Goal: Communication & Community: Answer question/provide support

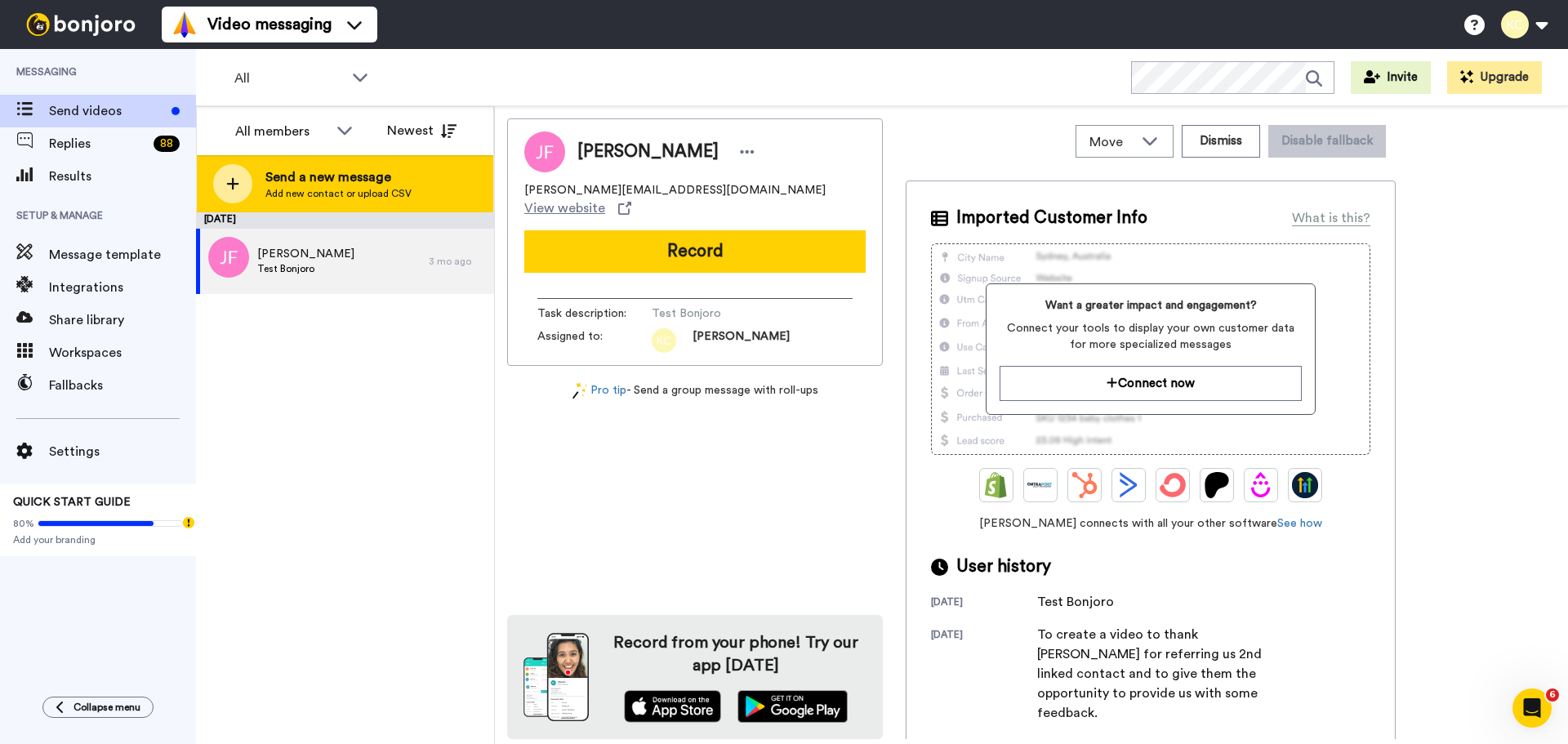
click at [254, 184] on div "Send a new message Add new contact or upload CSV" at bounding box center [345, 184] width 297 height 57
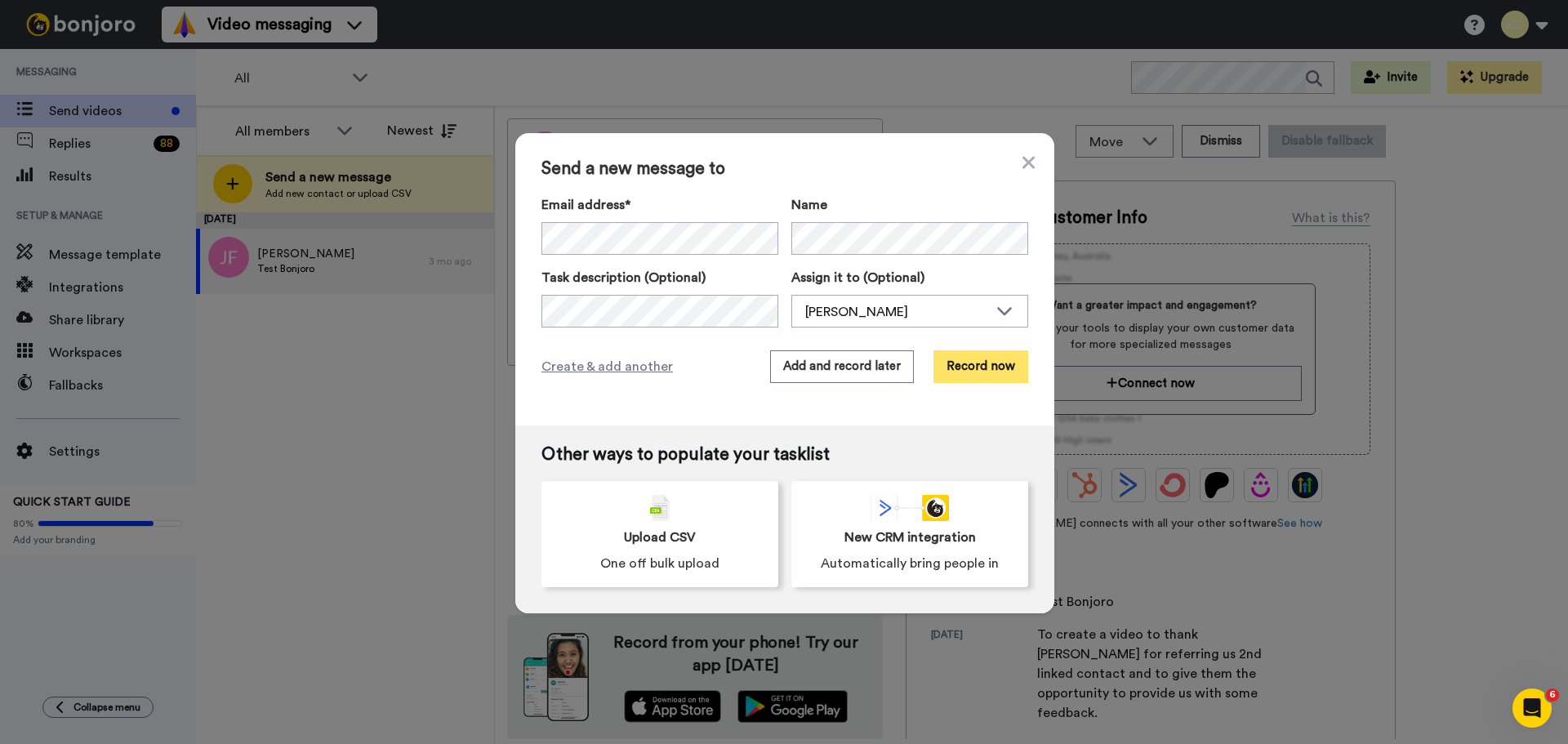
click at [964, 354] on button "Record now" at bounding box center [980, 366] width 94 height 33
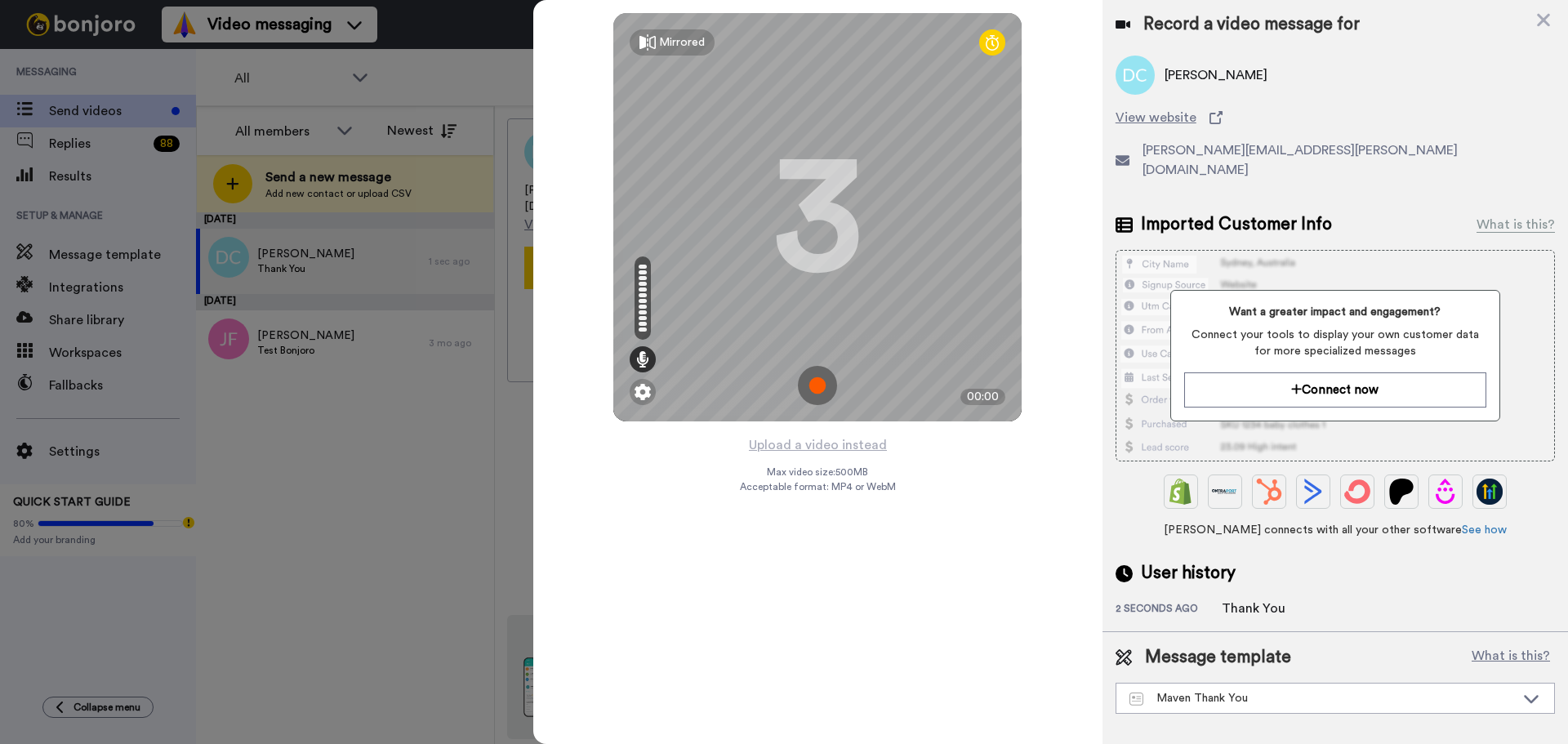
click at [820, 374] on img at bounding box center [817, 386] width 39 height 39
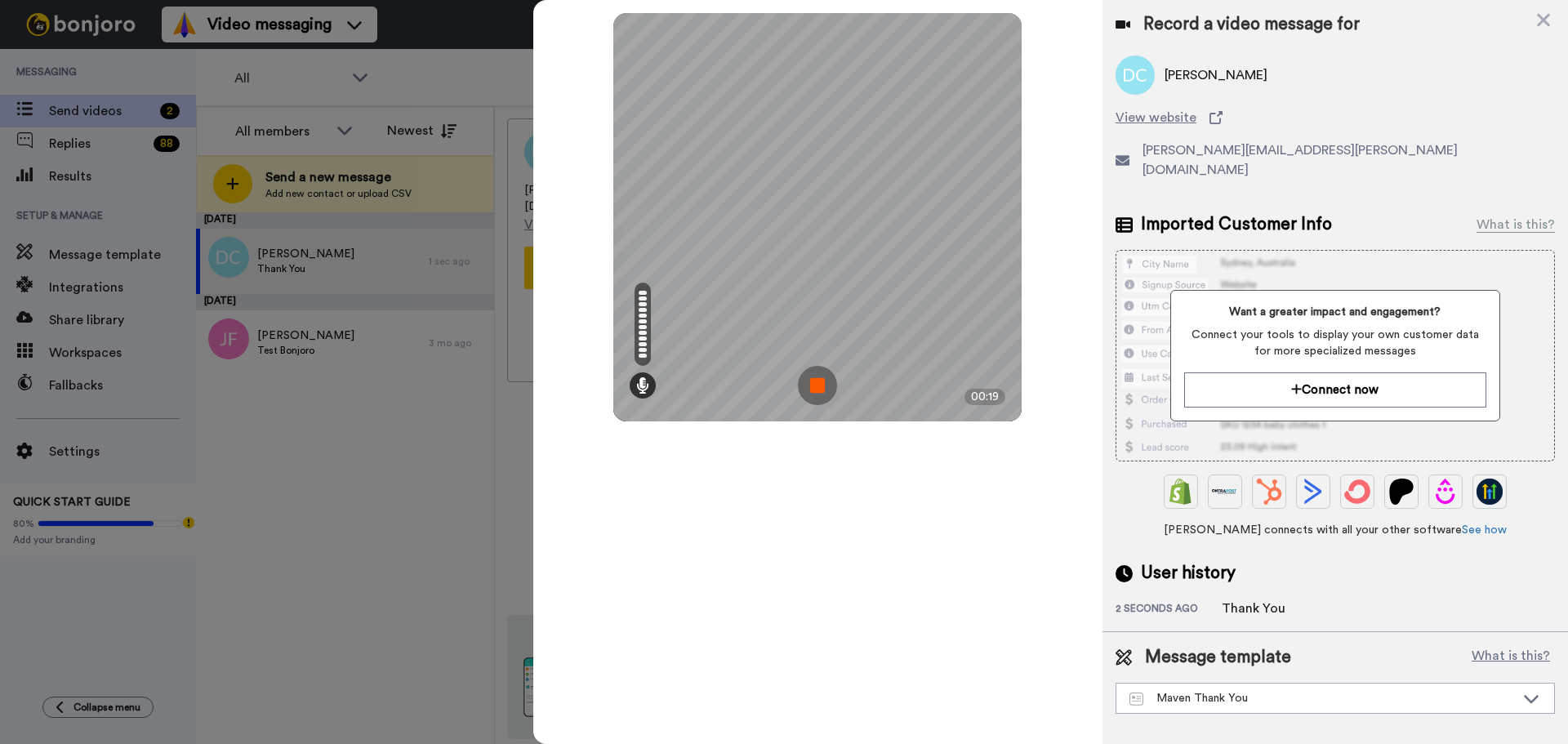
click at [823, 381] on img at bounding box center [817, 386] width 39 height 39
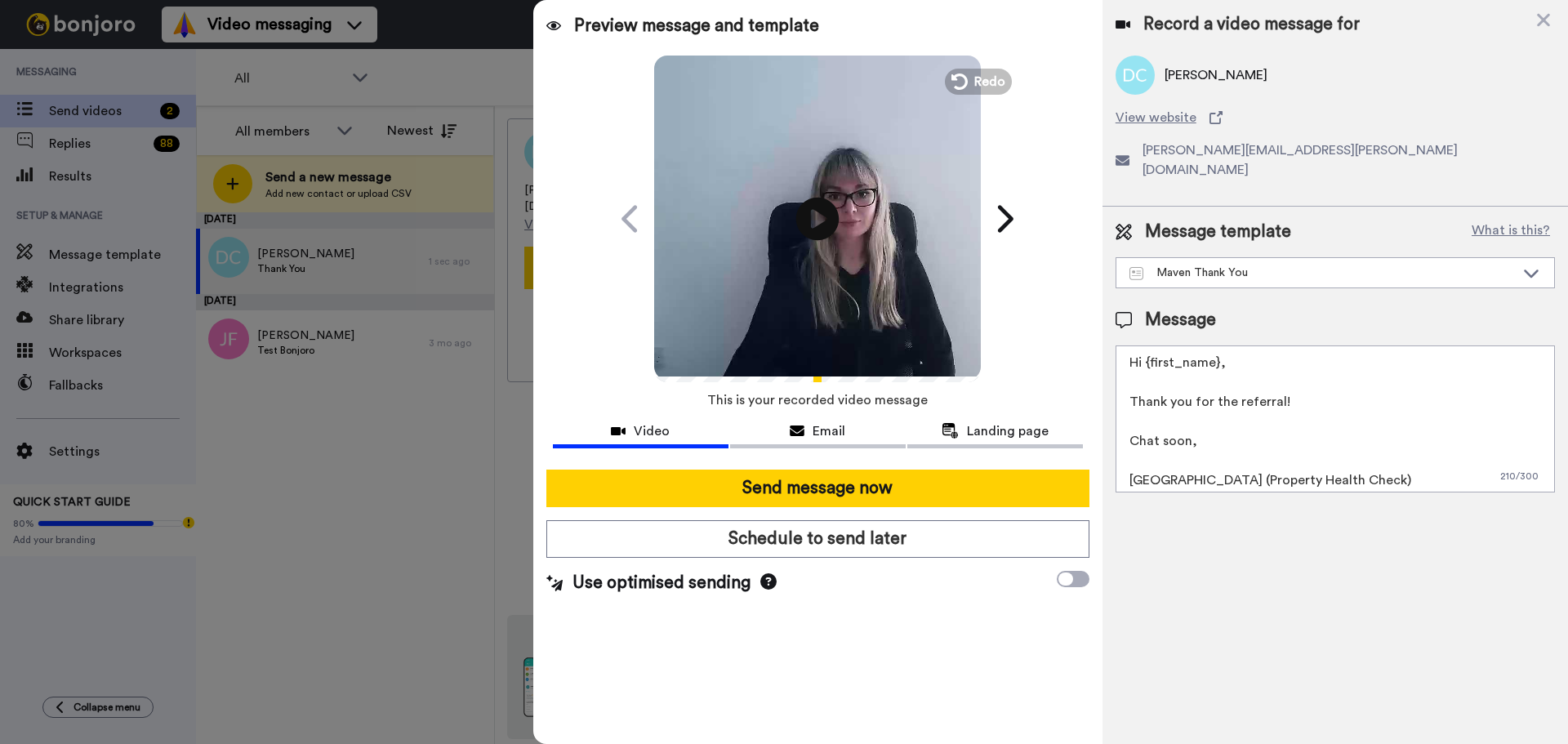
click at [802, 218] on icon at bounding box center [817, 218] width 43 height 43
drag, startPoint x: 1206, startPoint y: 364, endPoint x: 1213, endPoint y: 354, distance: 12.2
click at [1206, 363] on textarea "Hi {first_name}, Thank you for the referral! Chat soon, [GEOGRAPHIC_DATA] (Prop…" at bounding box center [1335, 419] width 439 height 147
click at [1217, 346] on textarea "Hi {first_name}, Thank you for the referral! Chat soon, [GEOGRAPHIC_DATA] (Prop…" at bounding box center [1335, 419] width 439 height 147
click at [1162, 461] on textarea "Hi Darren, Thank you for the referral! Chat soon, Cailie (Property Health Check)" at bounding box center [1335, 419] width 439 height 147
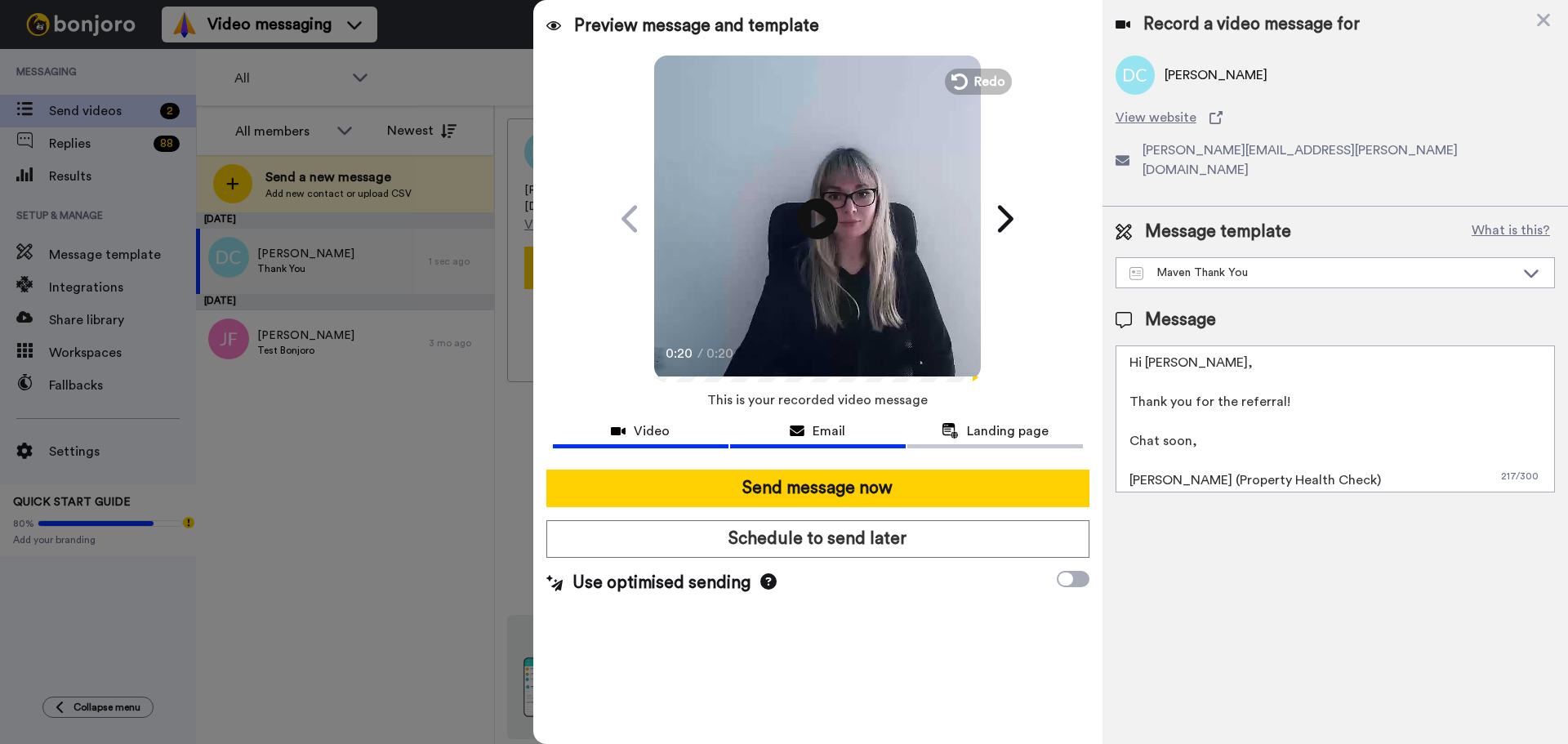
type textarea "Hi Darren, Thank you for the referral! Chat soon, Sarah (Property Health Check)"
click at [825, 433] on span "Email" at bounding box center [829, 431] width 33 height 20
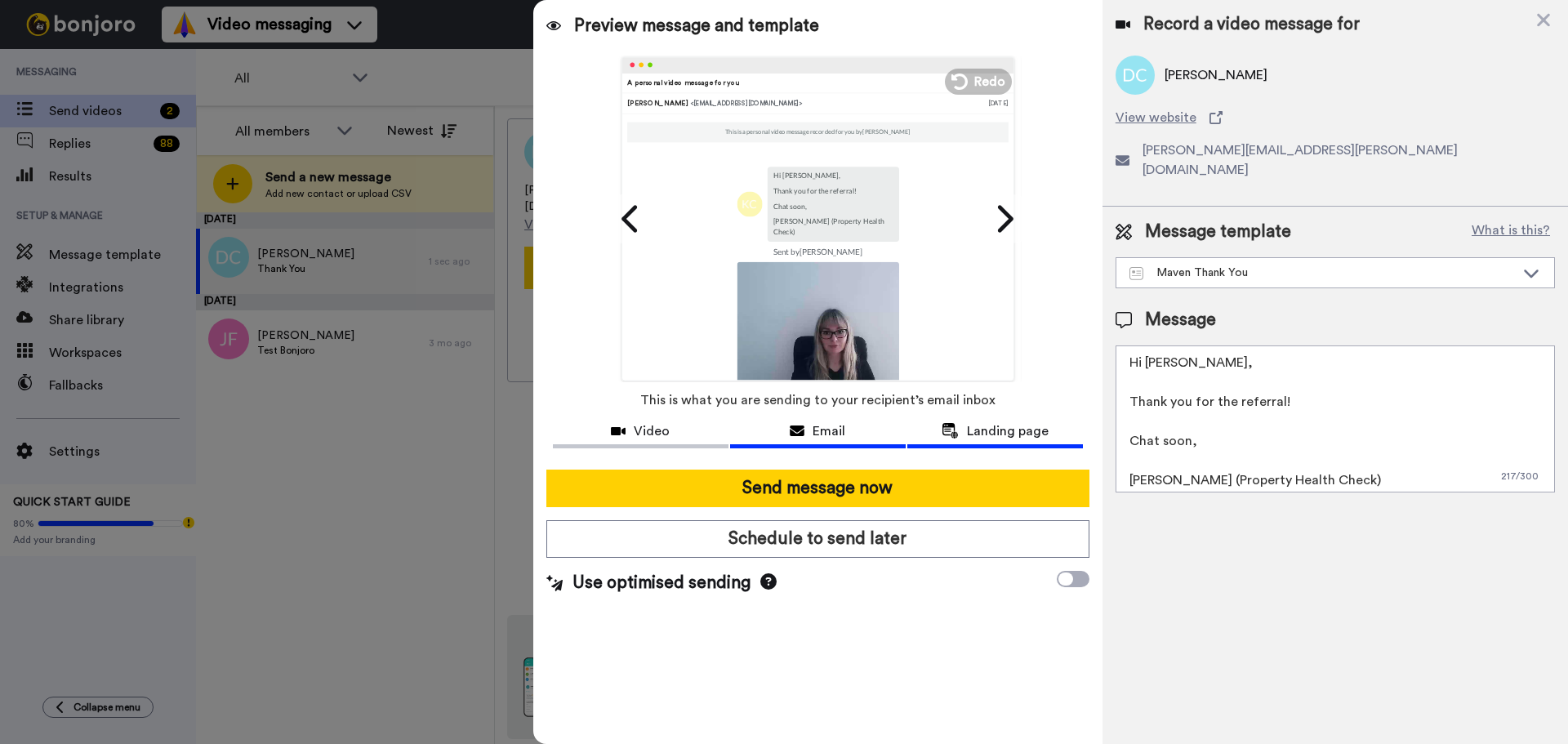
click at [966, 431] on div "Landing page" at bounding box center [995, 431] width 176 height 20
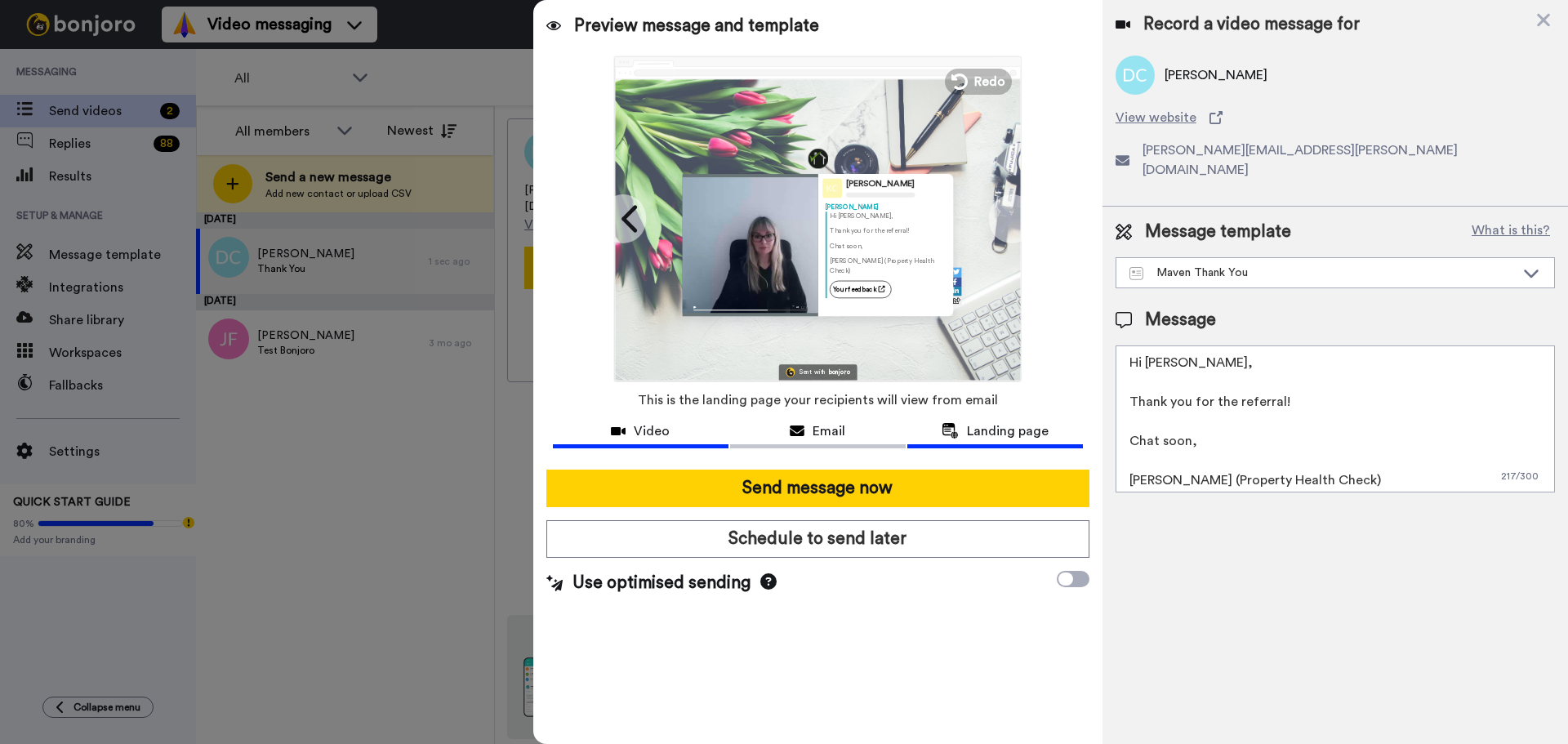
click at [662, 439] on span "Video" at bounding box center [652, 431] width 36 height 20
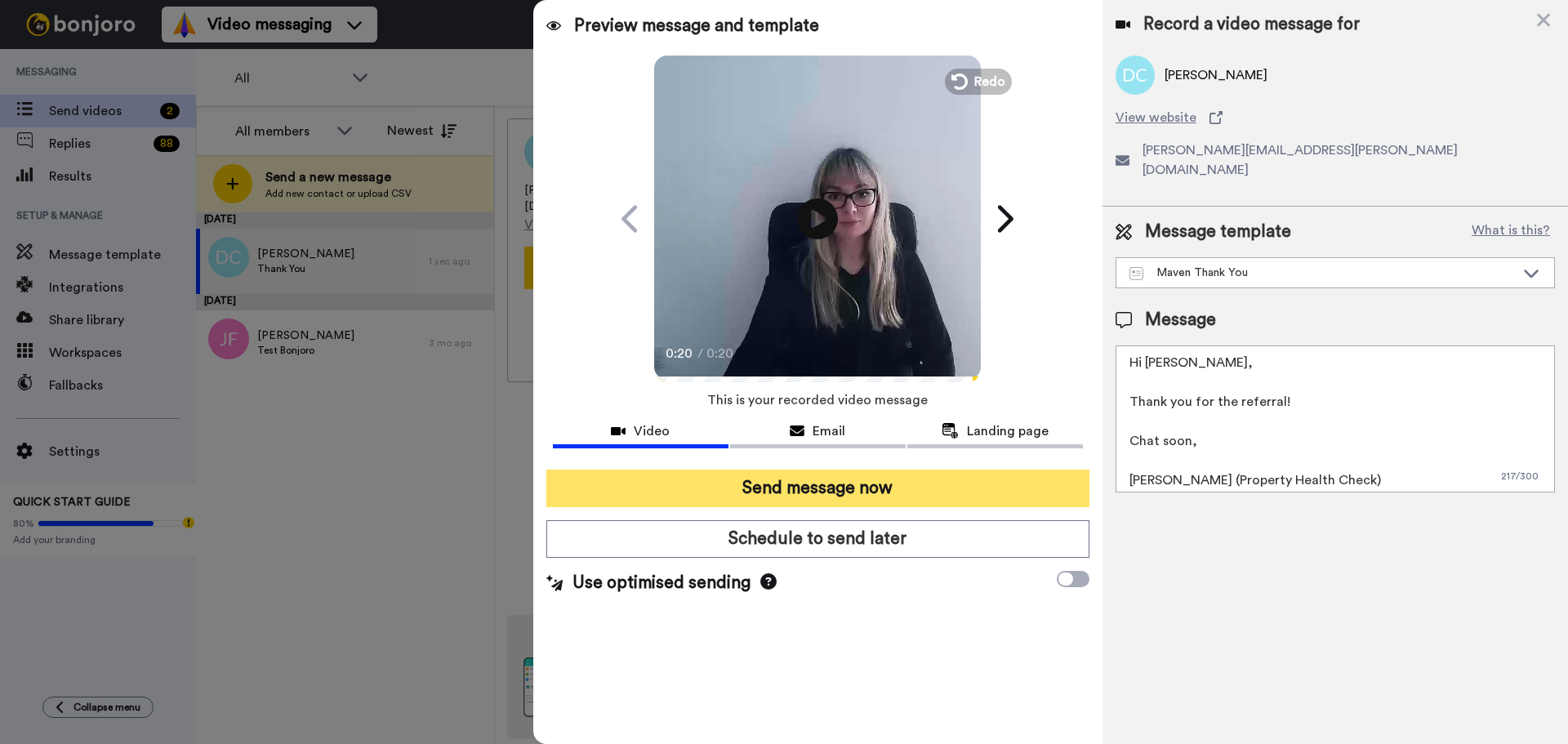
click at [785, 486] on button "Send message now" at bounding box center [817, 488] width 543 height 38
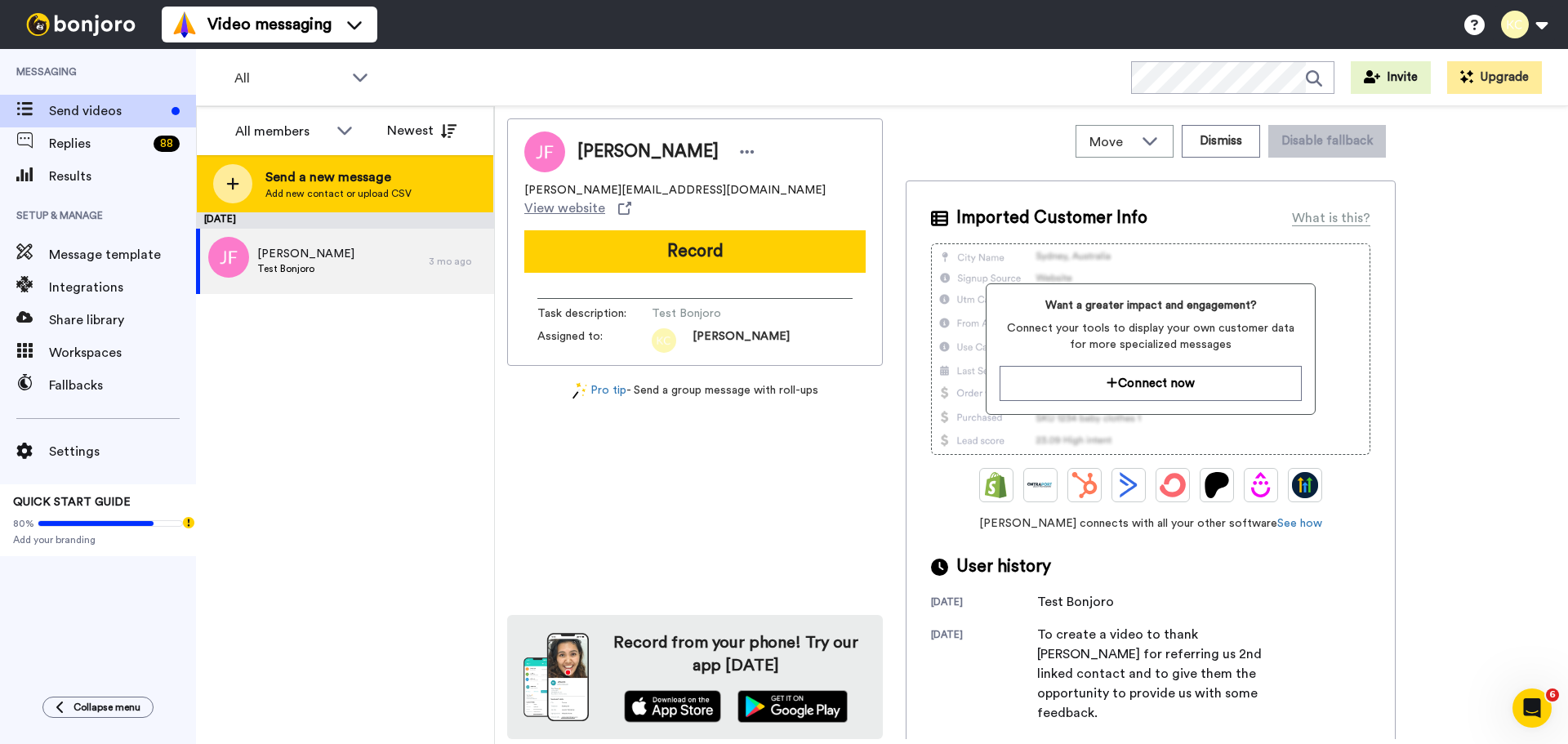
click at [255, 185] on div "Send a new message Add new contact or upload CSV" at bounding box center [345, 184] width 297 height 57
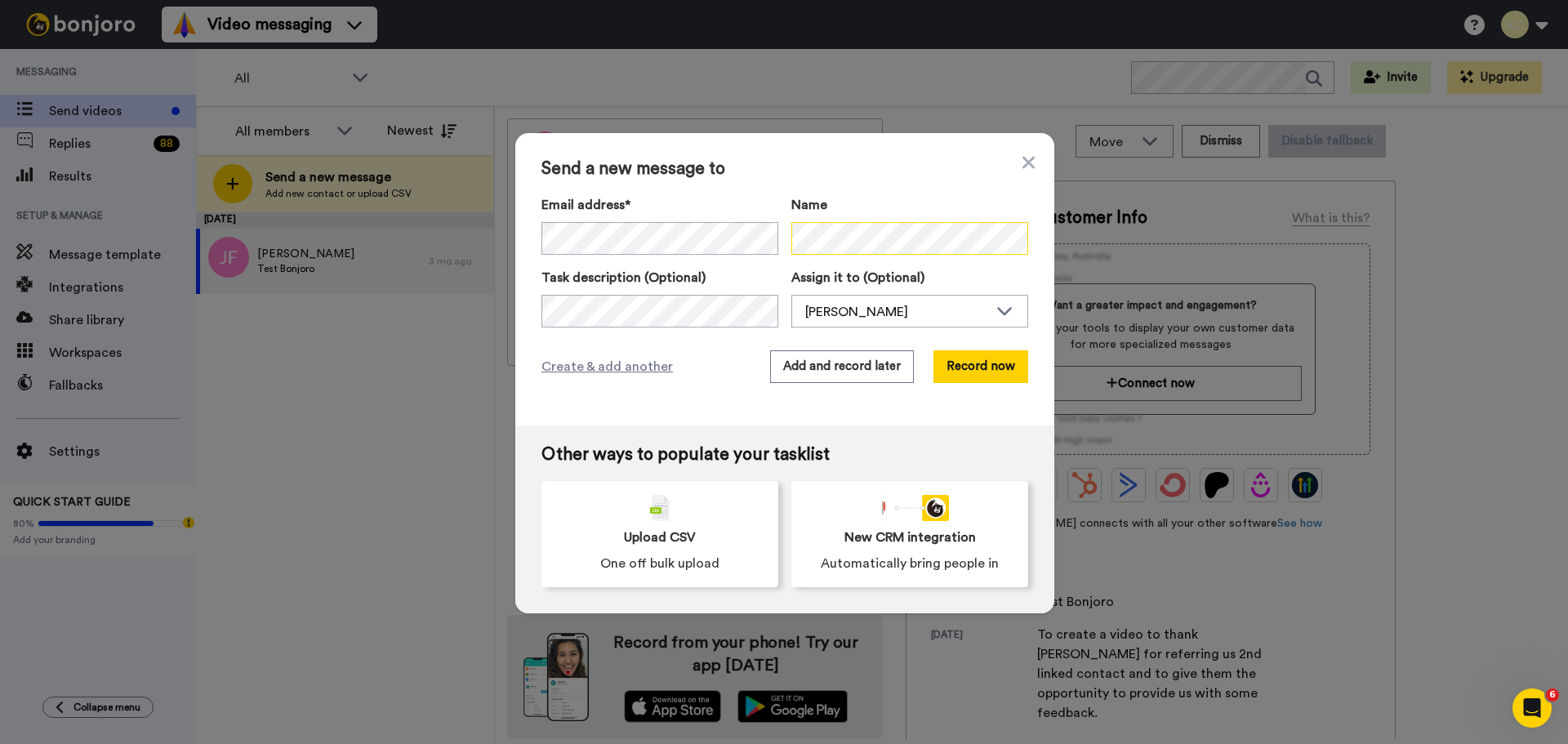
click at [767, 233] on div "Email address* No search result for ‘ johnnie@murphymullan.ie ’ Name" at bounding box center [784, 225] width 486 height 59
click at [726, 363] on div "Create & add another Add and record later Record now" at bounding box center [784, 366] width 486 height 33
click at [974, 365] on button "Record now" at bounding box center [980, 366] width 94 height 33
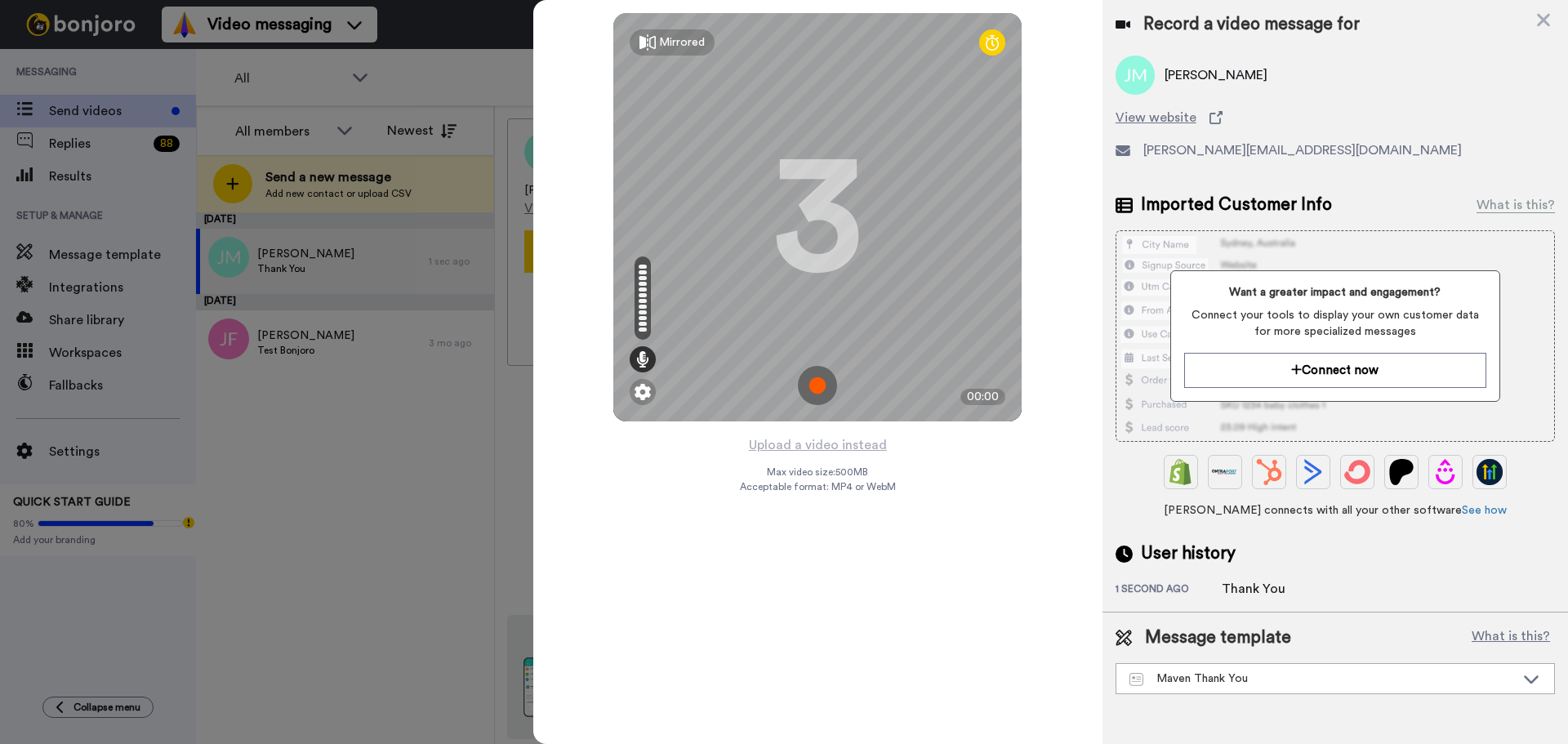
click at [813, 387] on img at bounding box center [817, 386] width 39 height 39
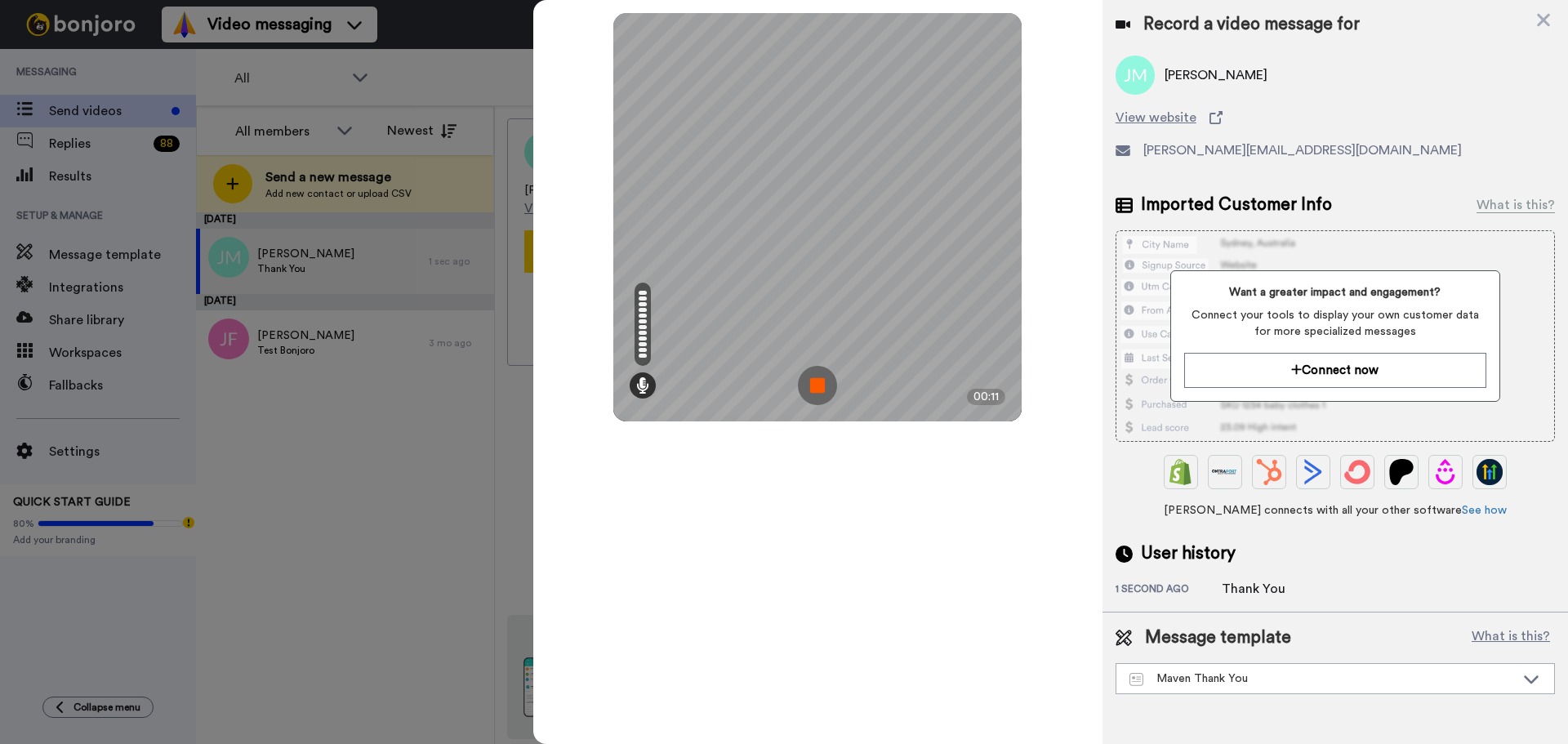
click at [819, 386] on img at bounding box center [817, 386] width 39 height 39
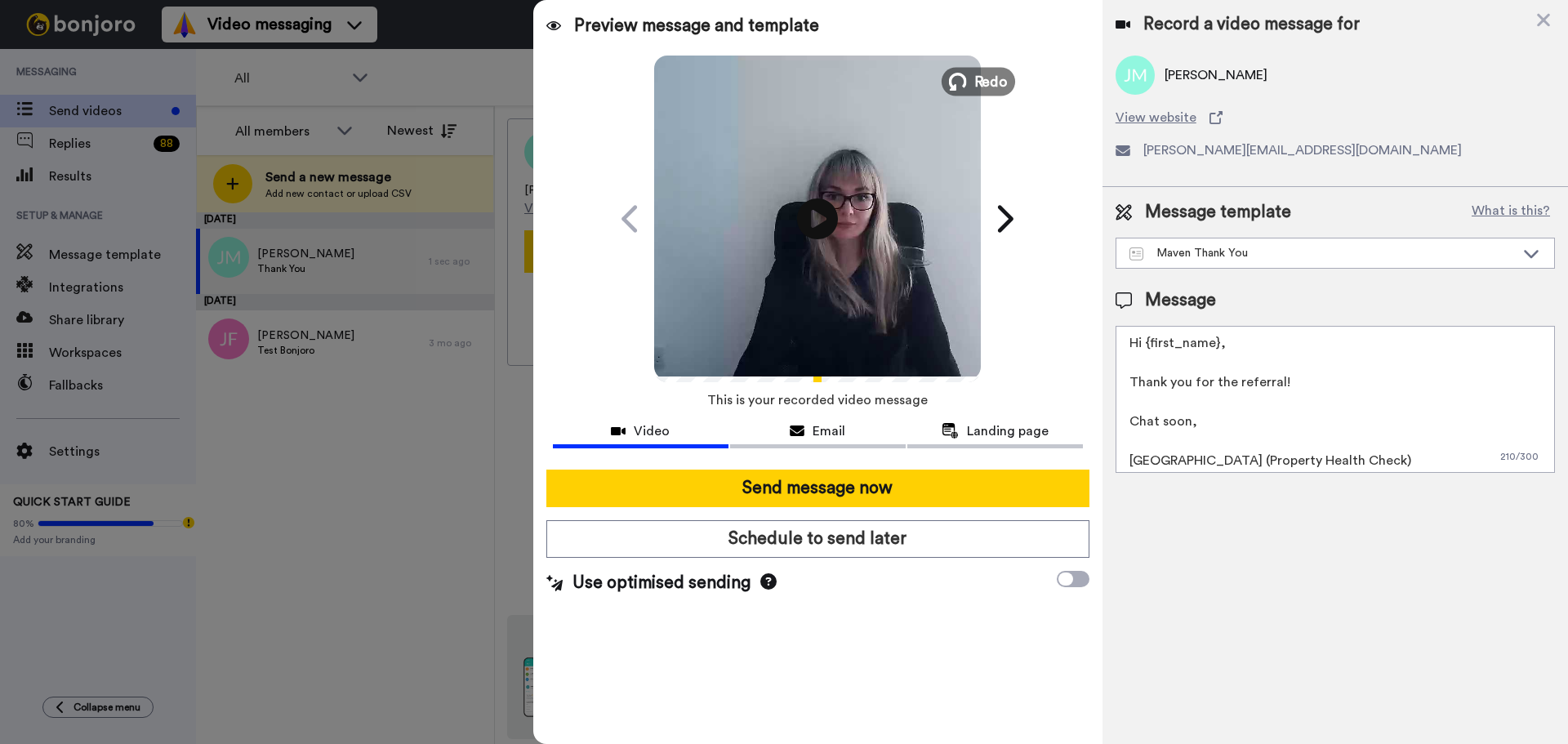
click at [975, 82] on span "Redo" at bounding box center [992, 81] width 34 height 21
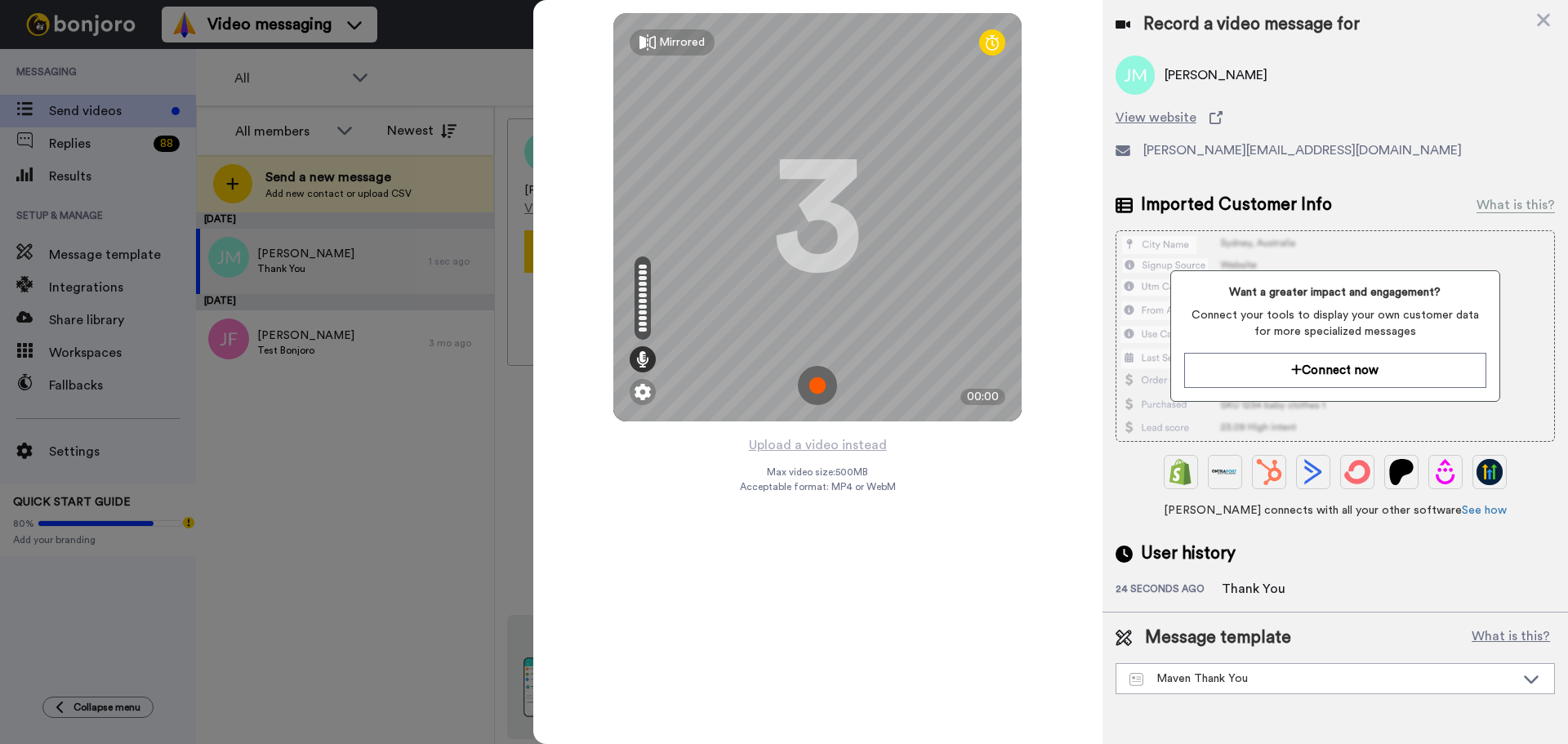
click at [811, 379] on img at bounding box center [817, 386] width 39 height 39
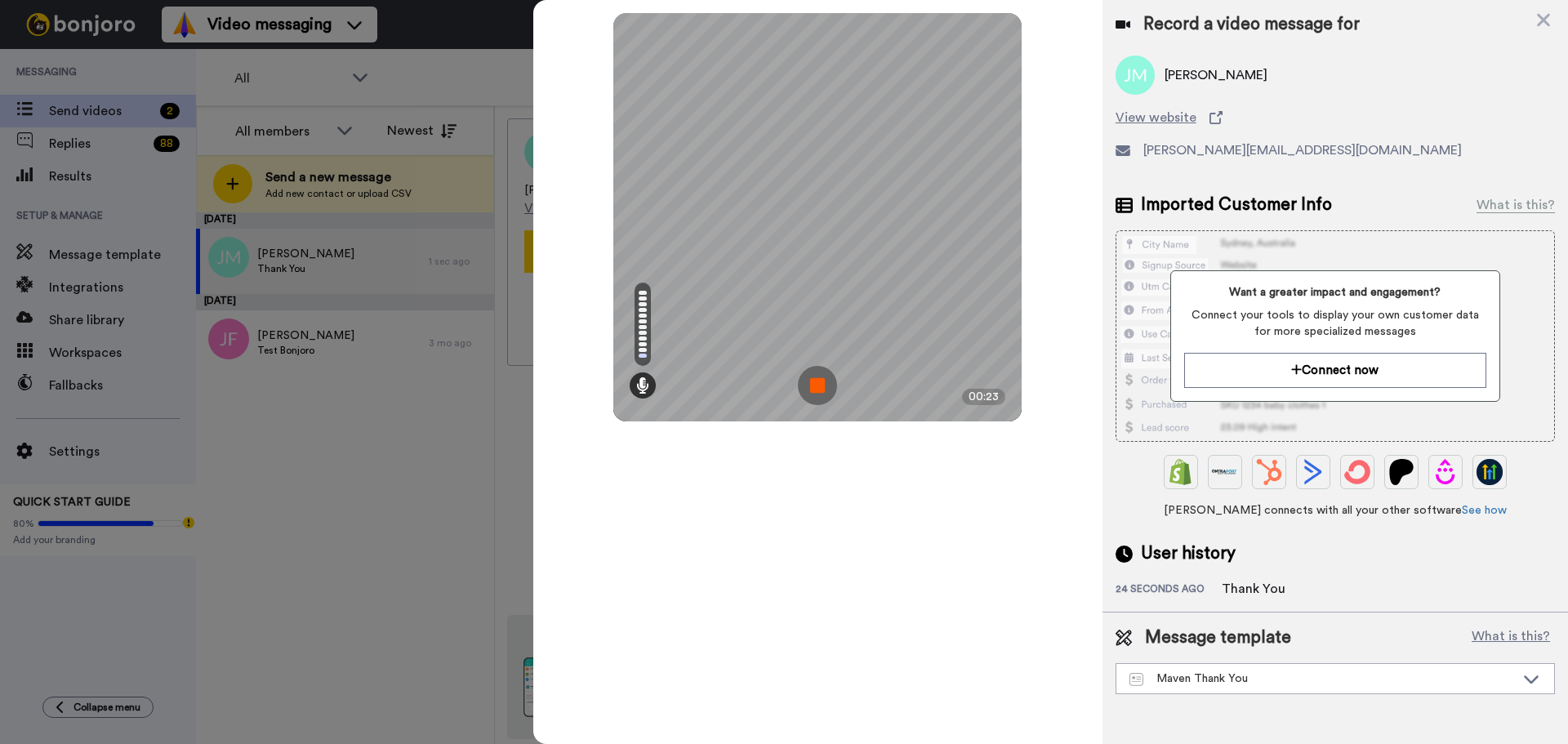
click at [817, 381] on img at bounding box center [817, 386] width 39 height 39
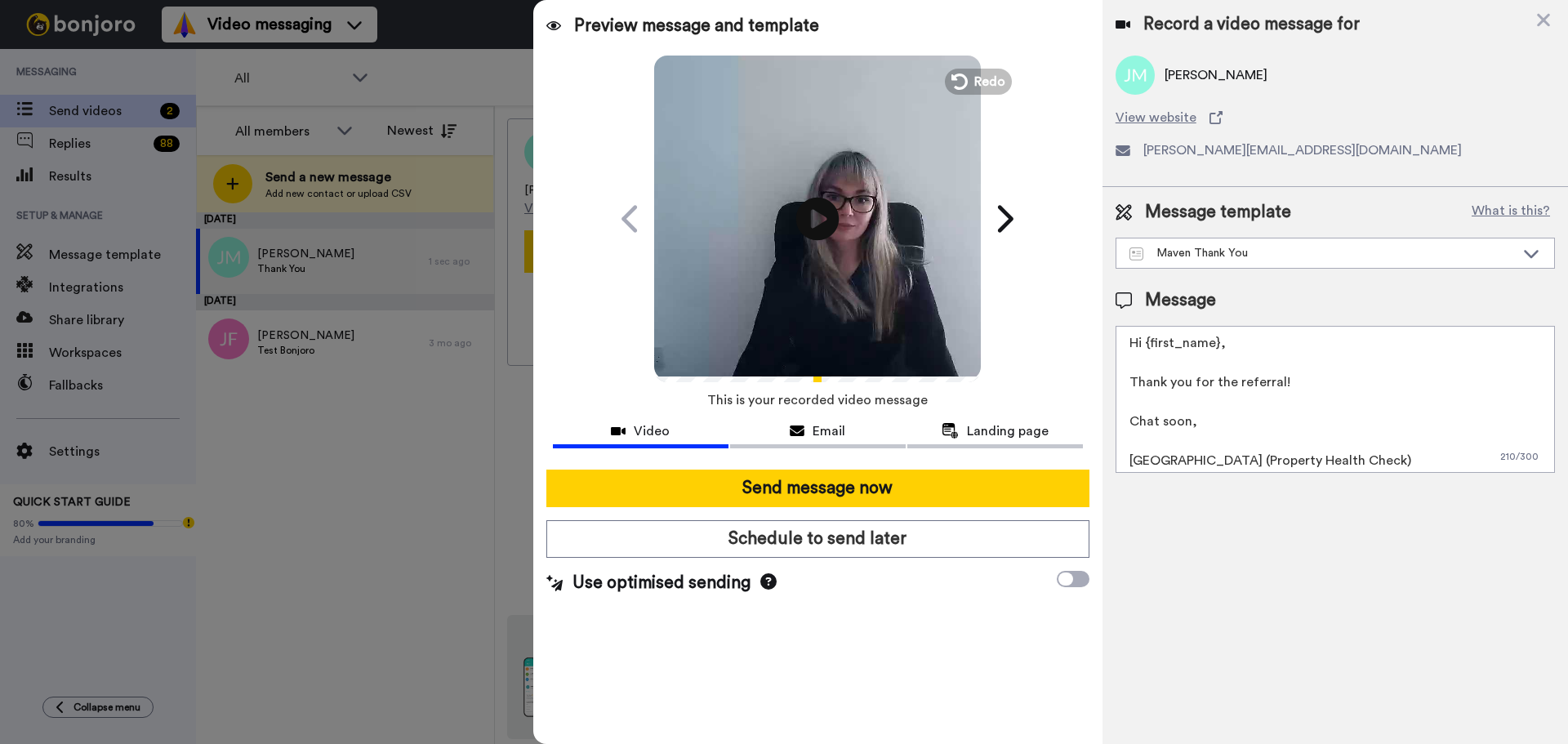
click at [803, 222] on icon at bounding box center [817, 218] width 43 height 43
click at [1217, 345] on textarea "Hi {first_name}, Thank you for the referral! Chat soon, [GEOGRAPHIC_DATA] (Prop…" at bounding box center [1335, 399] width 439 height 147
click at [1159, 458] on textarea "Hi Johnnie, Thank you for the referral! Chat soon, Cailie (Property Health Chec…" at bounding box center [1335, 399] width 439 height 147
type textarea "Hi Johnnie, Thank you for the referral! Chat soon, Sarah (Property Health Check)"
click at [822, 430] on span "Email" at bounding box center [829, 431] width 33 height 20
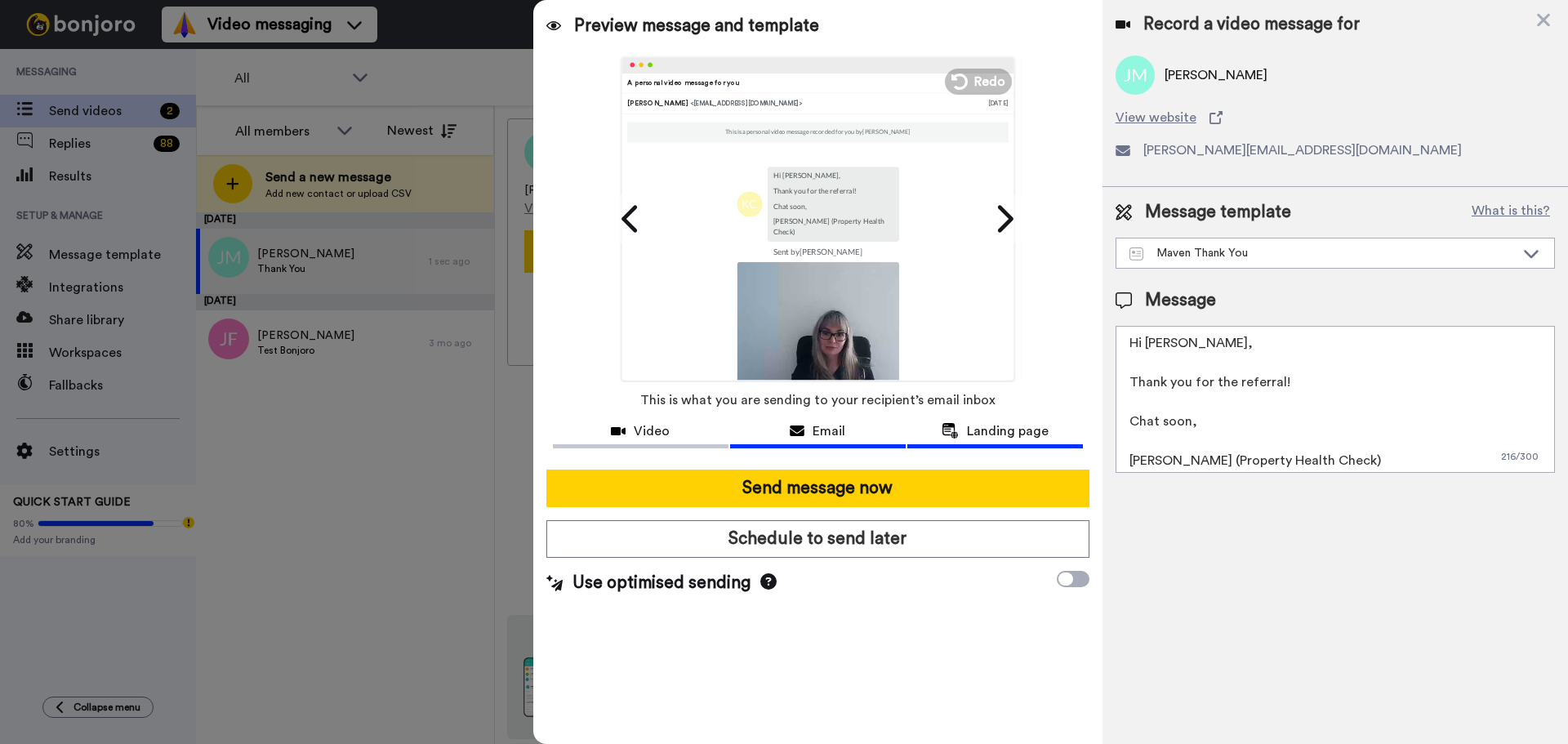
click at [969, 432] on span "Landing page" at bounding box center [1007, 431] width 81 height 20
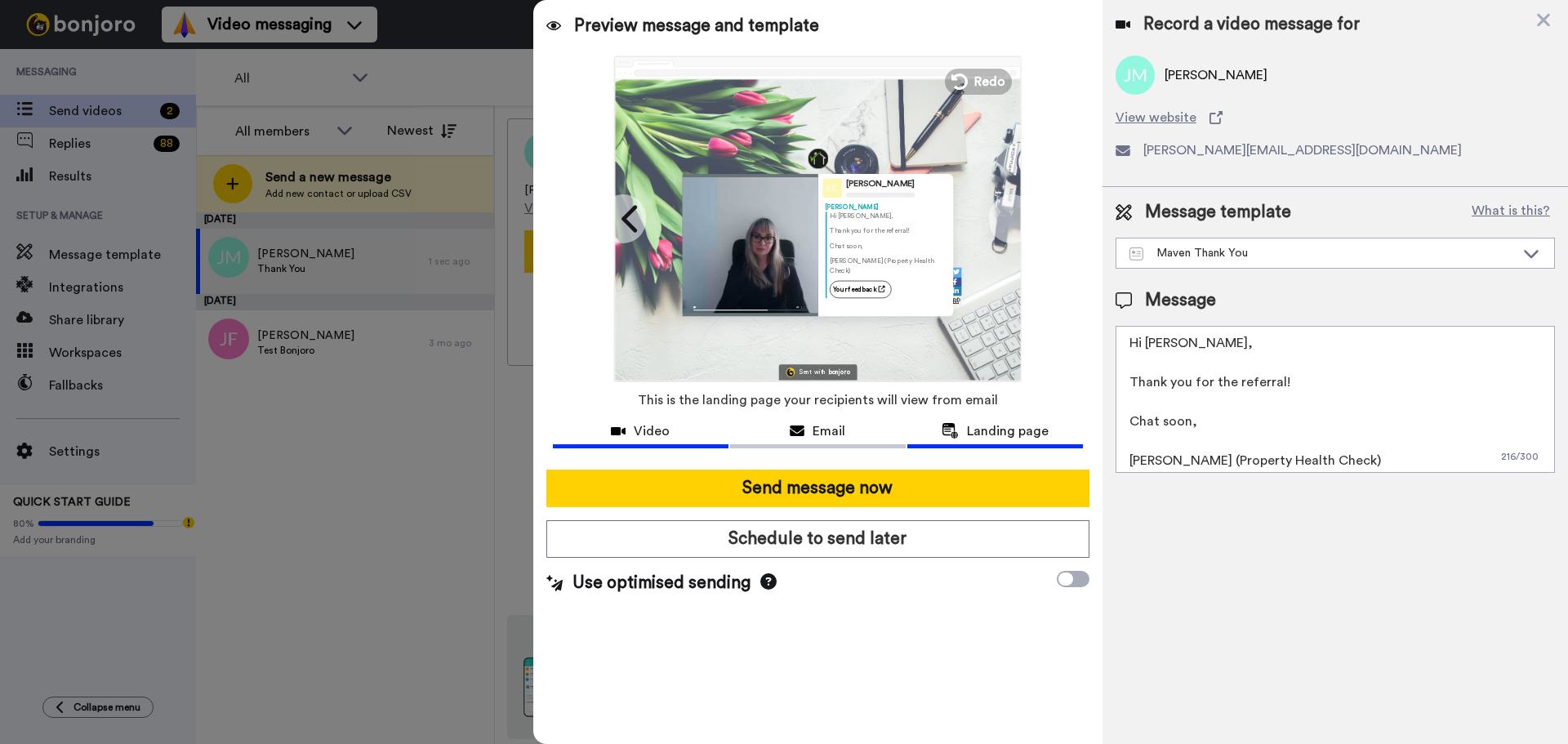
click at [657, 434] on span "Video" at bounding box center [652, 431] width 36 height 20
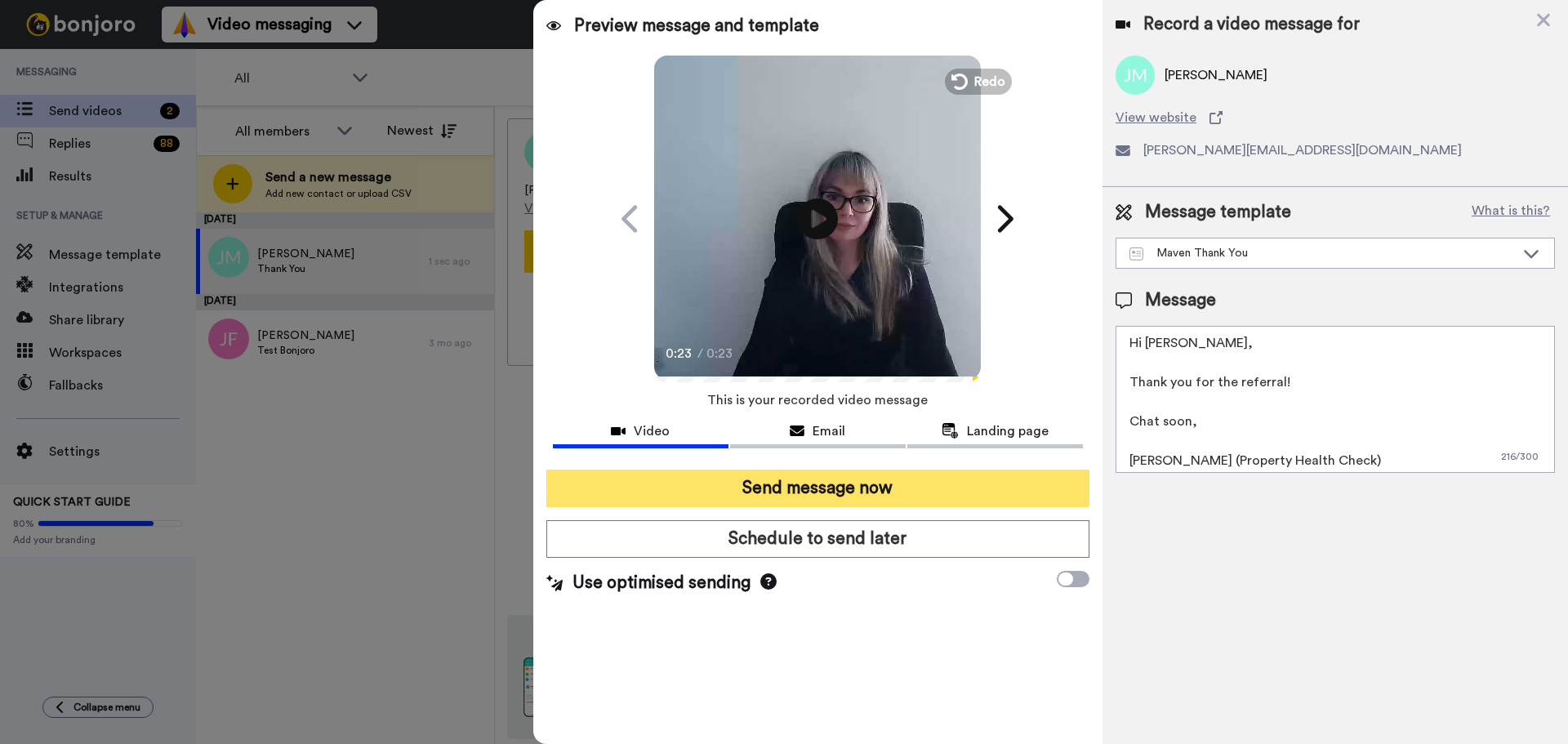
click at [793, 487] on button "Send message now" at bounding box center [817, 488] width 543 height 38
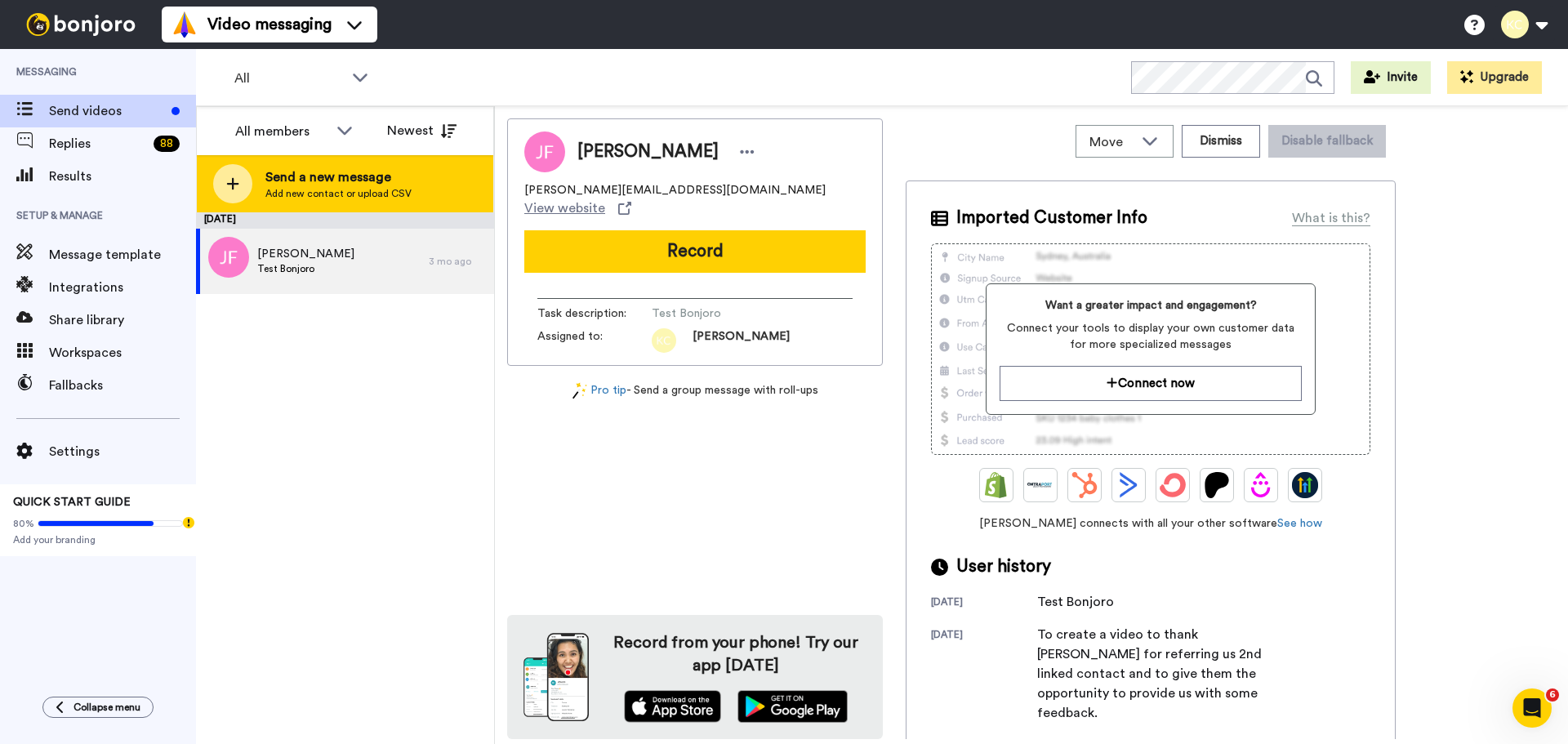
click at [307, 184] on span "Send a new message" at bounding box center [338, 177] width 146 height 20
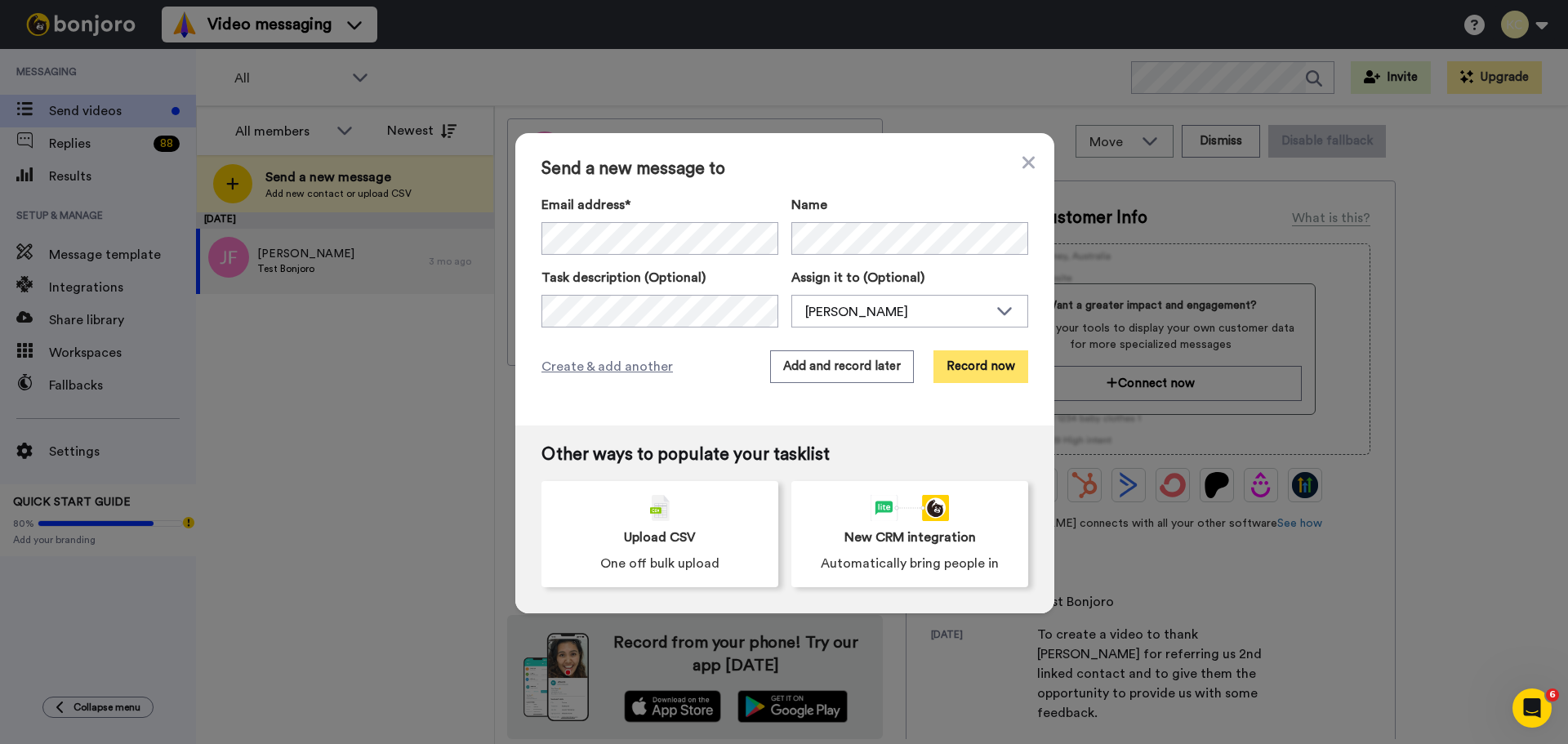
click at [980, 358] on button "Record now" at bounding box center [980, 366] width 94 height 33
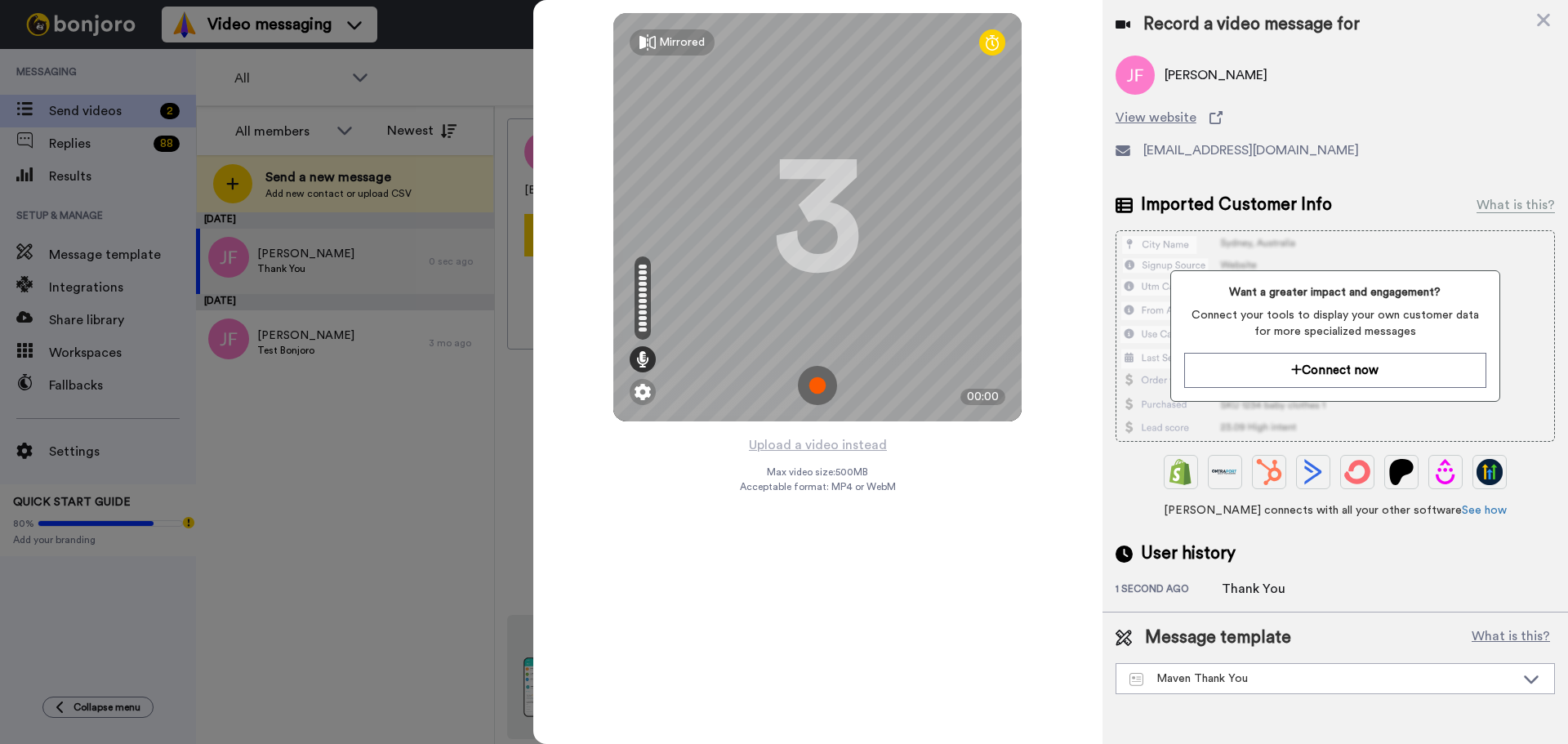
click at [818, 382] on img at bounding box center [817, 386] width 39 height 39
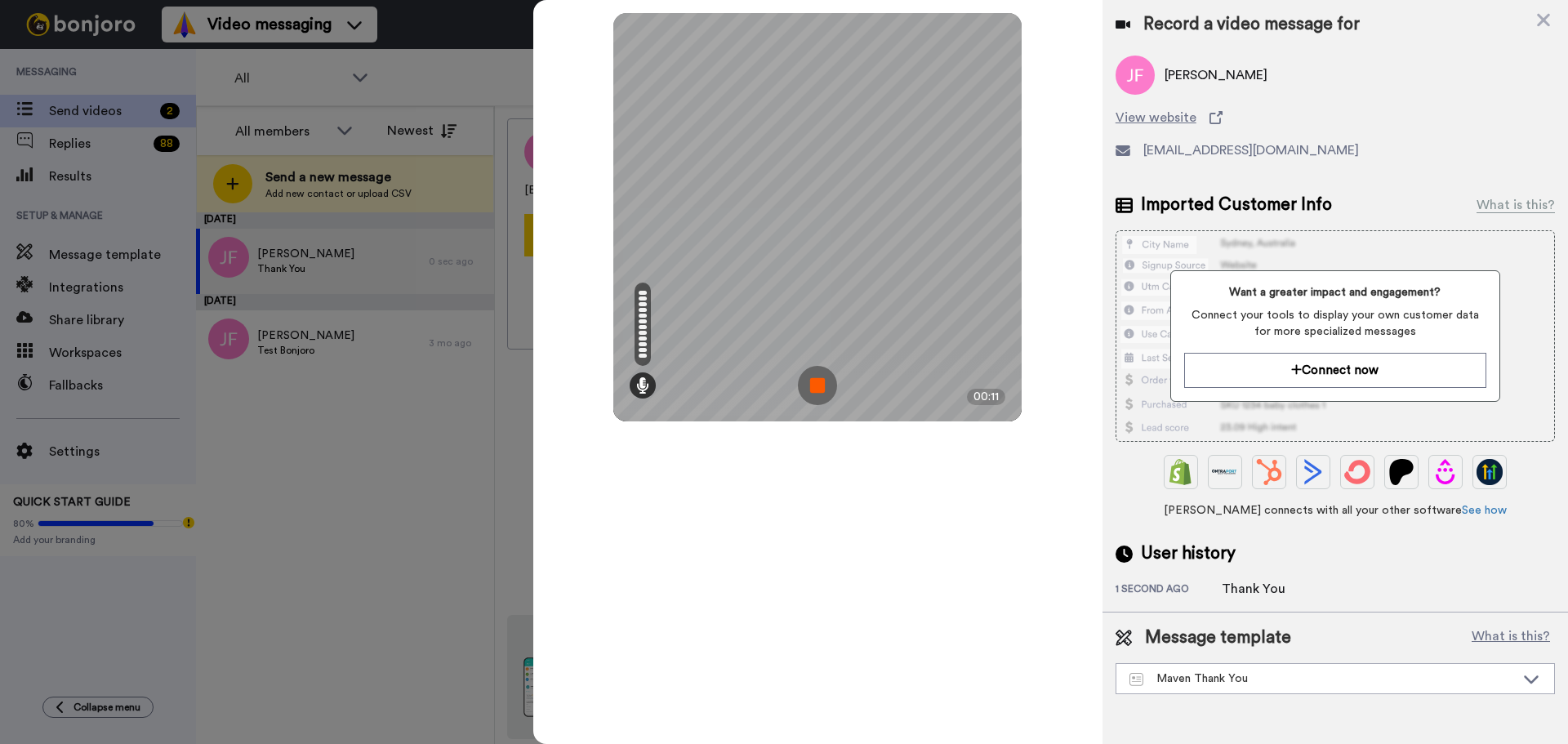
click at [809, 383] on img at bounding box center [817, 386] width 39 height 39
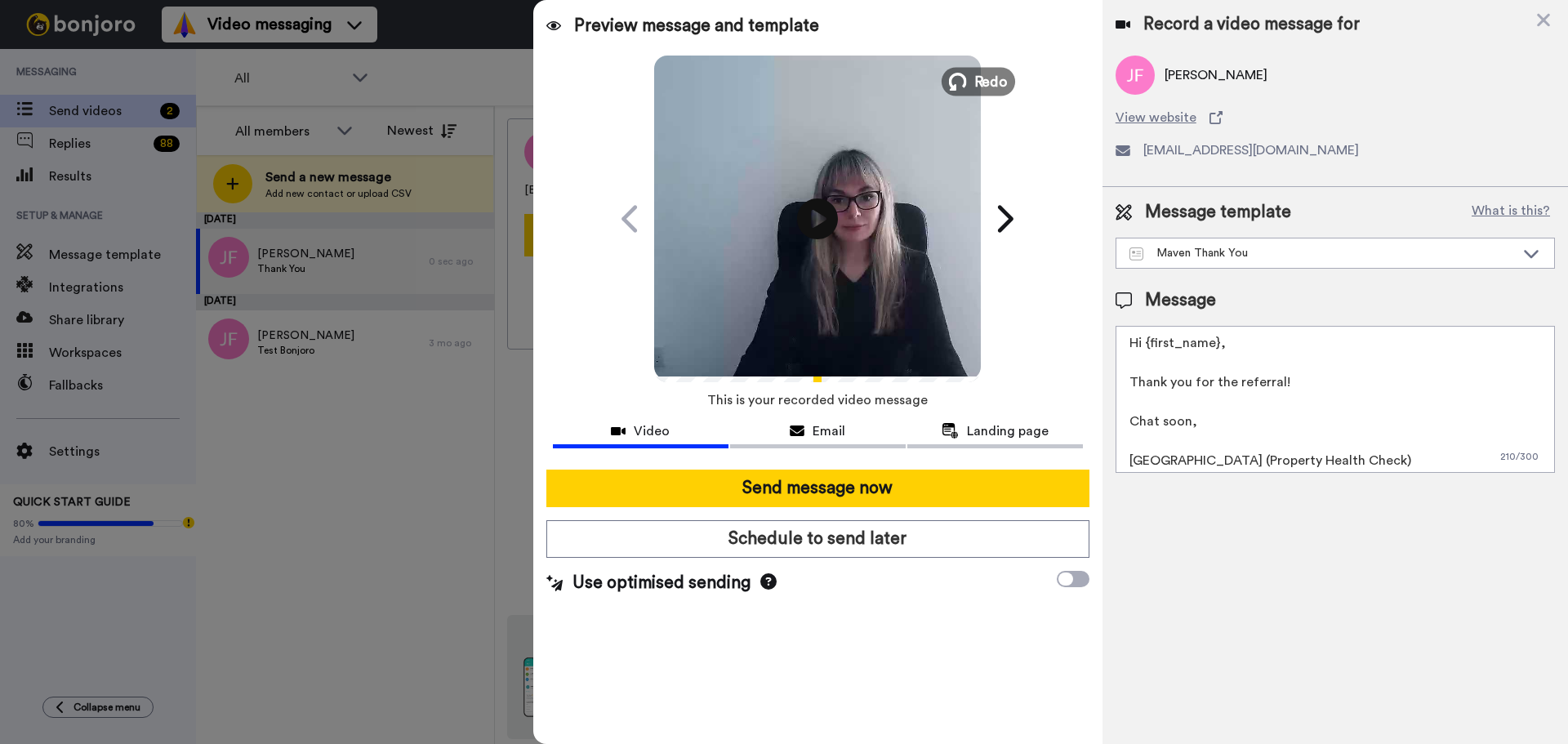
click at [975, 89] on span "Redo" at bounding box center [992, 81] width 34 height 21
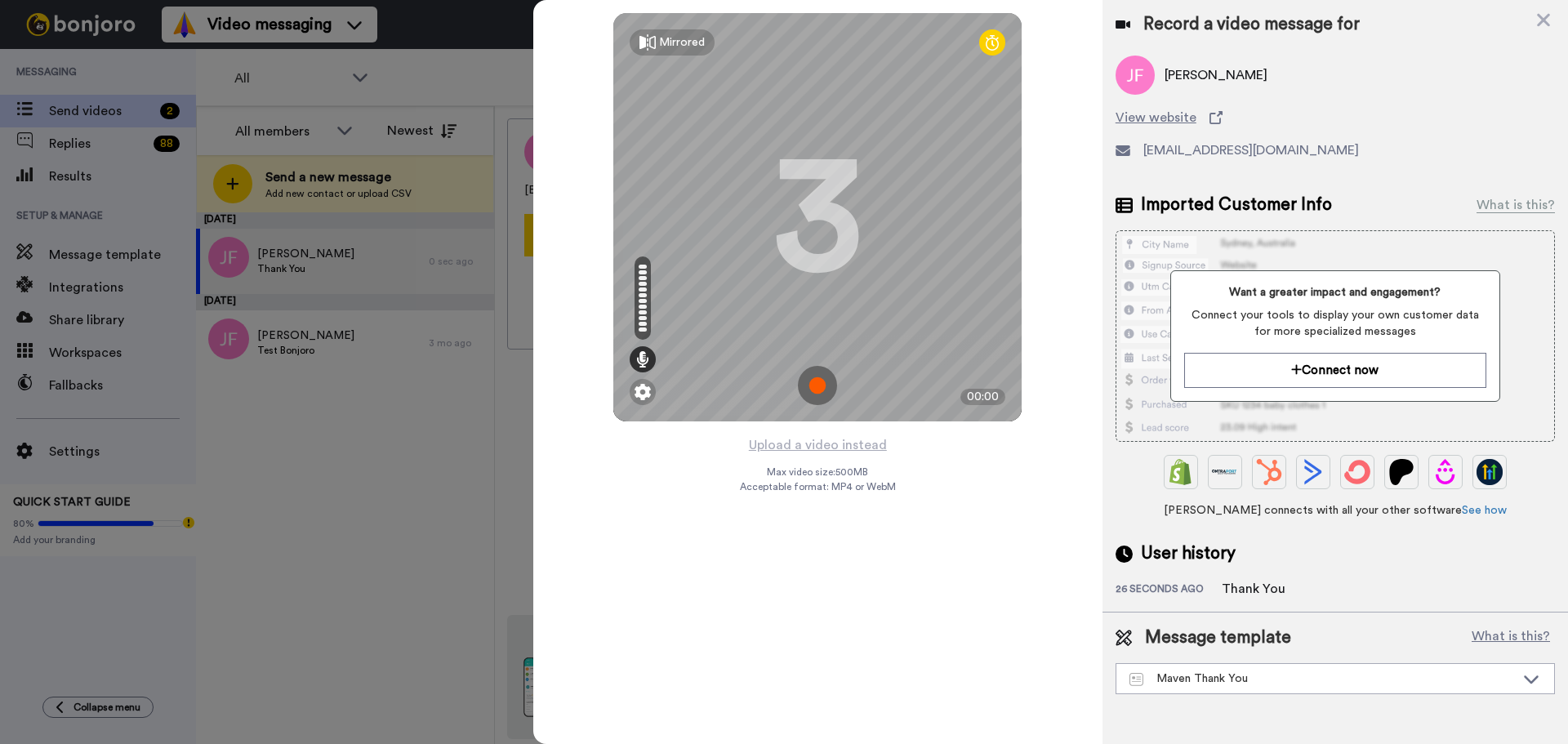
click at [820, 379] on img at bounding box center [817, 386] width 39 height 39
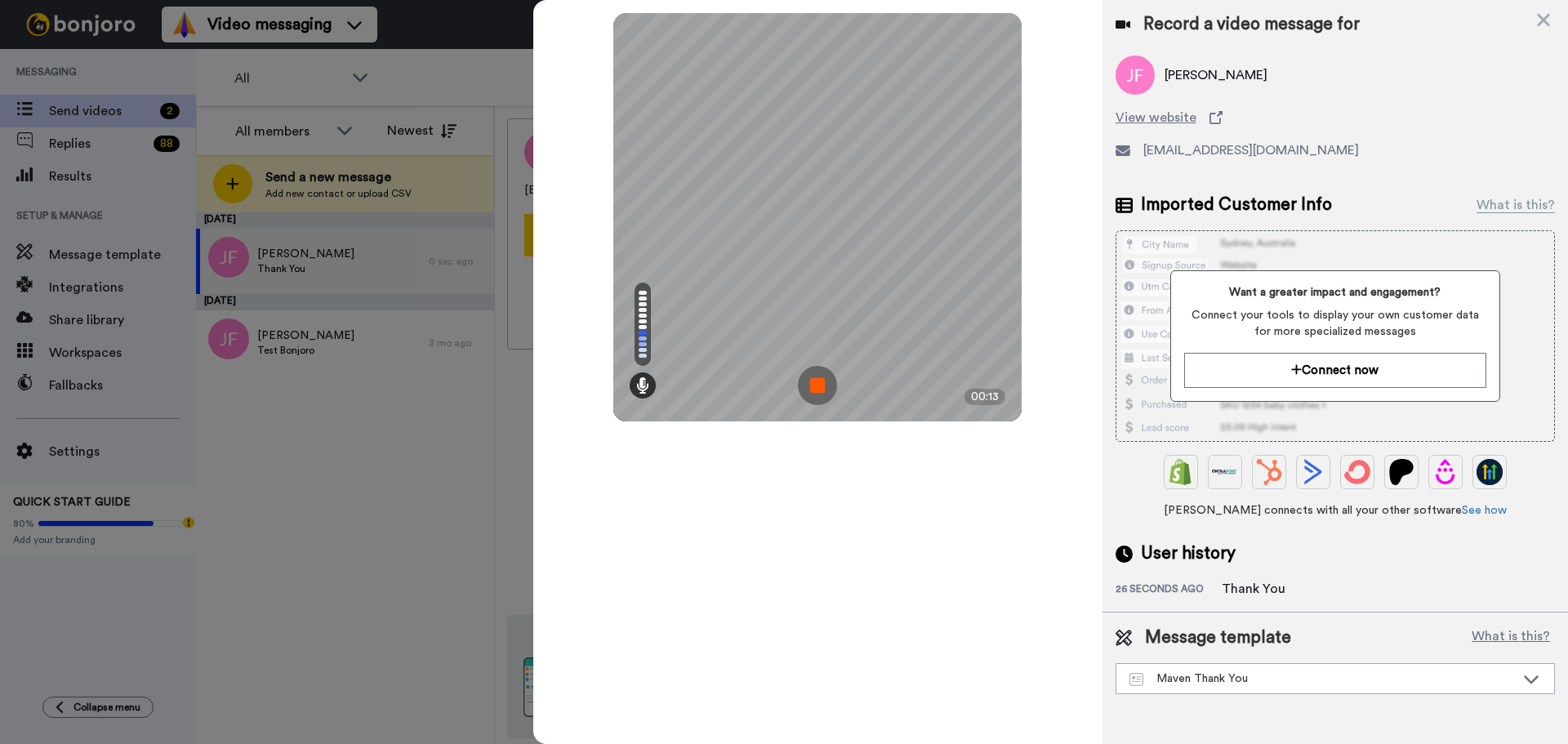
click at [822, 380] on img at bounding box center [817, 386] width 39 height 39
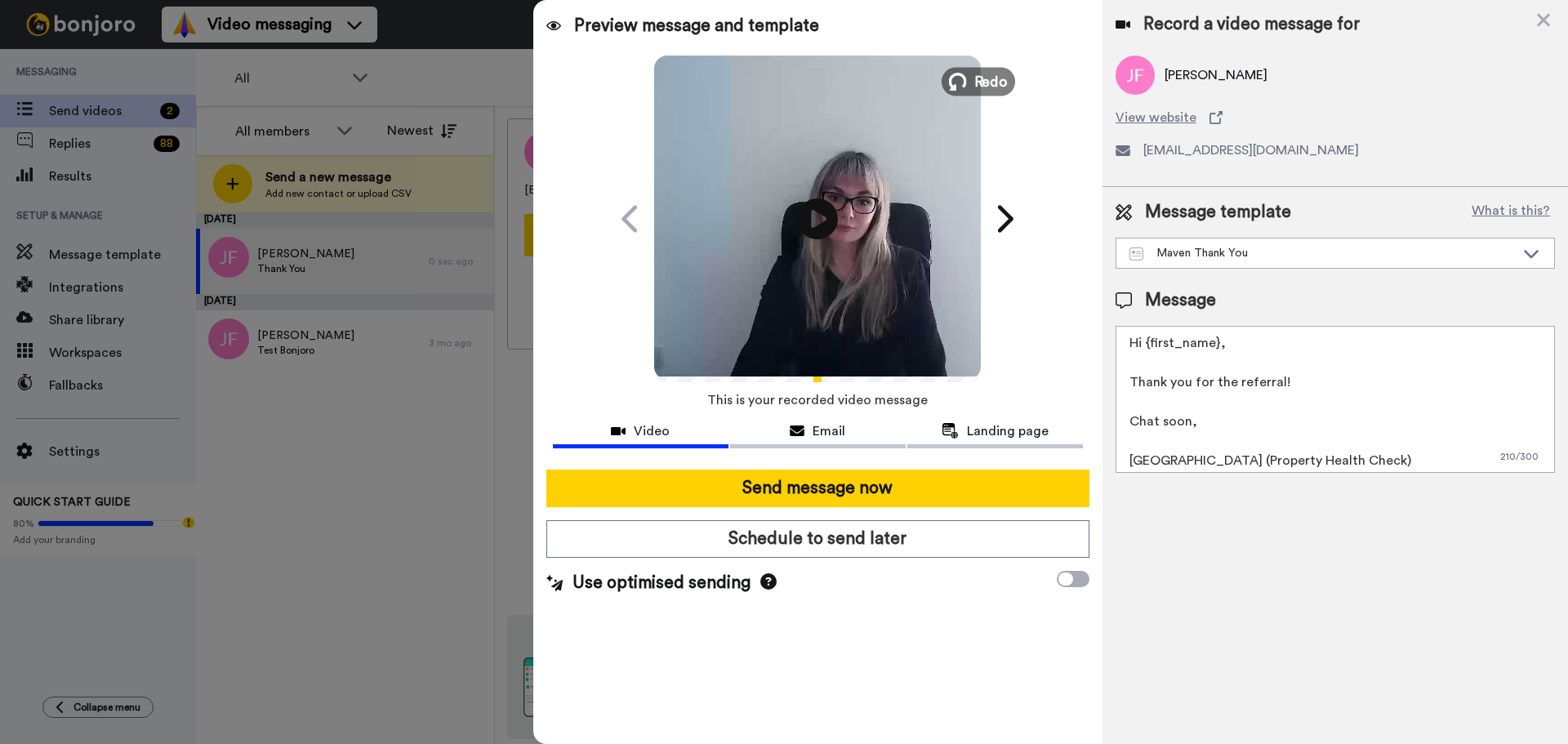
click at [961, 75] on icon at bounding box center [957, 82] width 18 height 18
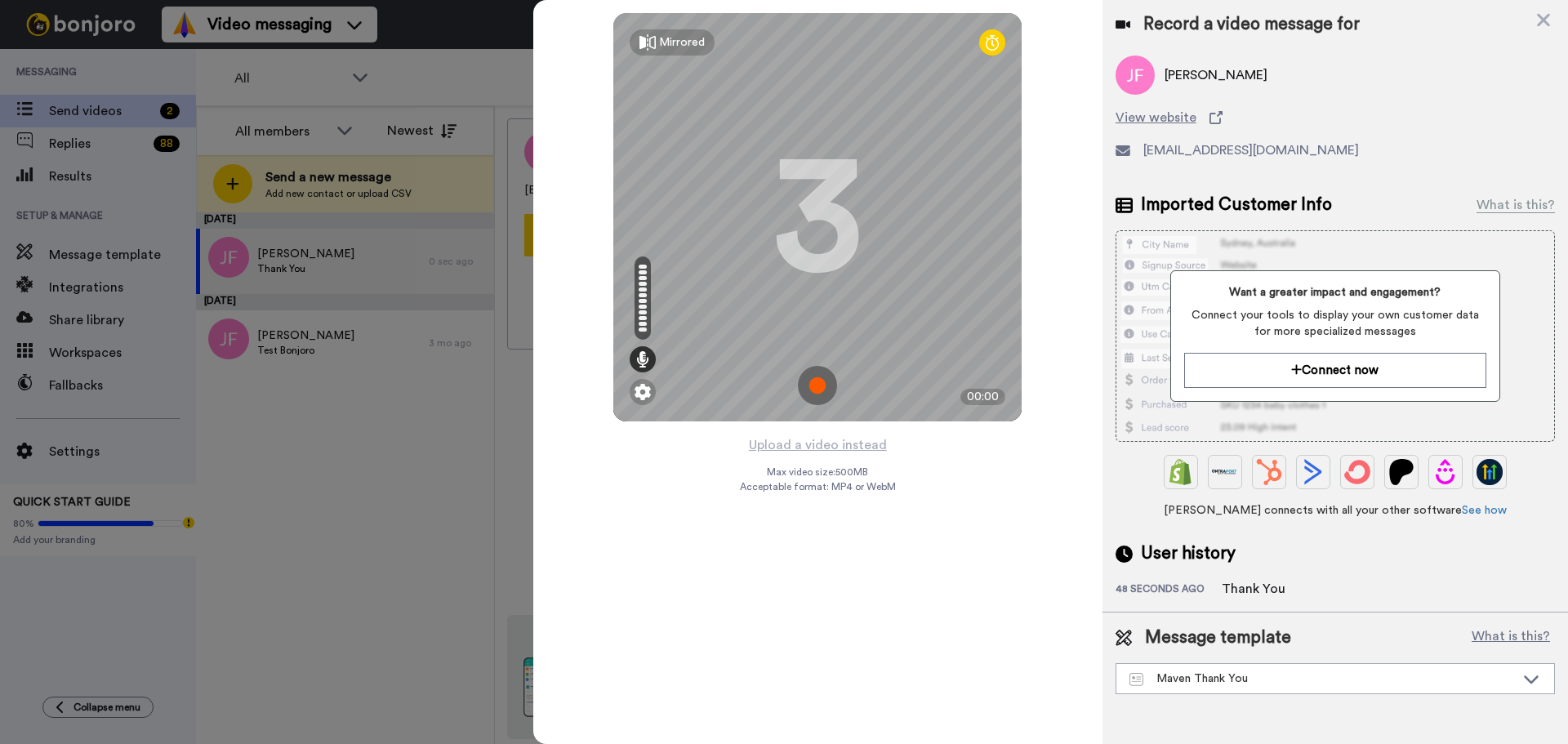
click at [821, 376] on img at bounding box center [817, 386] width 39 height 39
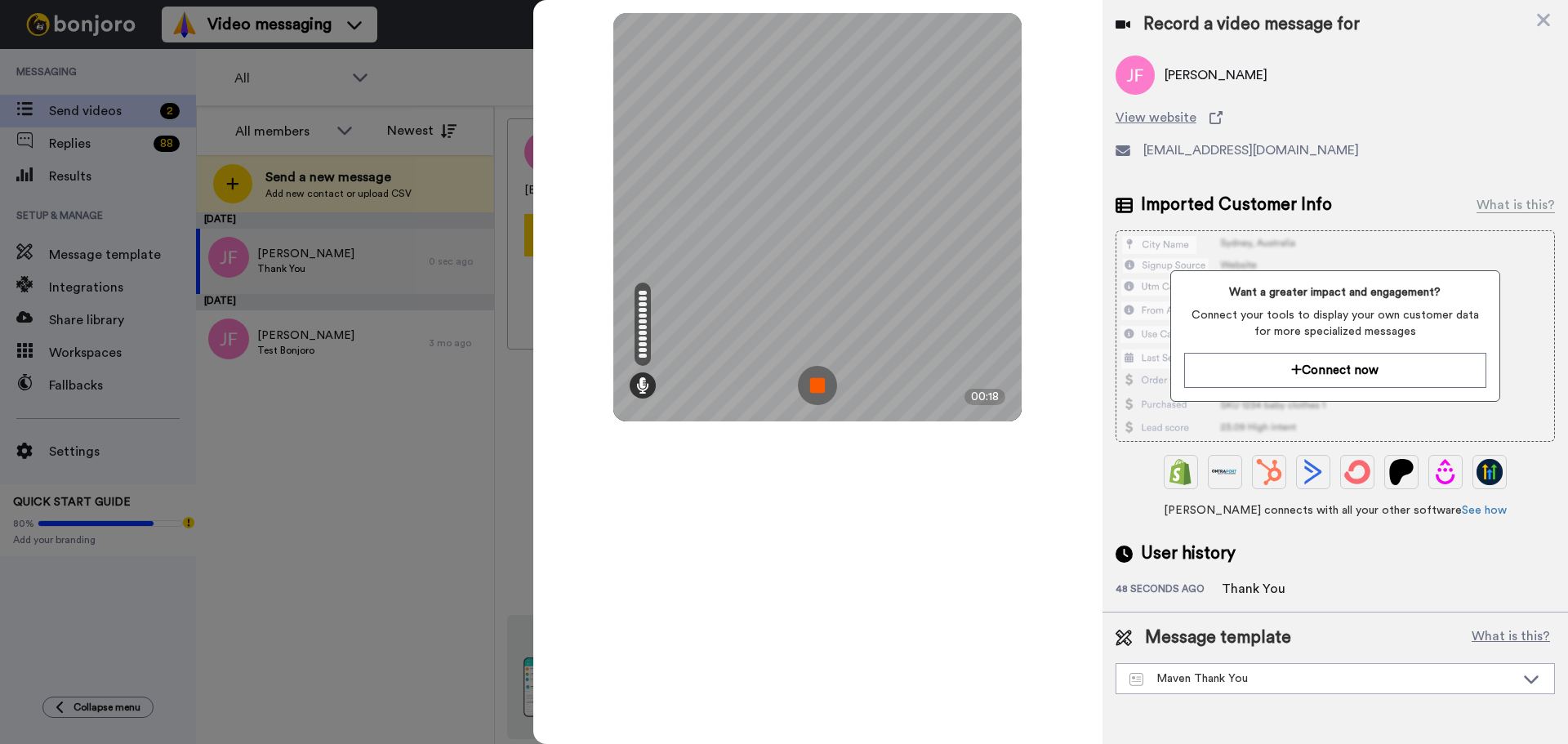
click at [822, 383] on img at bounding box center [817, 386] width 39 height 39
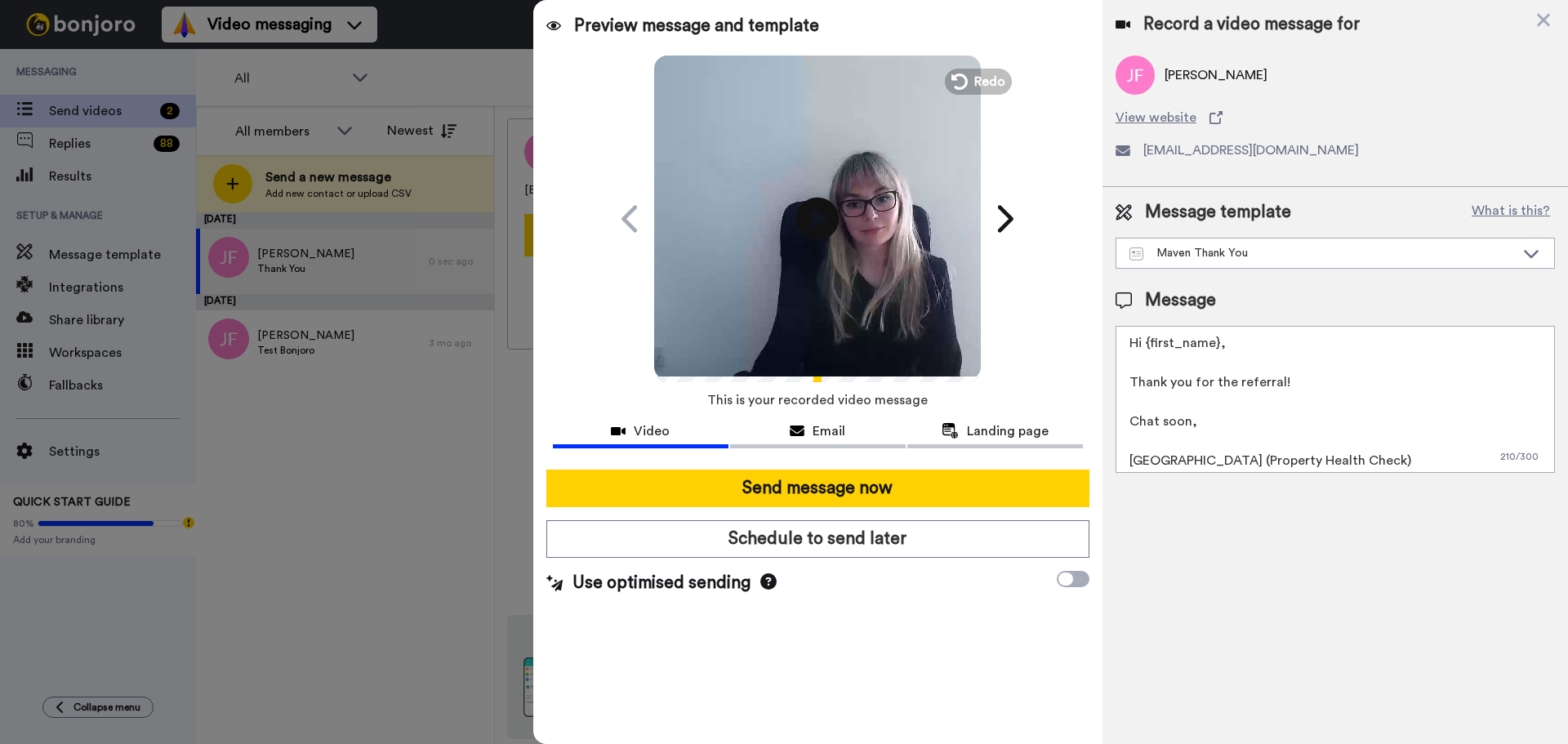
drag, startPoint x: 808, startPoint y: 215, endPoint x: 820, endPoint y: 229, distance: 18.4
click at [809, 215] on icon at bounding box center [817, 218] width 43 height 43
click at [1216, 343] on textarea "Hi {first_name}, Thank you for the referral! Chat soon, [GEOGRAPHIC_DATA] (Prop…" at bounding box center [1335, 399] width 439 height 147
click at [1161, 461] on textarea "Hi Joe, Thank you for the referral! Chat soon, Cailie (Property Health Check)" at bounding box center [1335, 399] width 439 height 147
type textarea "Hi Joe, Thank you for the referral! Chat soon, Sarah (Property Health Check)"
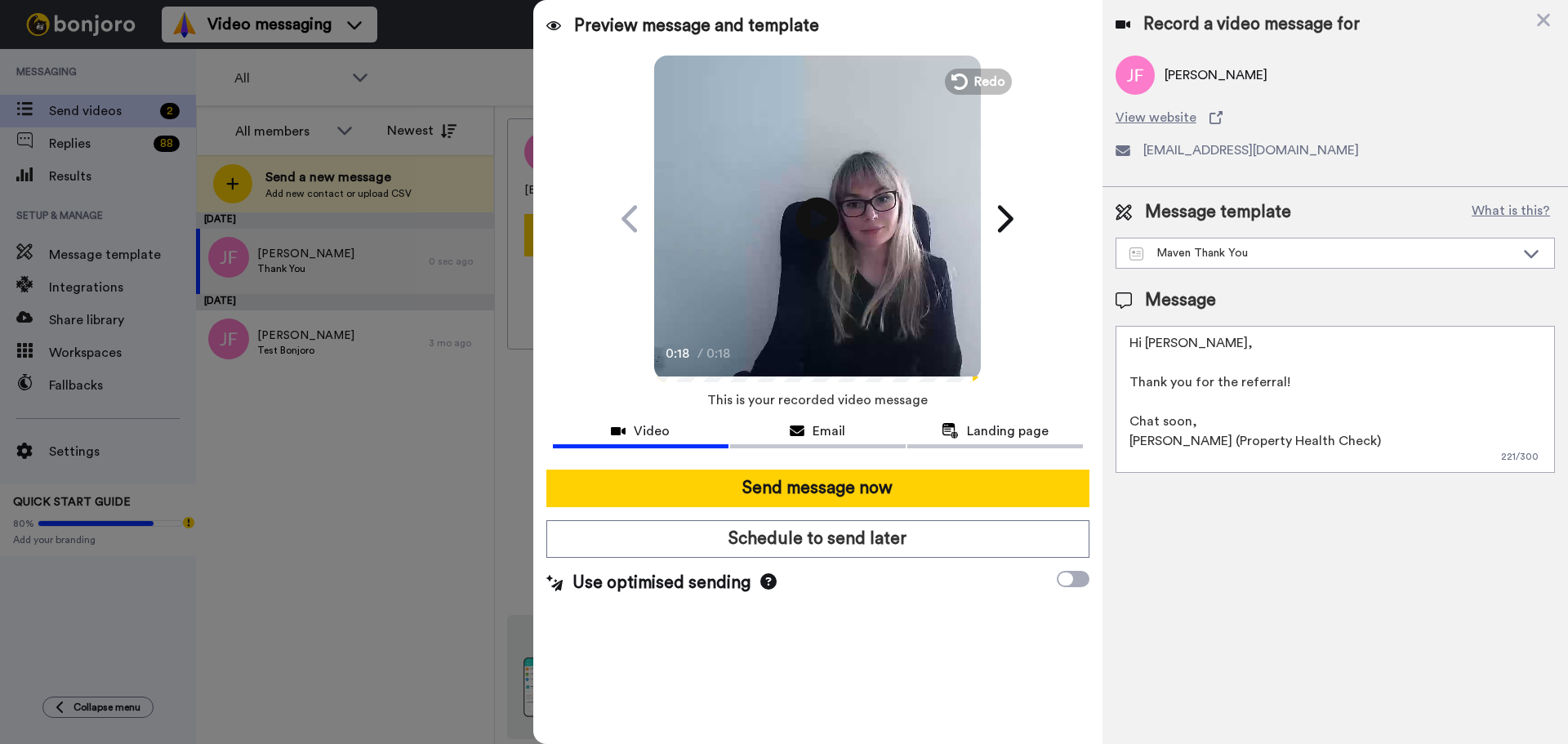
click at [813, 222] on icon "Play/Pause" at bounding box center [817, 218] width 43 height 77
click at [825, 230] on icon at bounding box center [817, 218] width 43 height 43
click at [801, 224] on icon at bounding box center [817, 218] width 43 height 43
click at [805, 229] on icon at bounding box center [817, 218] width 43 height 43
click at [805, 234] on icon at bounding box center [817, 218] width 43 height 43
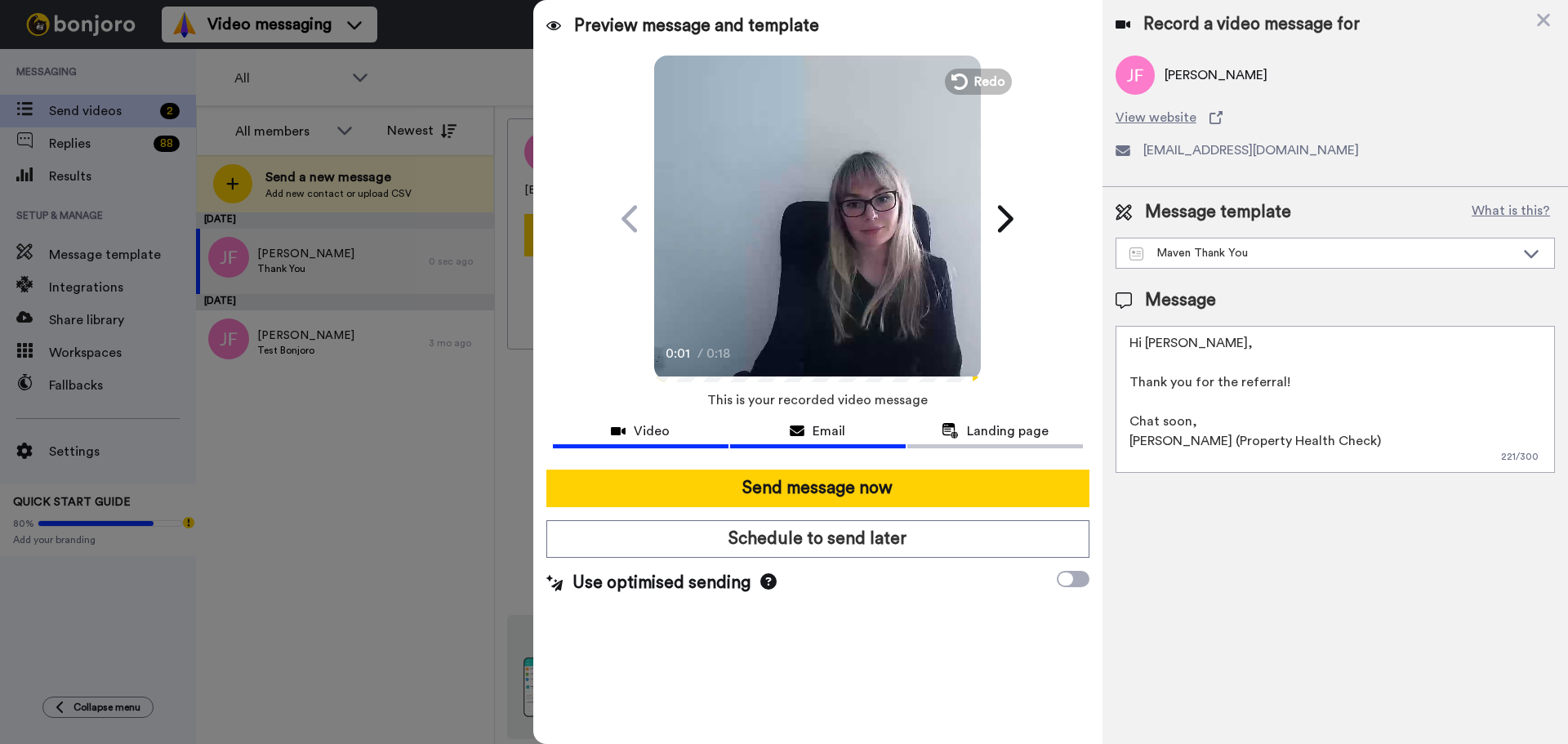
click at [848, 434] on div "Email" at bounding box center [817, 431] width 176 height 20
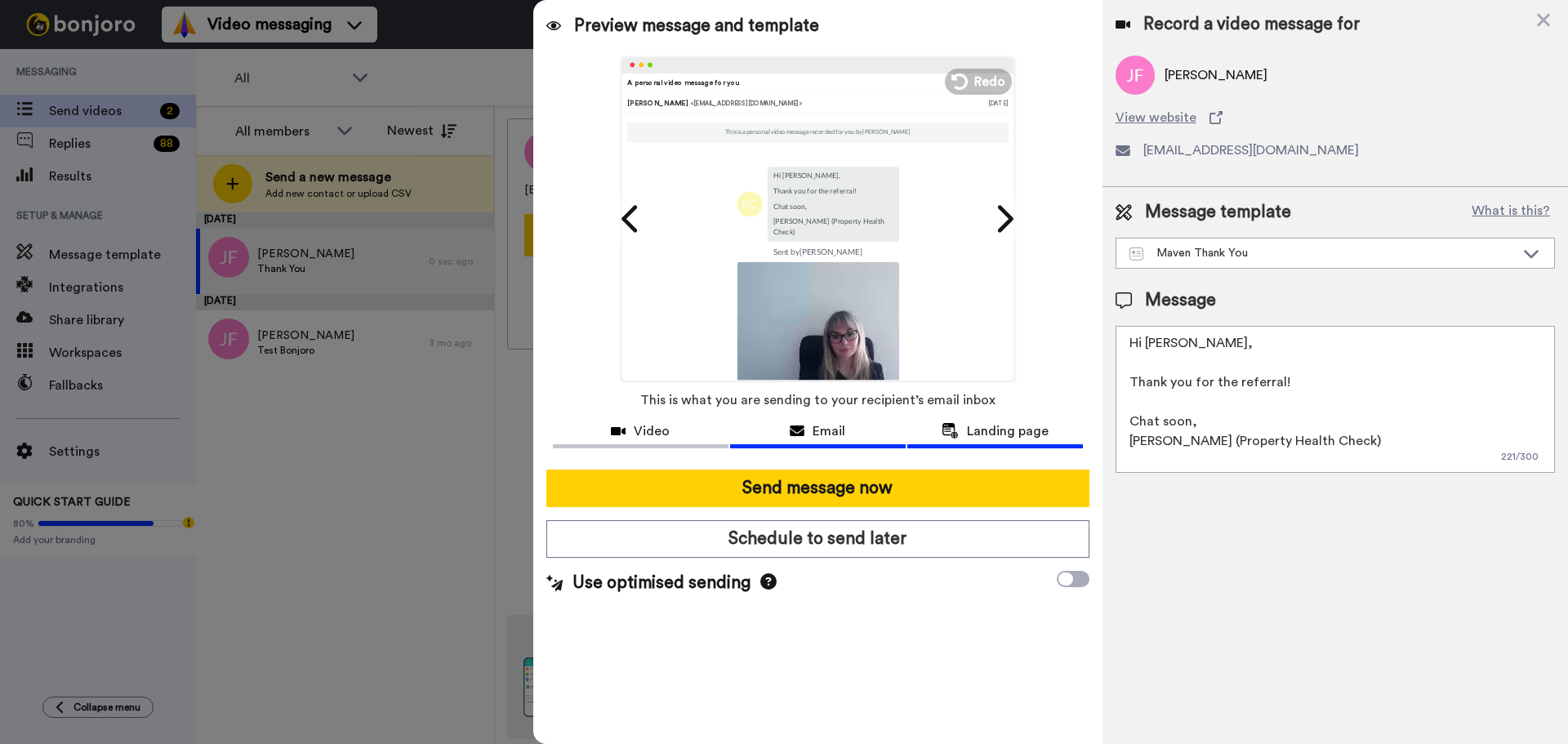
click at [962, 426] on div "Landing page" at bounding box center [995, 431] width 176 height 20
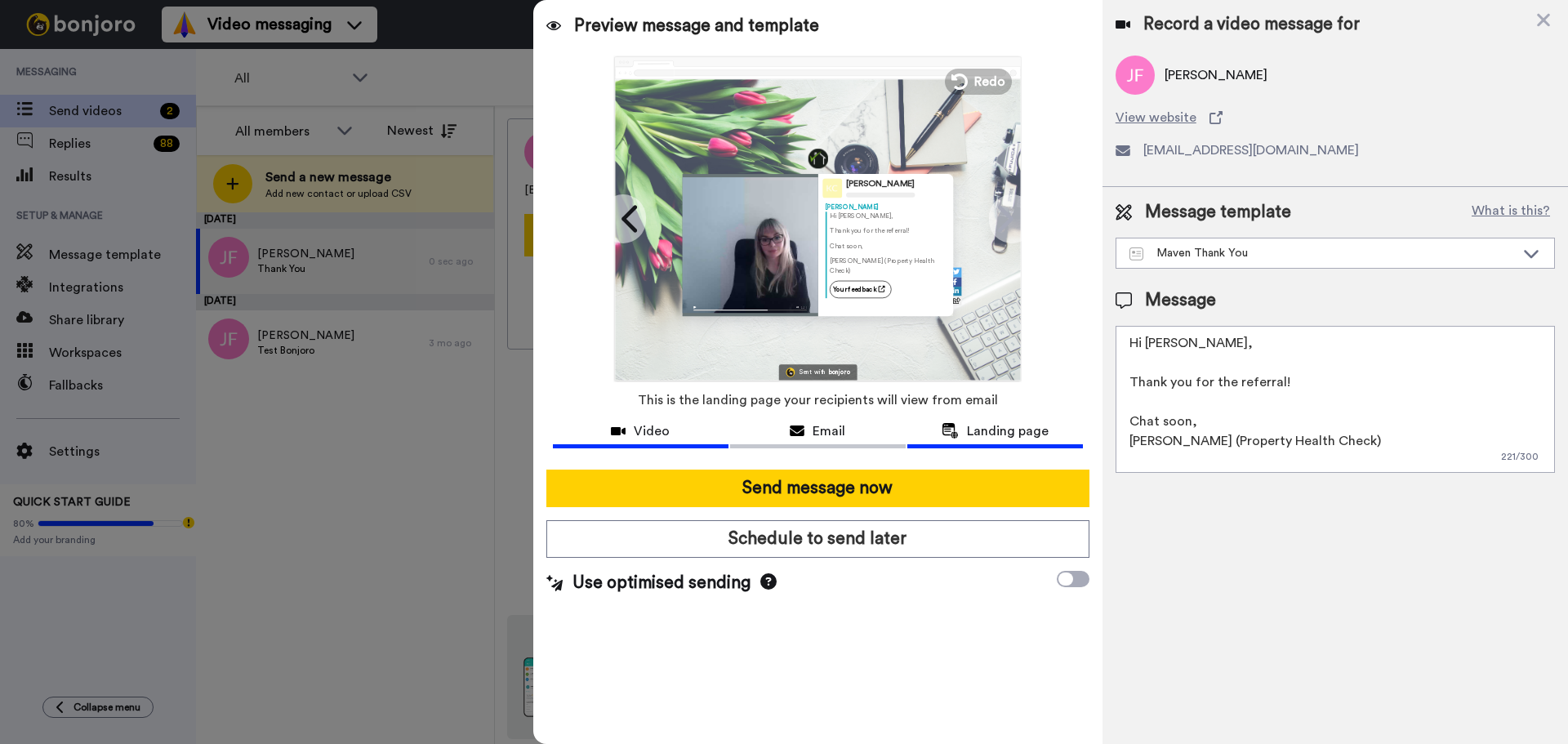
click at [647, 421] on span "Video" at bounding box center [652, 431] width 36 height 20
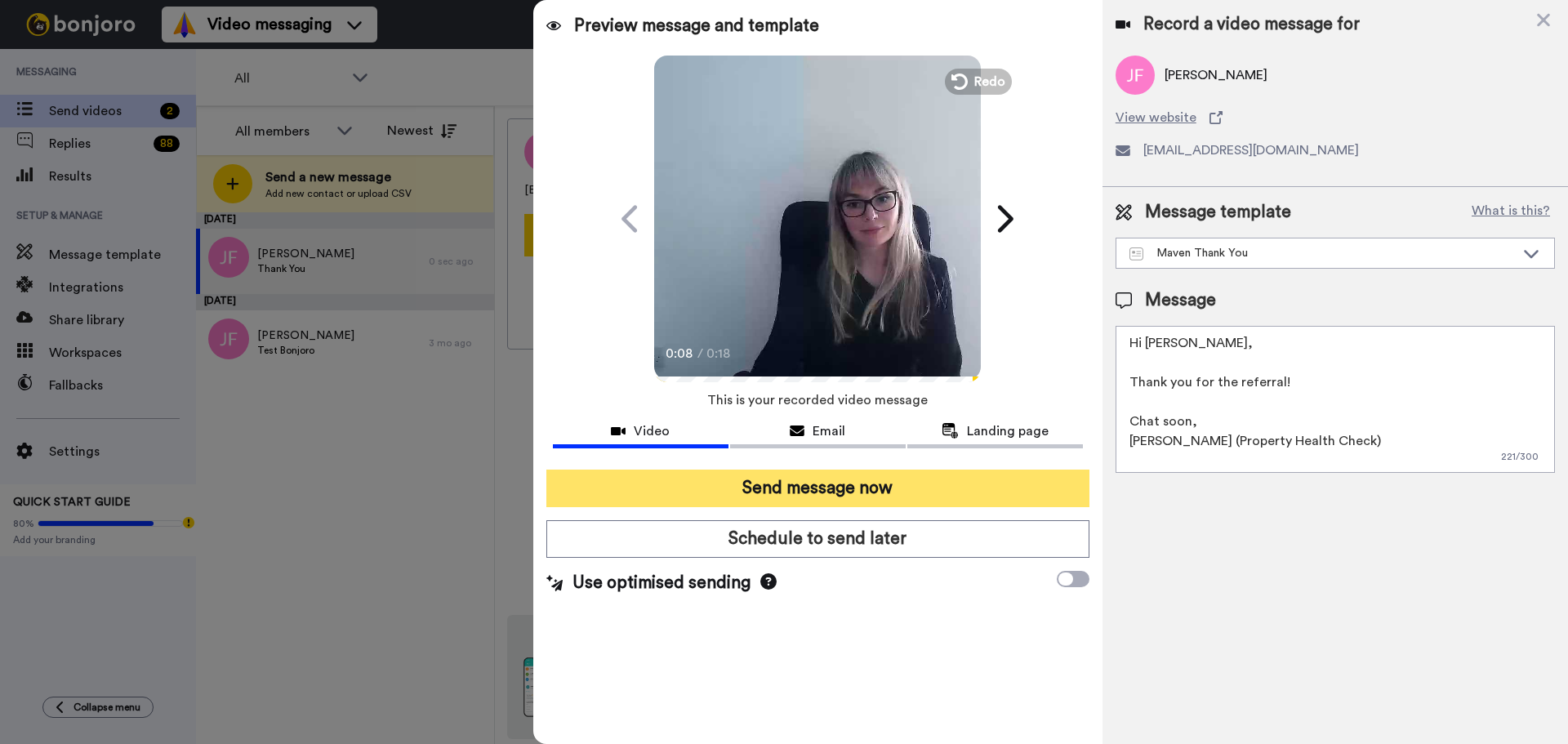
click at [795, 490] on button "Send message now" at bounding box center [817, 488] width 543 height 38
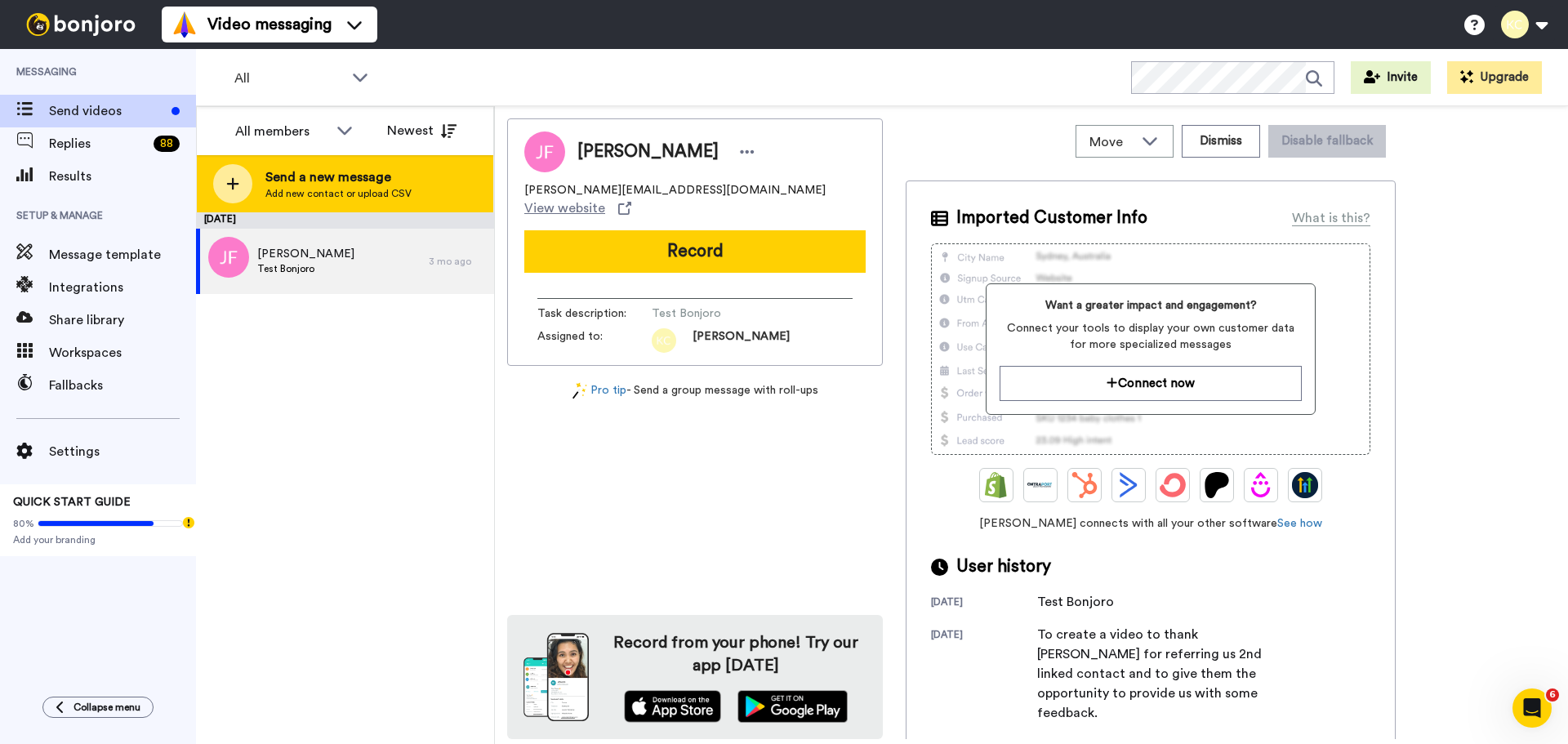
click at [298, 182] on span "Send a new message" at bounding box center [338, 177] width 146 height 20
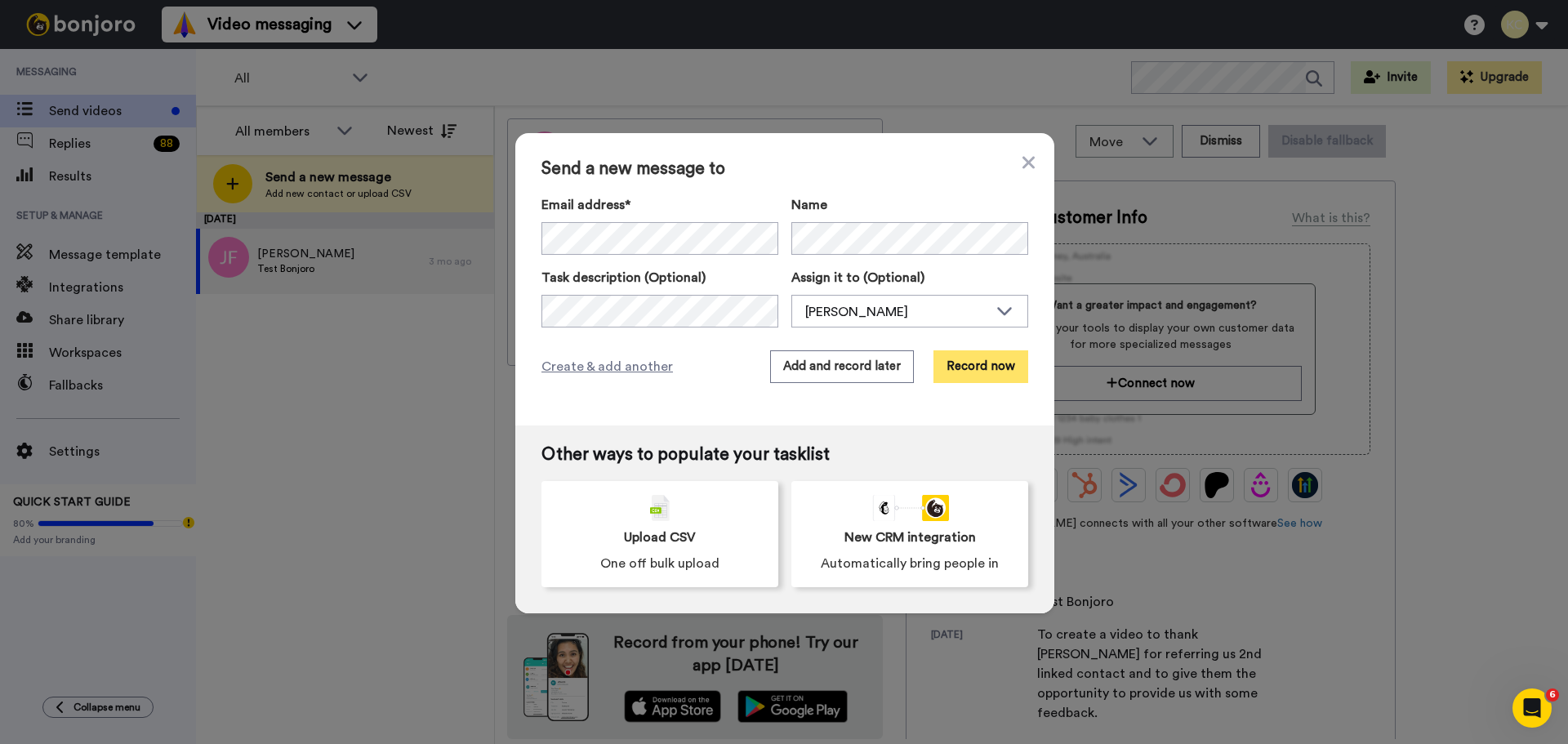
click at [971, 369] on button "Record now" at bounding box center [980, 366] width 94 height 33
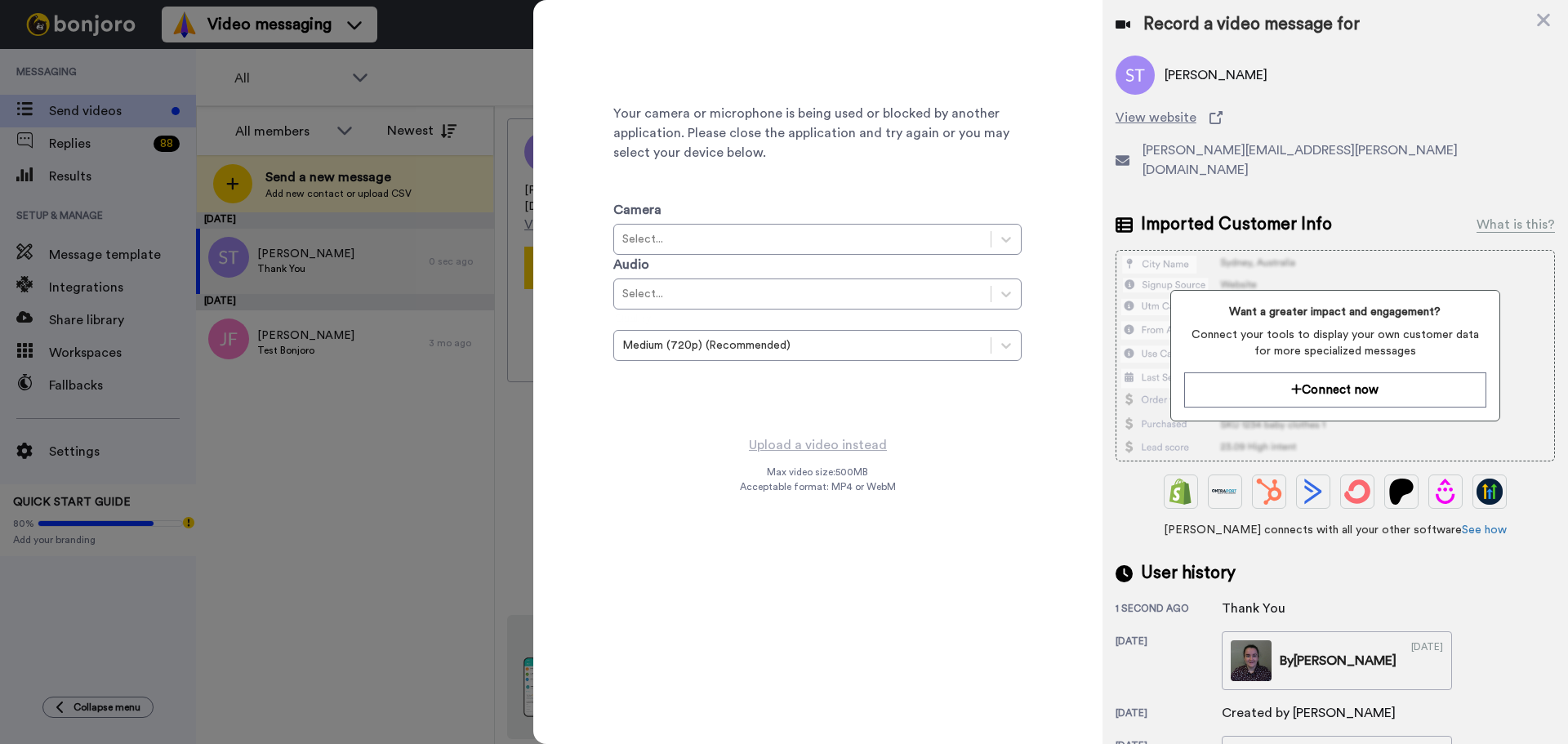
click at [1378, 106] on div "Sean Tobin View website sean.tobin@sherryfitz.ie" at bounding box center [1335, 124] width 439 height 137
click at [1547, 21] on icon at bounding box center [1543, 20] width 16 height 21
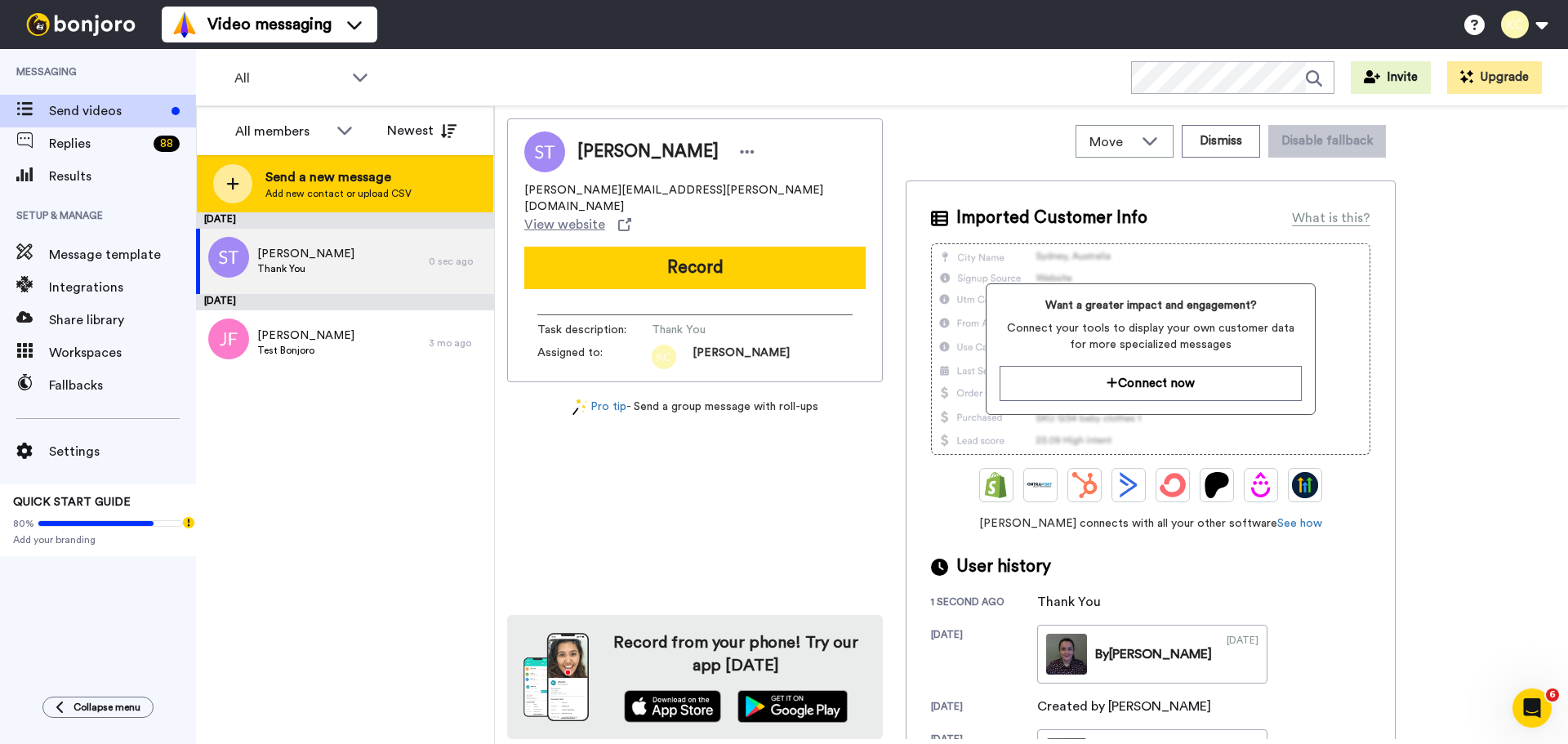
click at [333, 179] on span "Send a new message" at bounding box center [338, 177] width 146 height 20
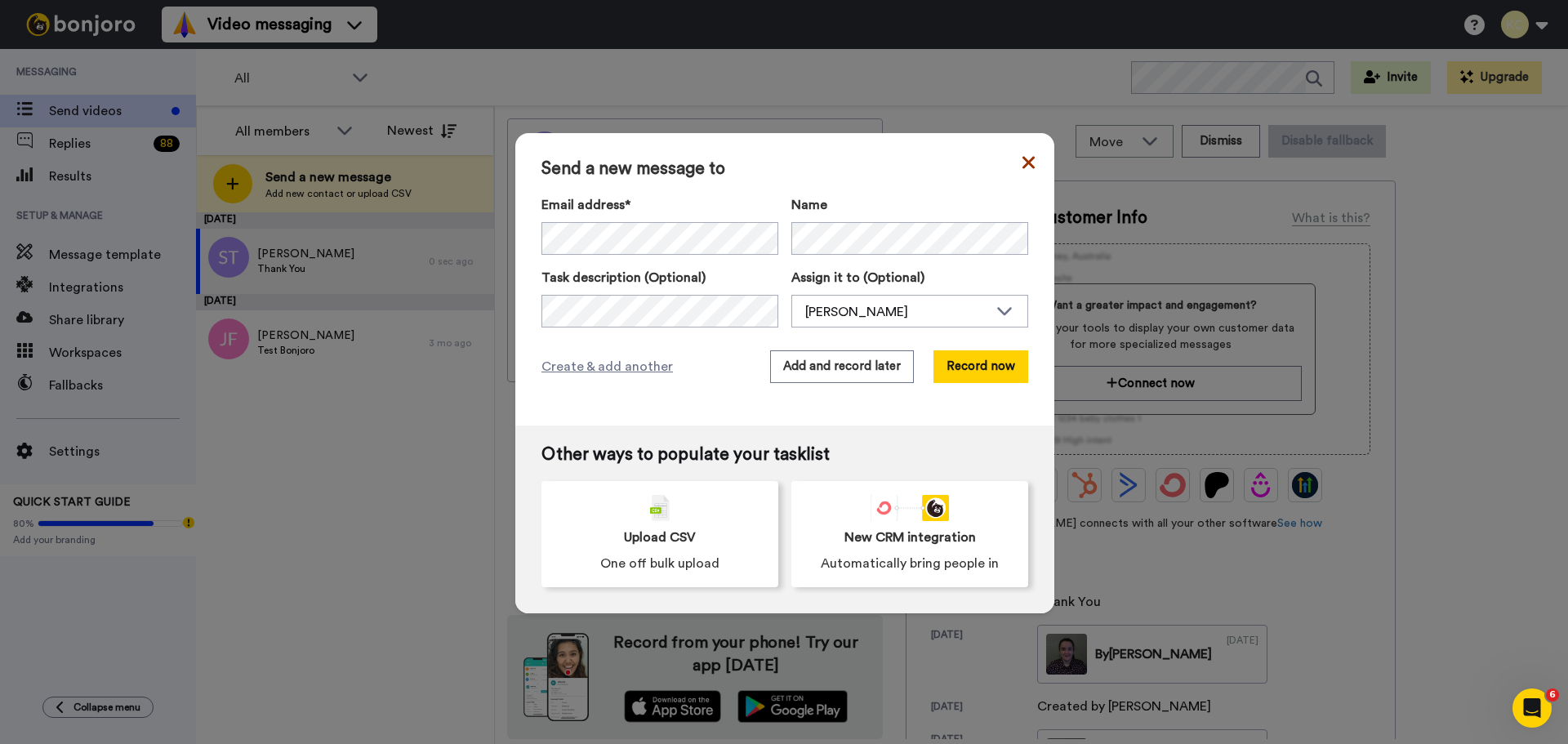
click at [1028, 162] on icon at bounding box center [1028, 162] width 12 height 20
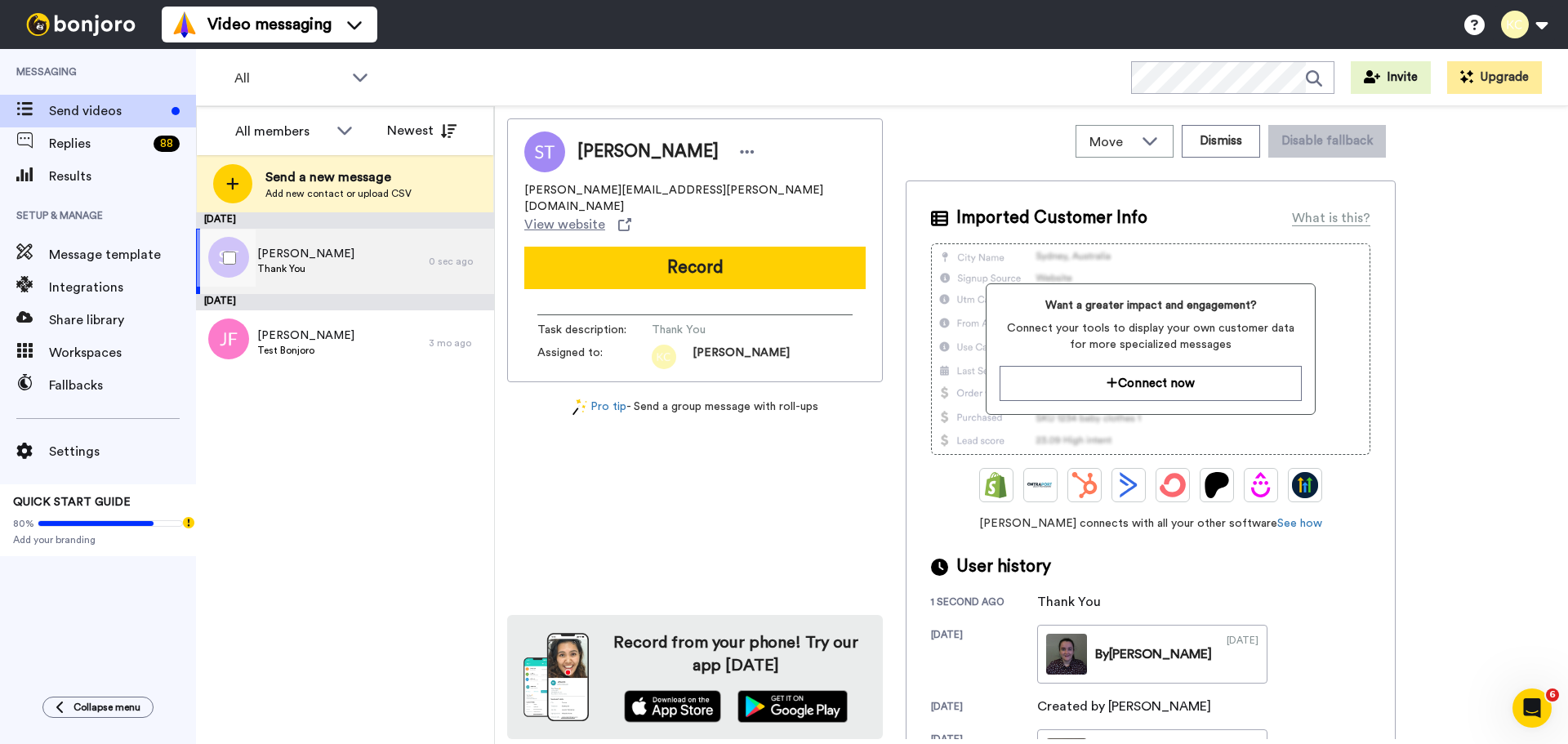
click at [326, 262] on div "Sean Tobin Thank You" at bounding box center [311, 262] width 232 height 65
click at [360, 257] on div "Sean Tobin Thank You" at bounding box center [311, 262] width 232 height 65
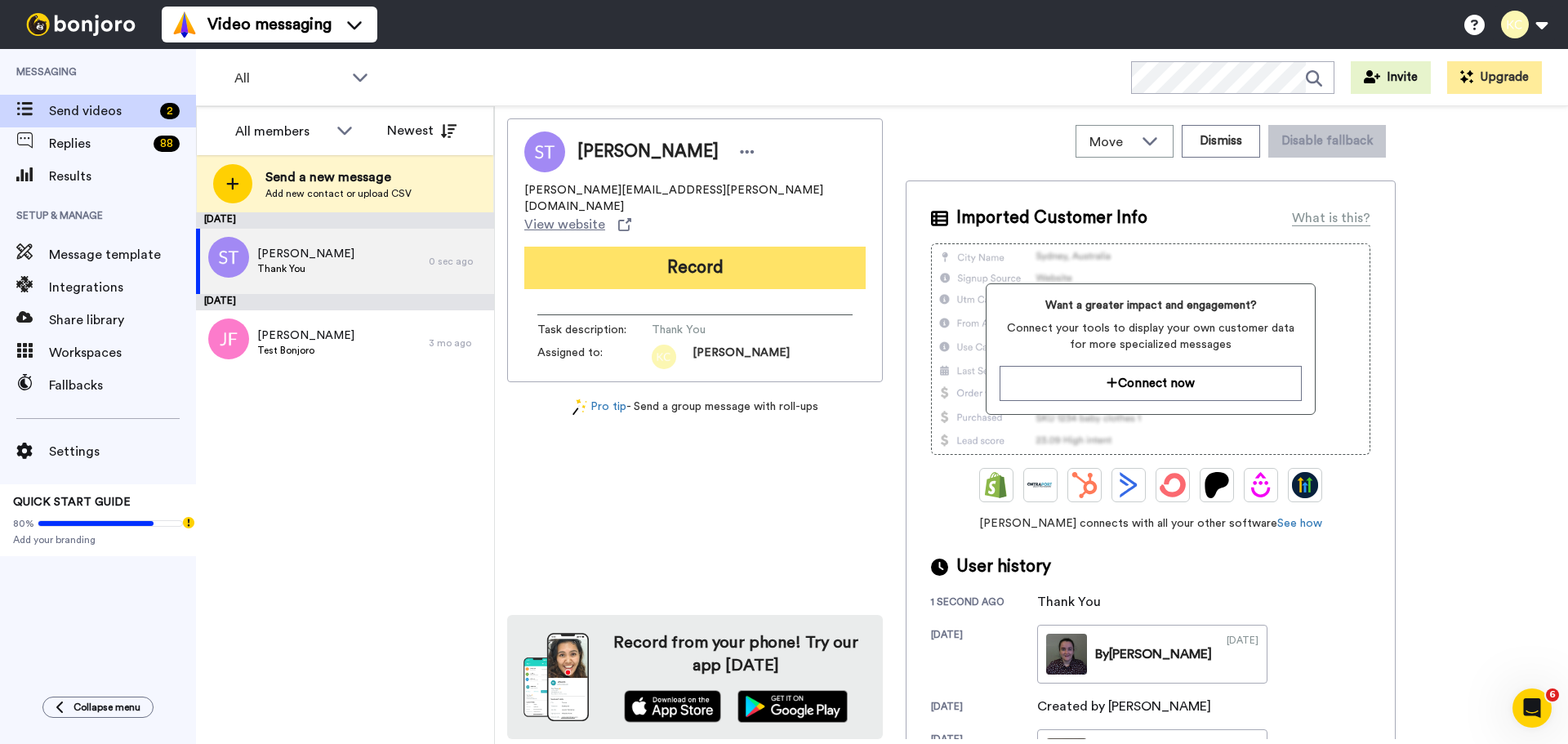
click at [619, 247] on button "Record" at bounding box center [695, 269] width 341 height 43
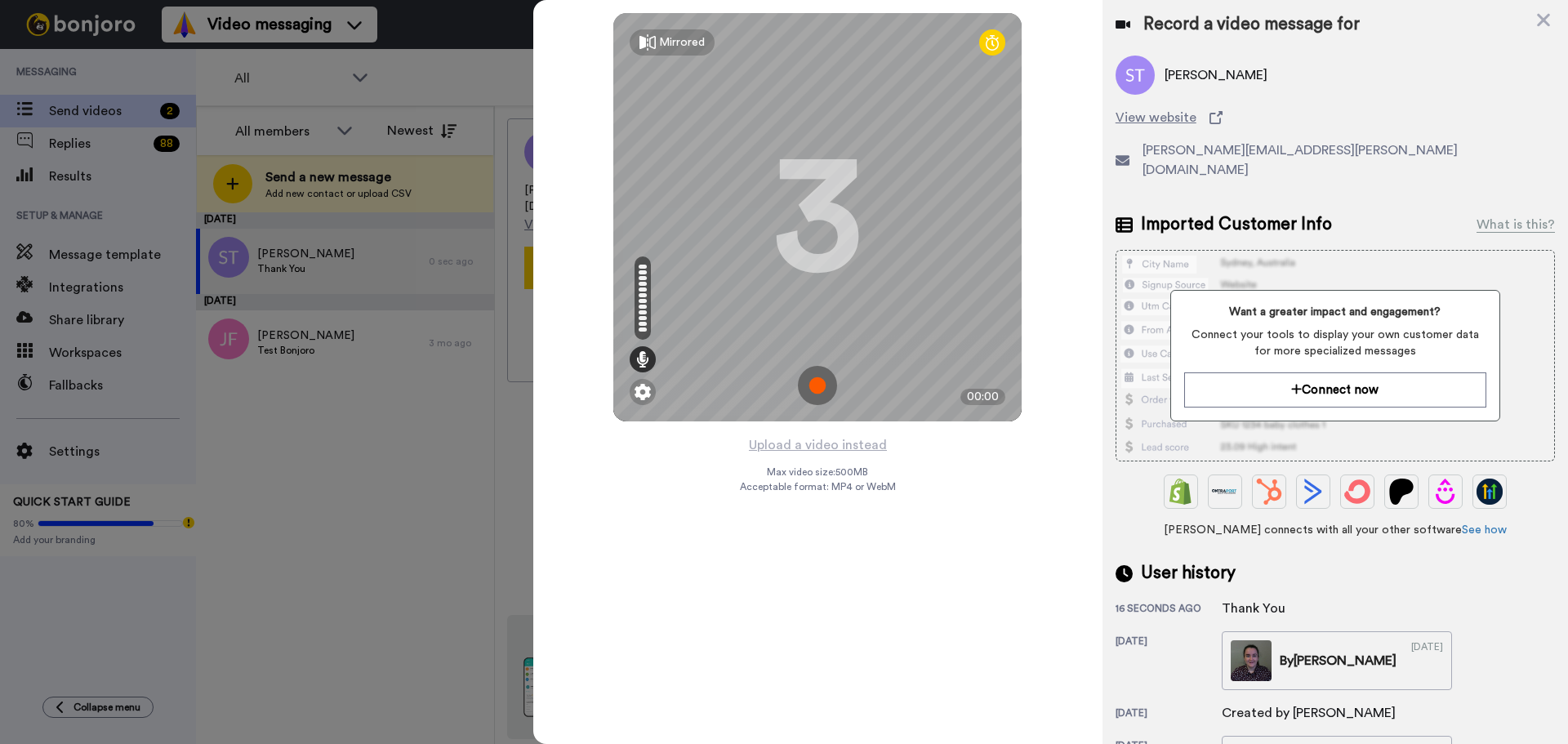
click at [811, 382] on img at bounding box center [817, 386] width 39 height 39
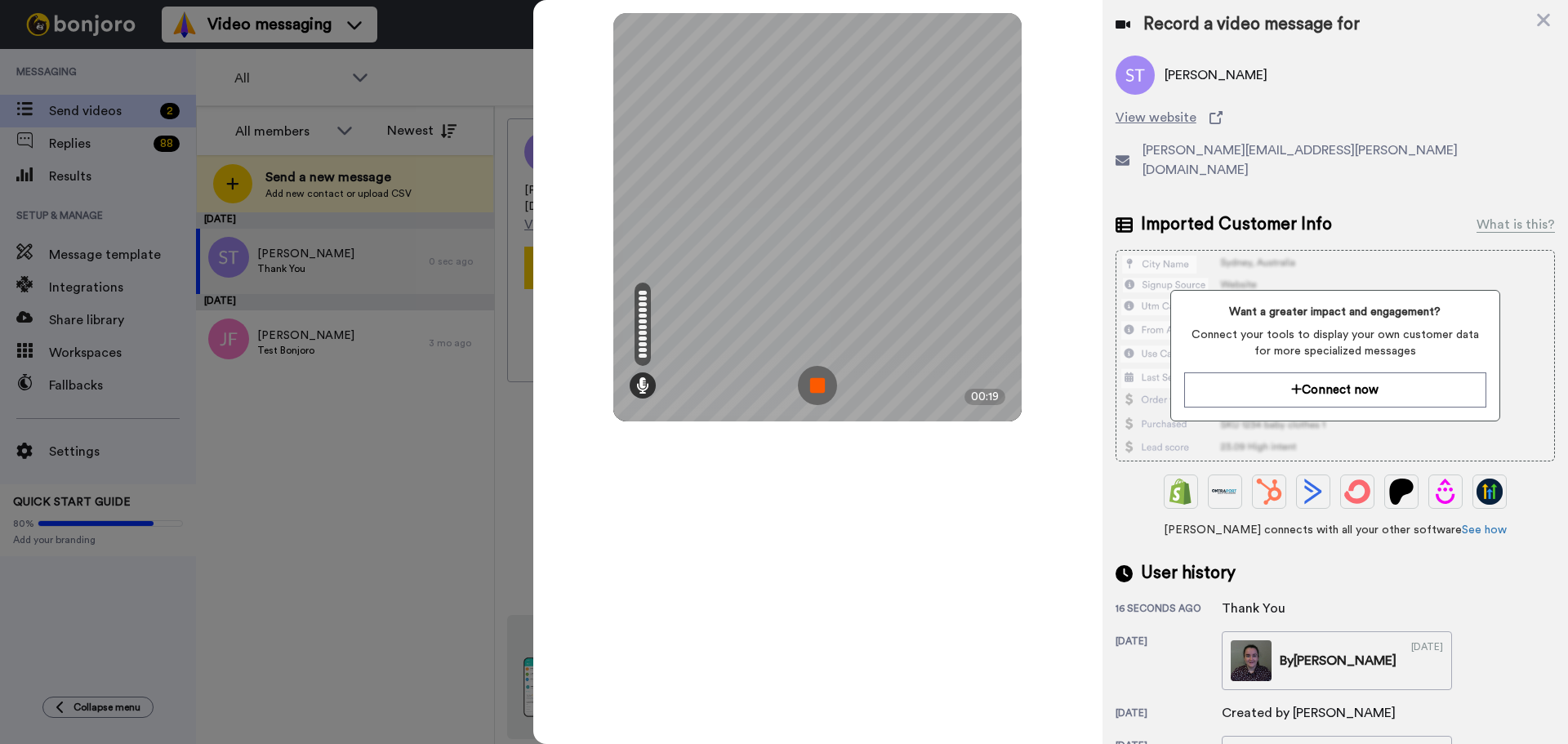
click at [811, 384] on img at bounding box center [817, 386] width 39 height 39
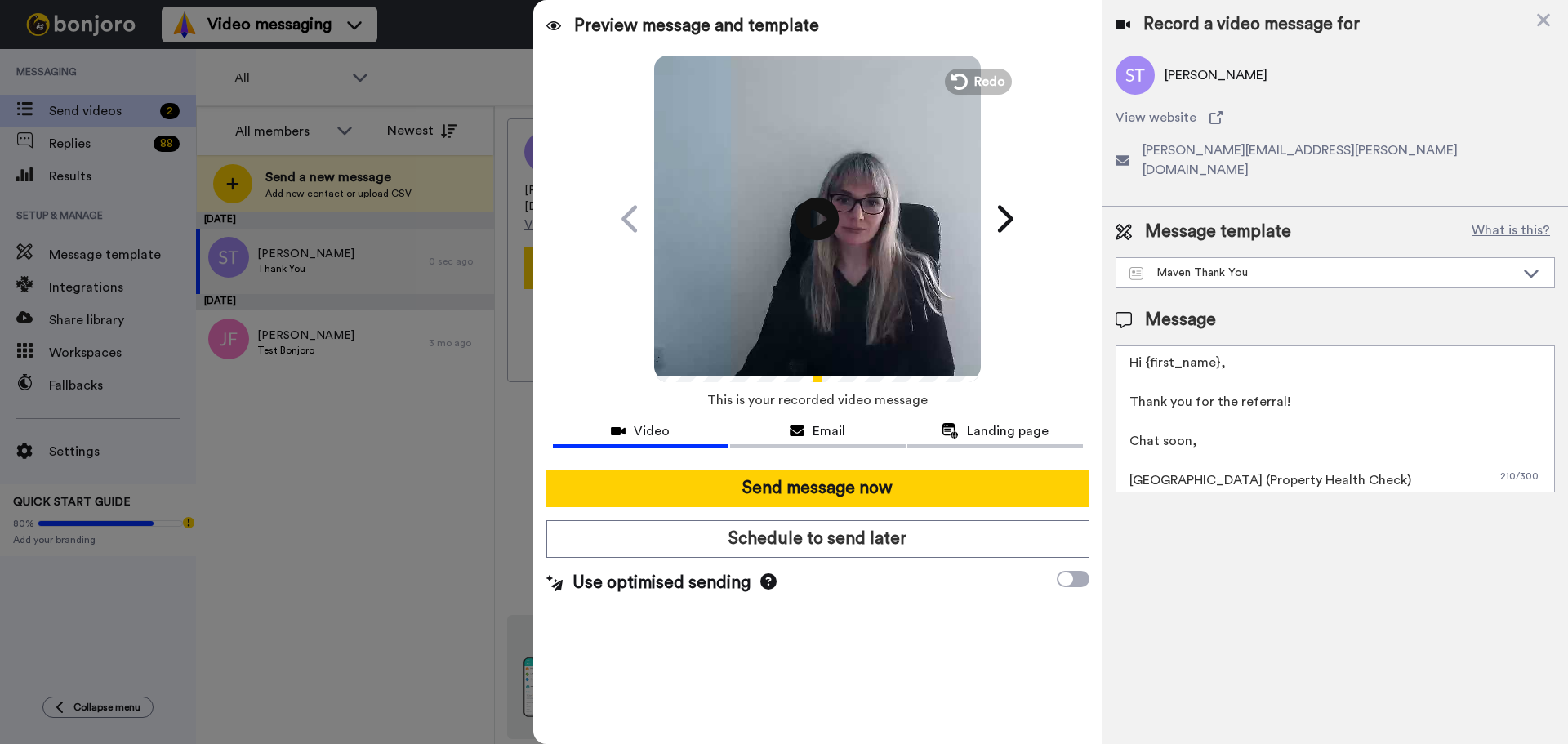
click at [823, 208] on icon at bounding box center [817, 218] width 43 height 43
click at [1217, 346] on textarea "Hi {first_name}, Thank you for the referral! Chat soon, [GEOGRAPHIC_DATA] (Prop…" at bounding box center [1335, 419] width 439 height 147
click at [1161, 463] on textarea "Hi Sean, Thank you for the referral! Chat soon, Cailie (Property Health Check)" at bounding box center [1335, 419] width 439 height 147
type textarea "Hi Sean, Thank you for the referral! Chat soon, Sarah (Property Health Check)"
click at [810, 427] on div "Email" at bounding box center [817, 431] width 176 height 20
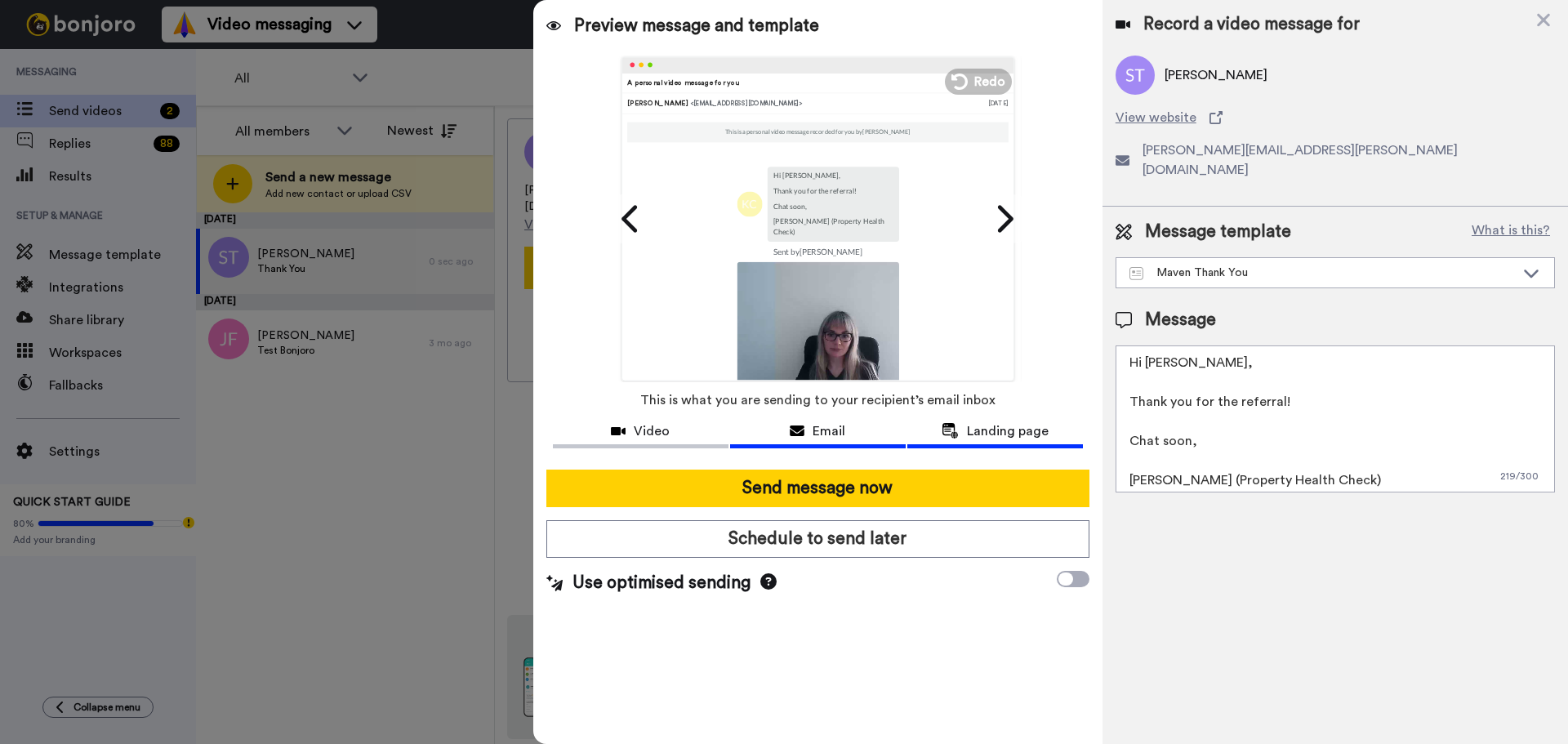
click at [950, 426] on icon at bounding box center [950, 431] width 17 height 15
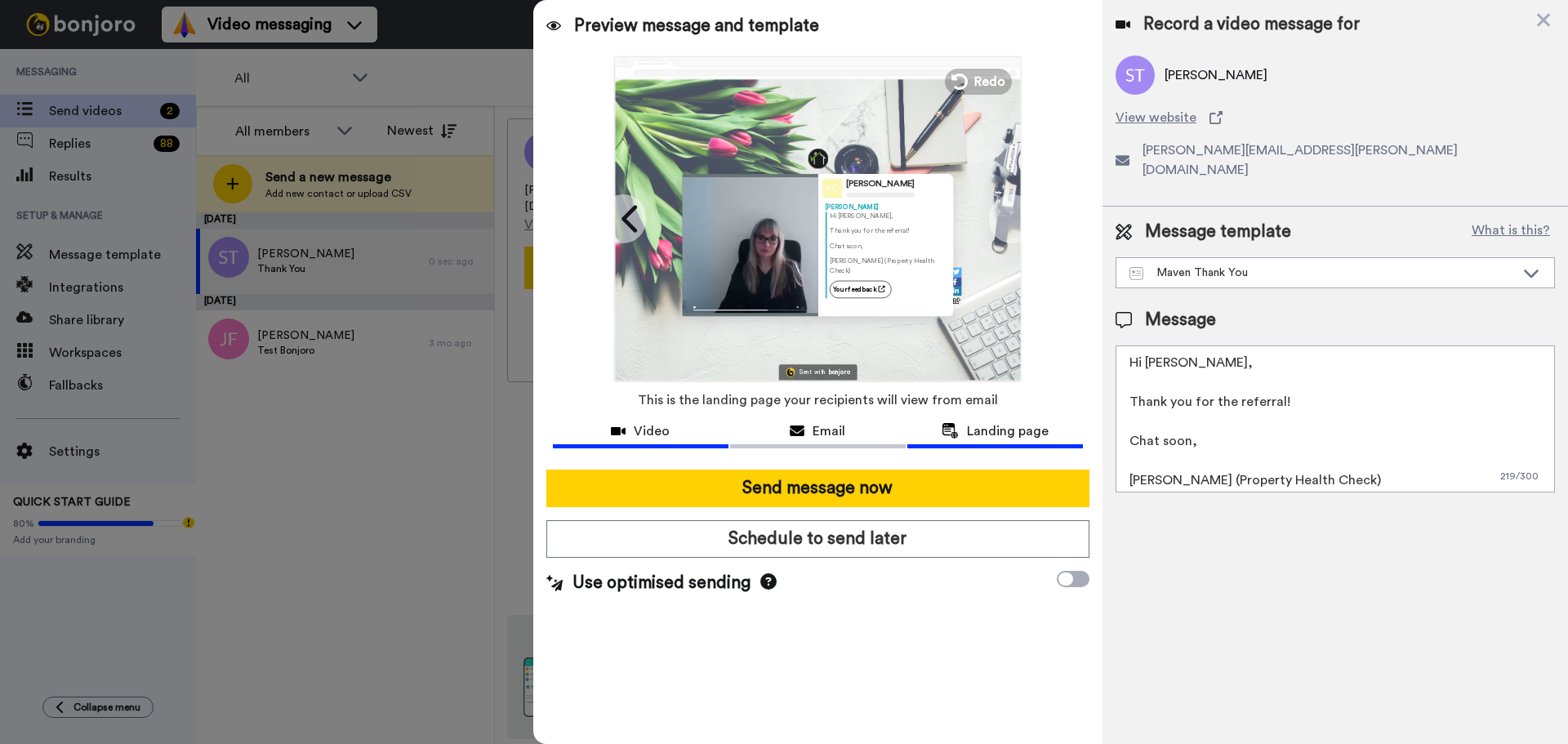
click at [643, 431] on span "Video" at bounding box center [652, 431] width 36 height 20
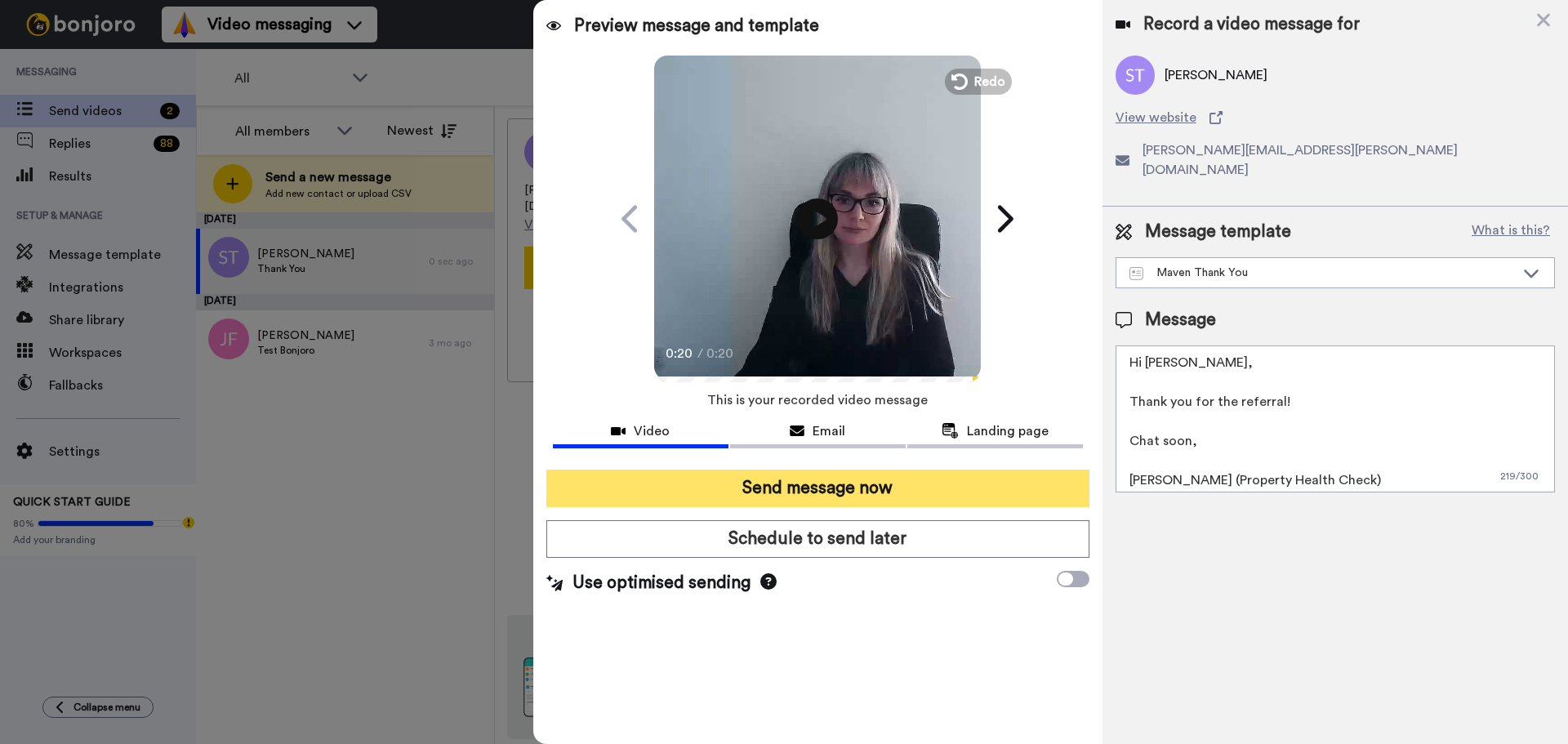
click at [804, 490] on button "Send message now" at bounding box center [817, 488] width 543 height 38
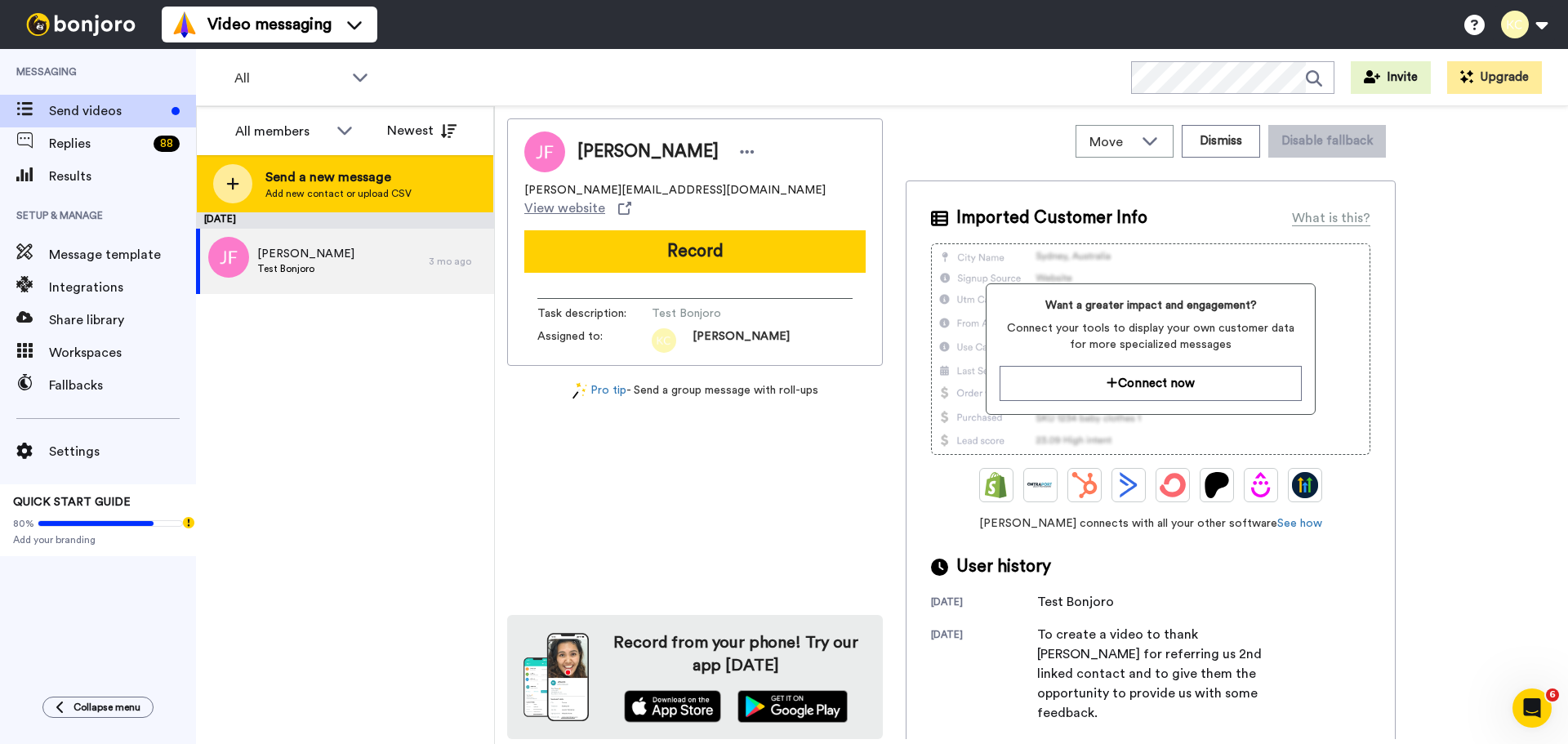
click at [342, 177] on span "Send a new message" at bounding box center [338, 177] width 146 height 20
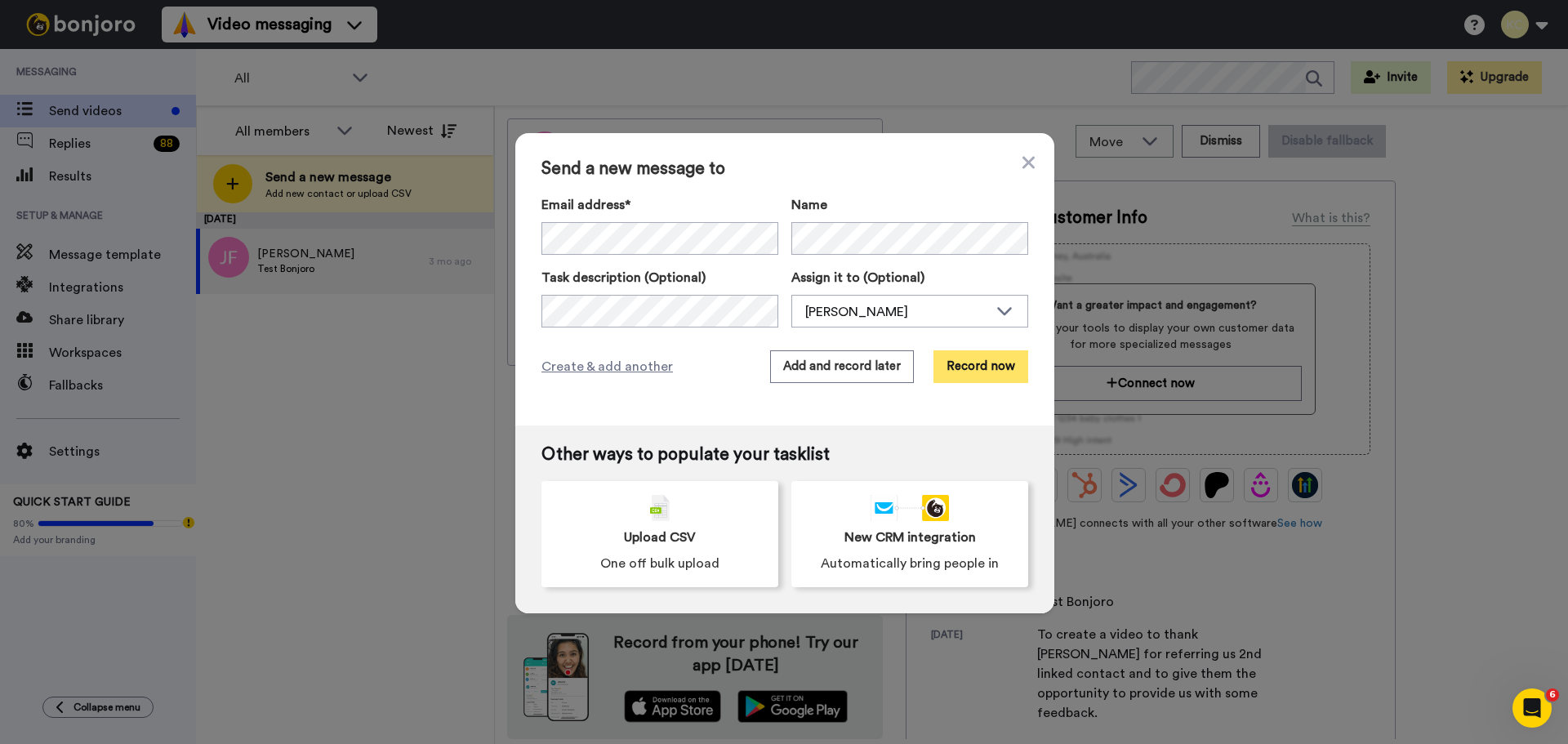
click at [985, 361] on button "Record now" at bounding box center [980, 366] width 94 height 33
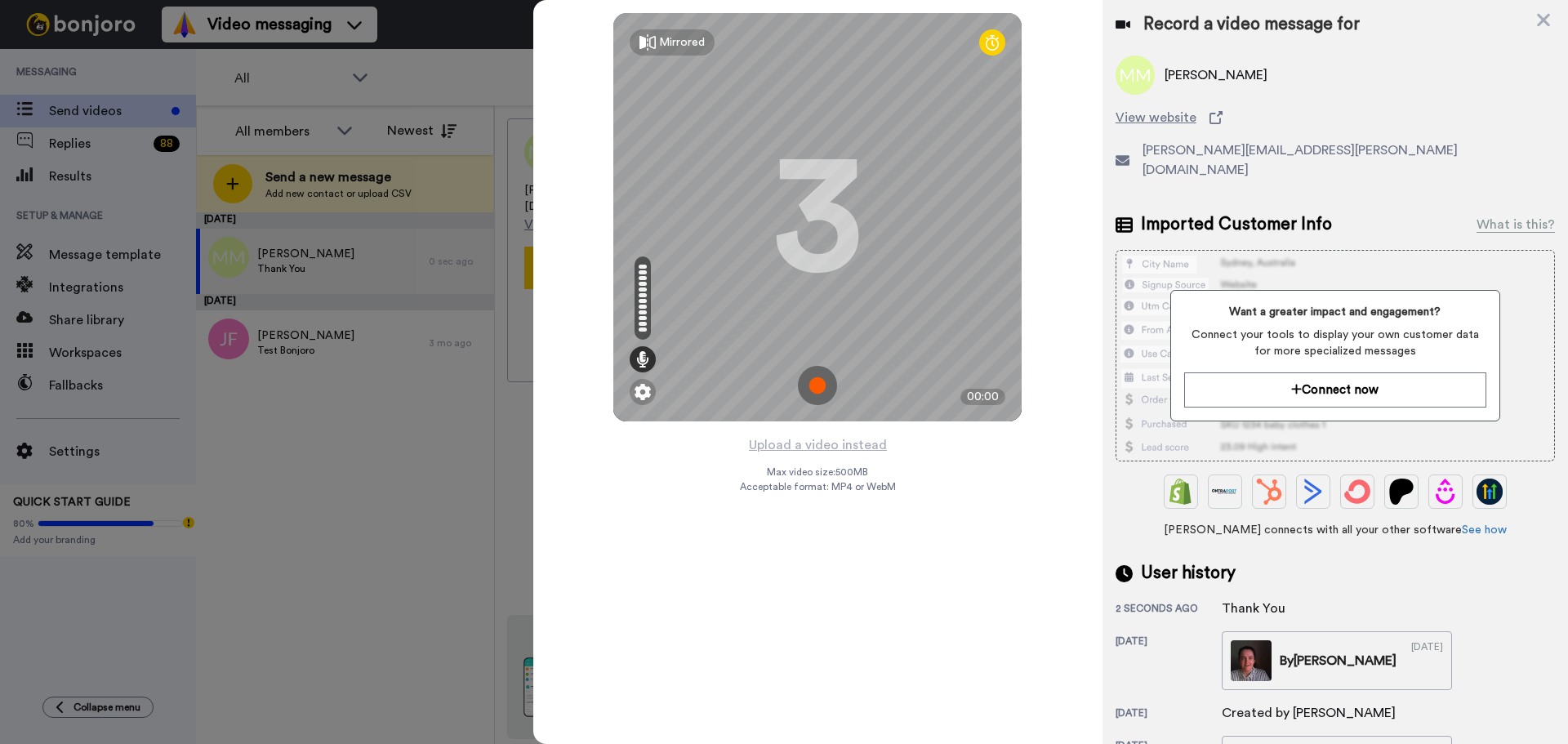
click at [813, 384] on img at bounding box center [817, 386] width 39 height 39
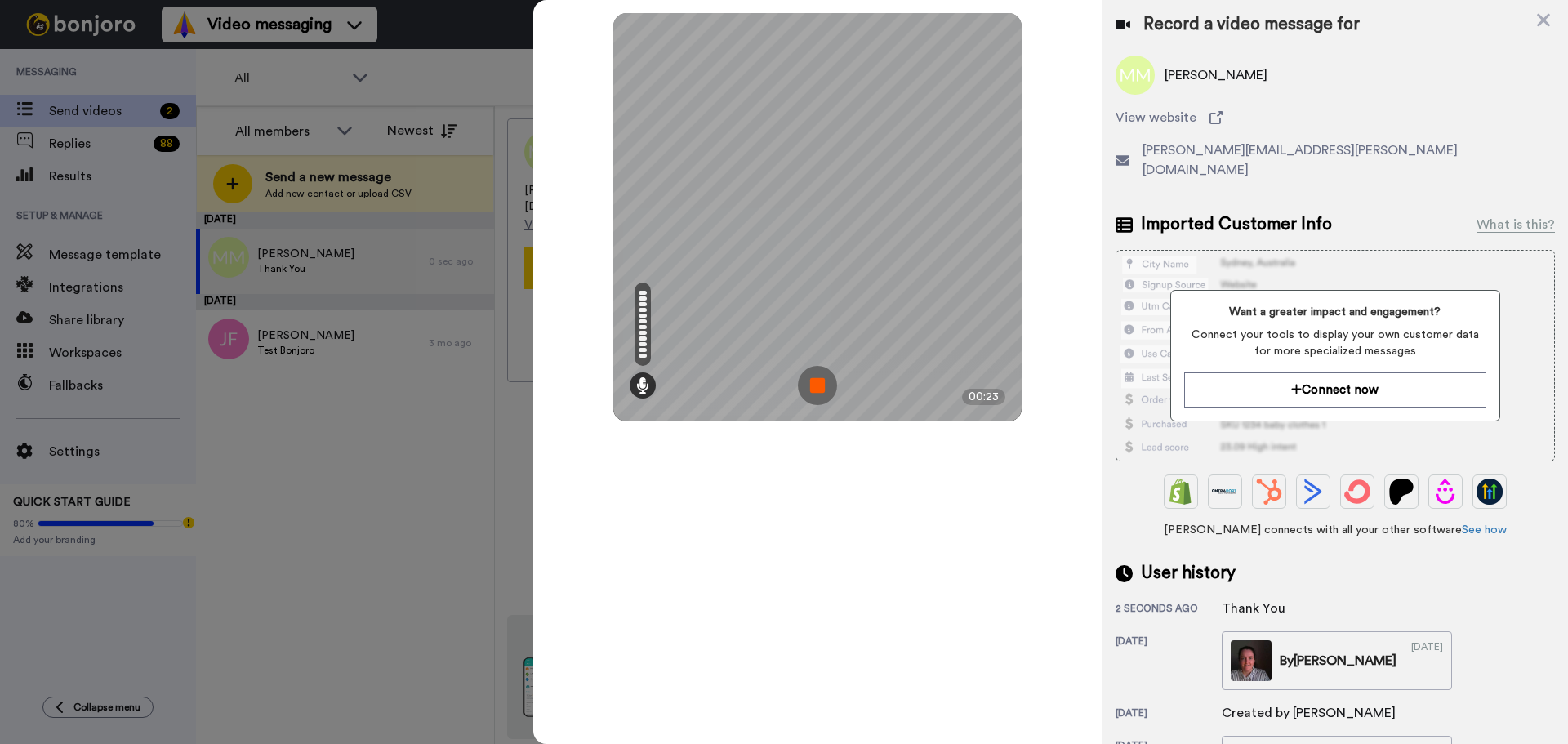
click at [815, 383] on img at bounding box center [817, 386] width 39 height 39
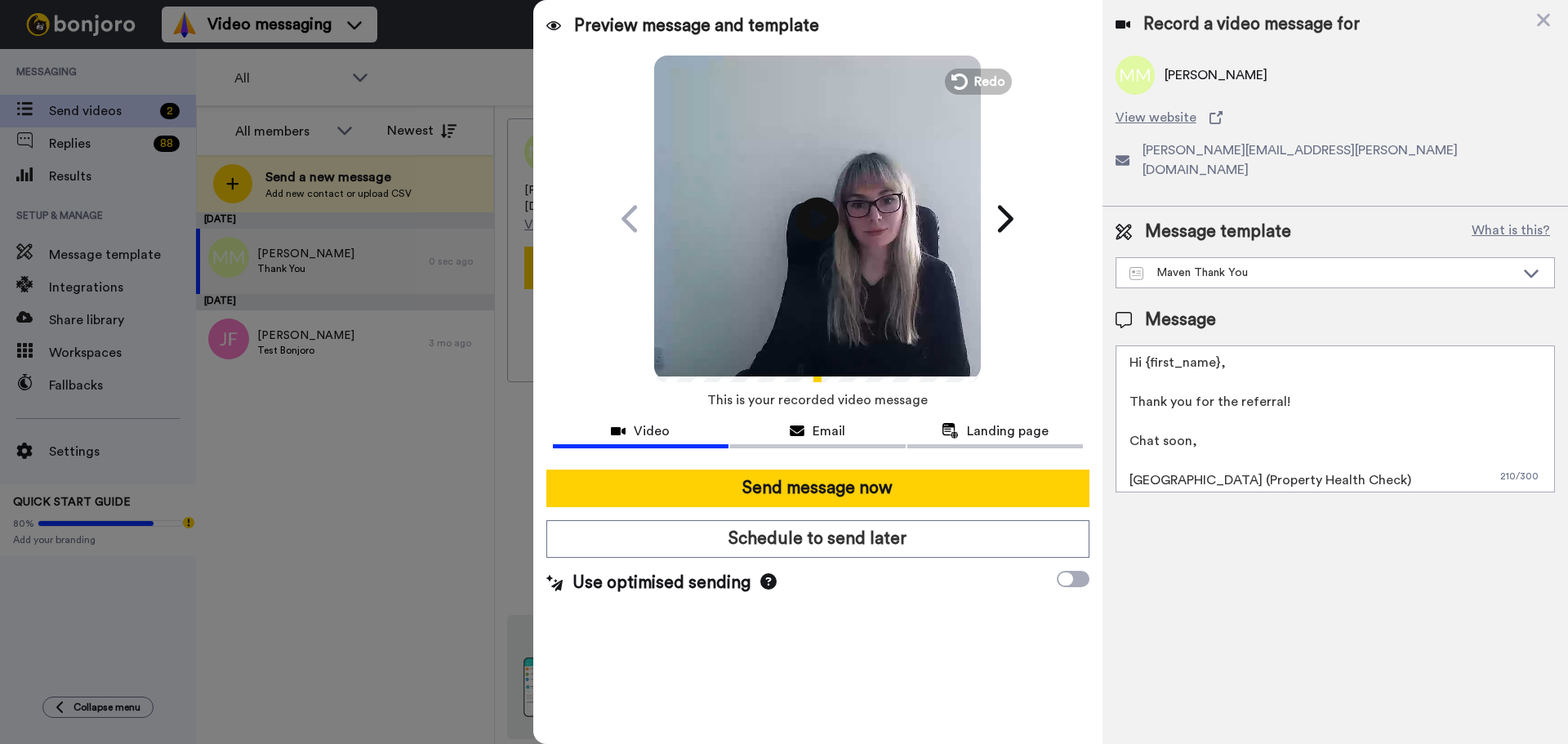
click at [810, 212] on icon at bounding box center [817, 218] width 43 height 43
click at [1216, 346] on textarea "Hi {first_name}, Thank you for the referral! Chat soon, [GEOGRAPHIC_DATA] (Prop…" at bounding box center [1335, 419] width 439 height 147
click at [1162, 462] on textarea "Hi [PERSON_NAME], Thank you for the referral! Chat soon, [GEOGRAPHIC_DATA] (Pro…" at bounding box center [1335, 419] width 439 height 147
drag, startPoint x: 1180, startPoint y: 349, endPoint x: 1200, endPoint y: 365, distance: 25.6
click at [1179, 348] on textarea "Hi Sarah, Thank you for the referral! Chat soon, Sarah (Property Health Check)" at bounding box center [1335, 419] width 439 height 147
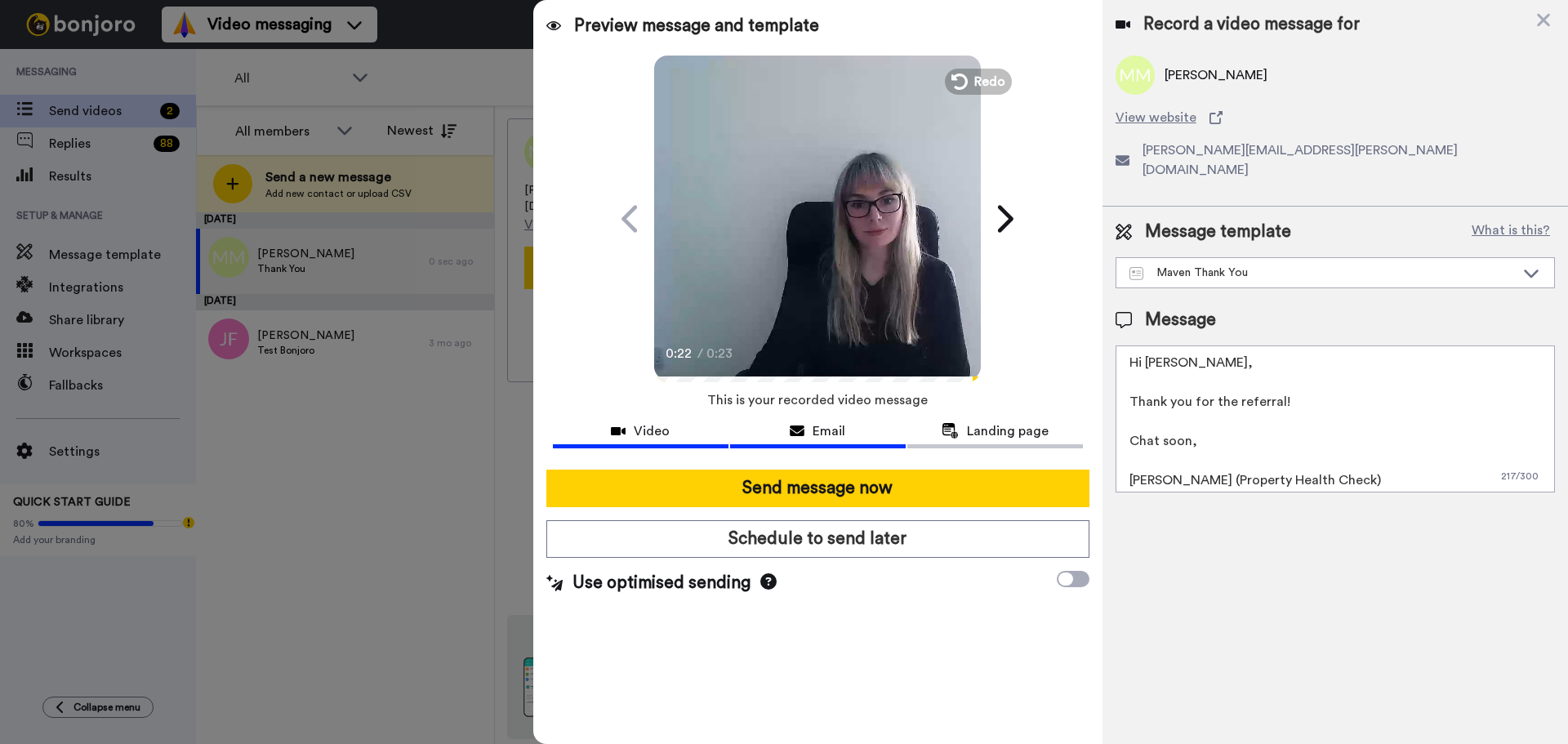
type textarea "Hi Miriam, Thank you for the referral! Chat soon, Sarah (Property Health Check)"
click at [861, 430] on div "Email" at bounding box center [817, 431] width 176 height 20
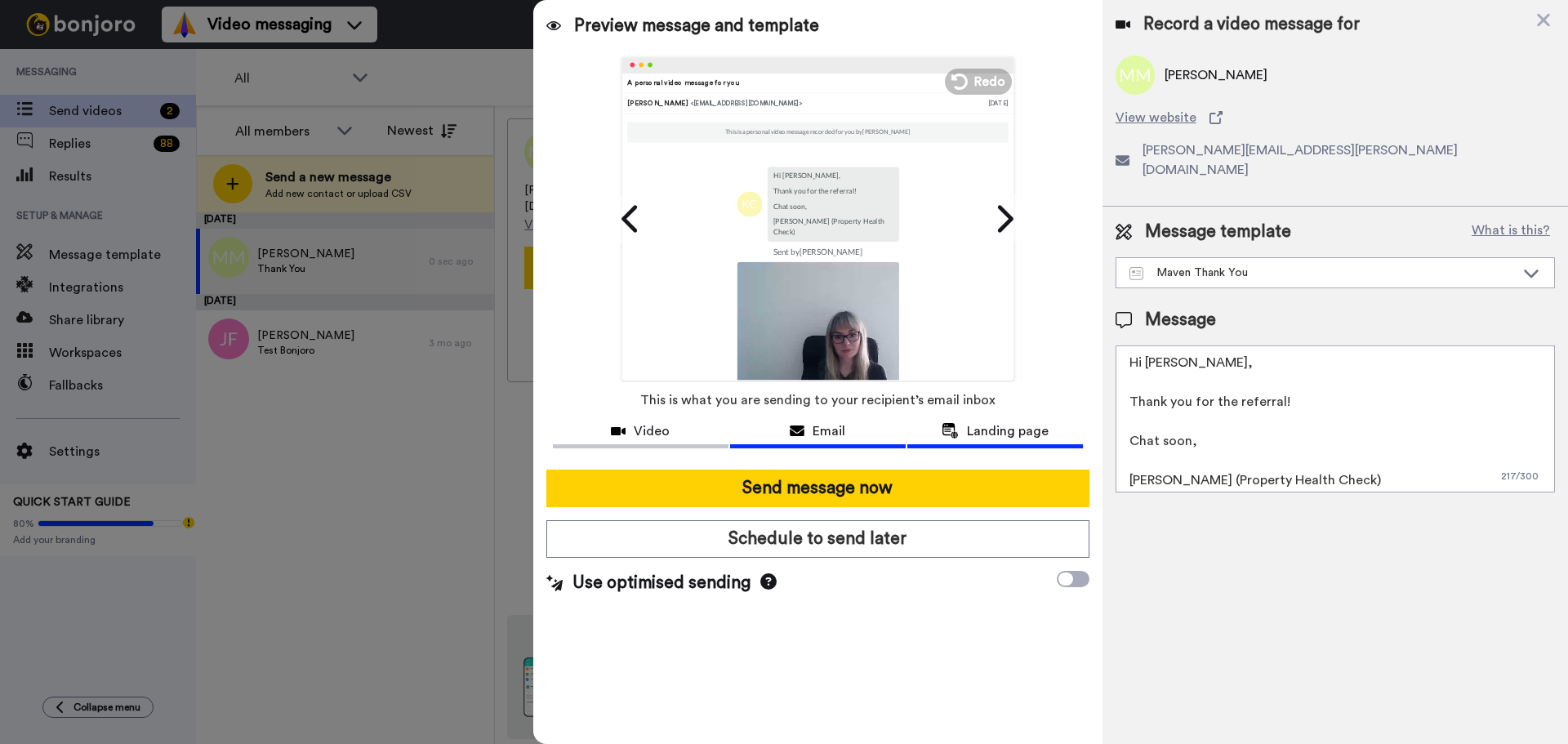
click at [963, 427] on div "Landing page" at bounding box center [995, 431] width 176 height 20
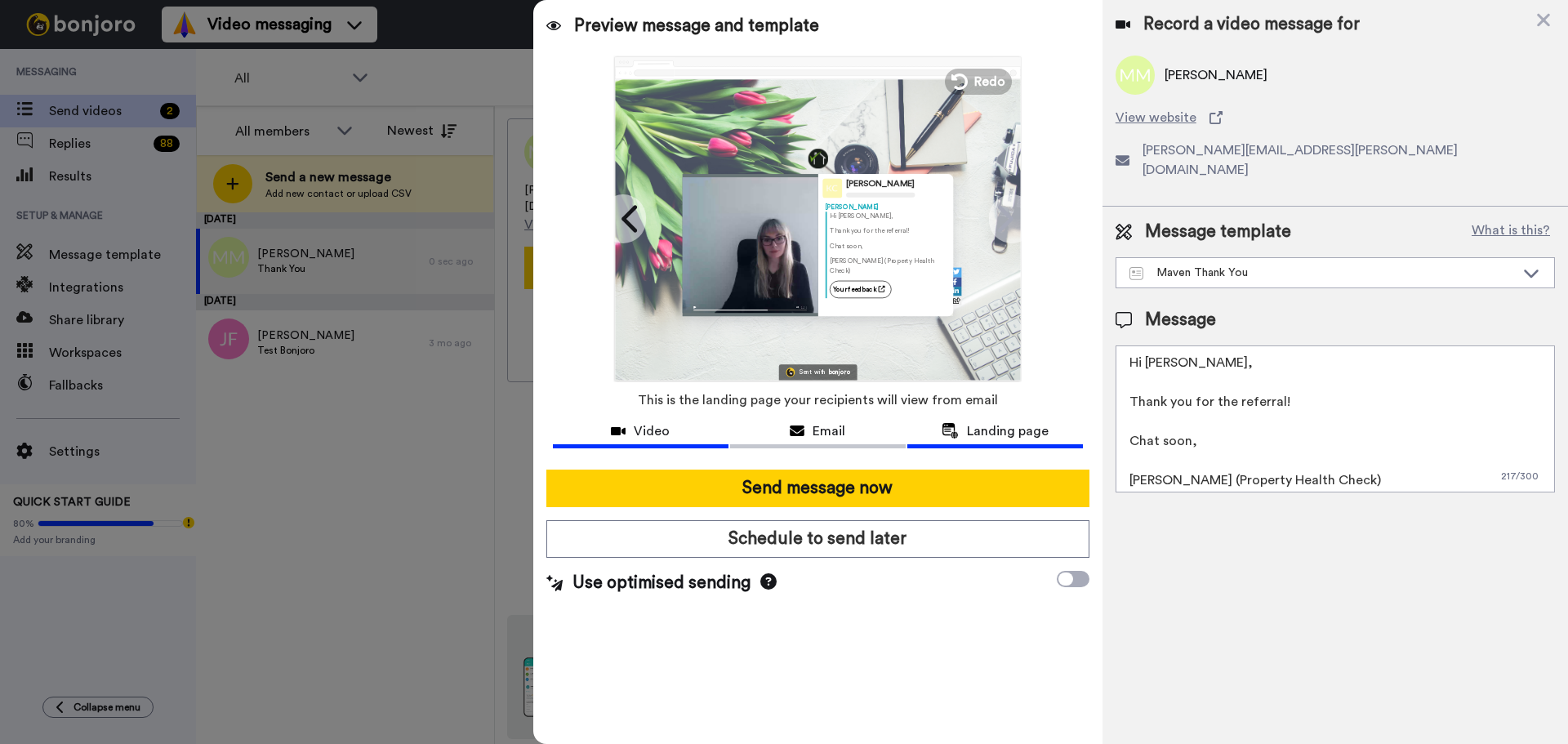
click at [643, 430] on span "Video" at bounding box center [652, 431] width 36 height 20
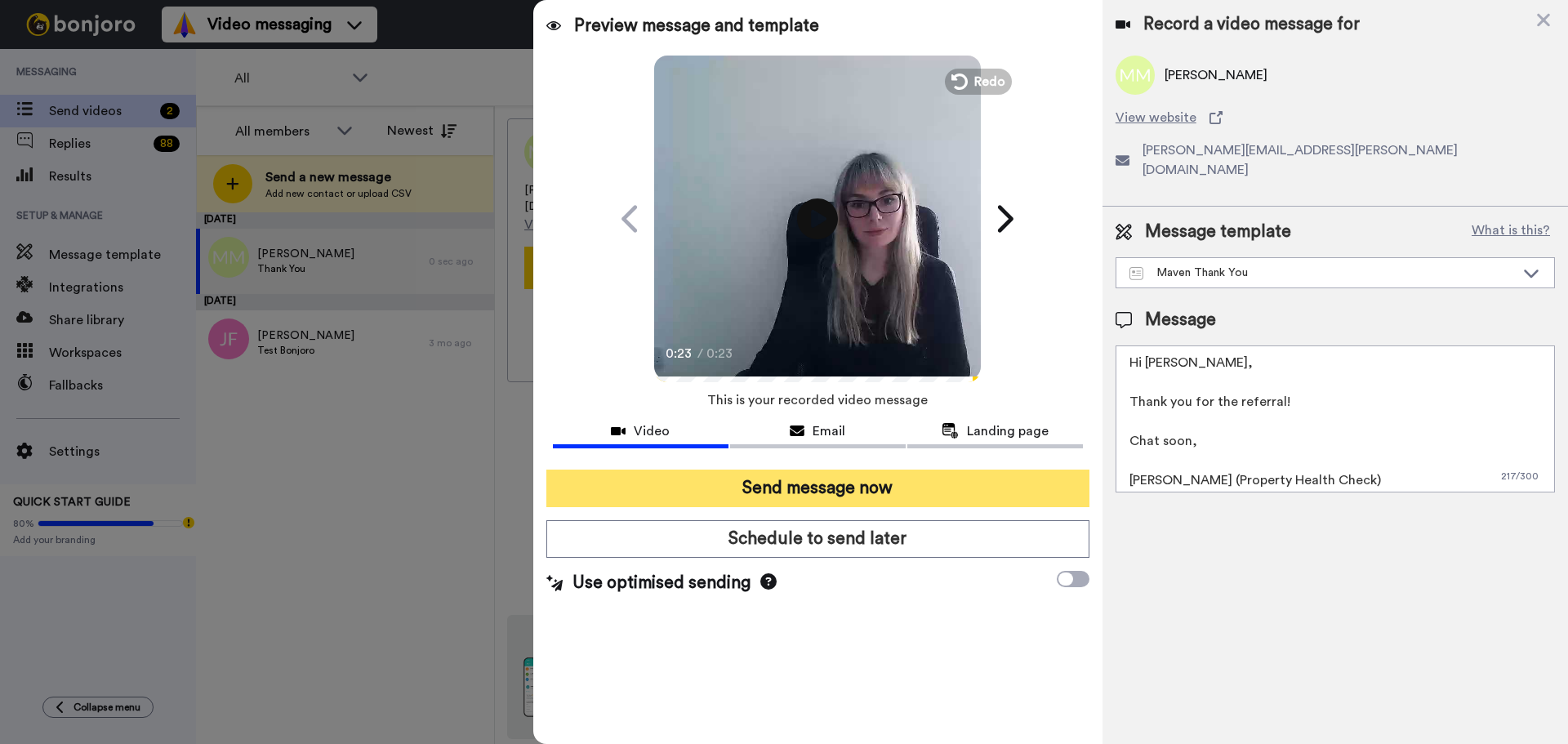
click at [798, 500] on button "Send message now" at bounding box center [817, 488] width 543 height 38
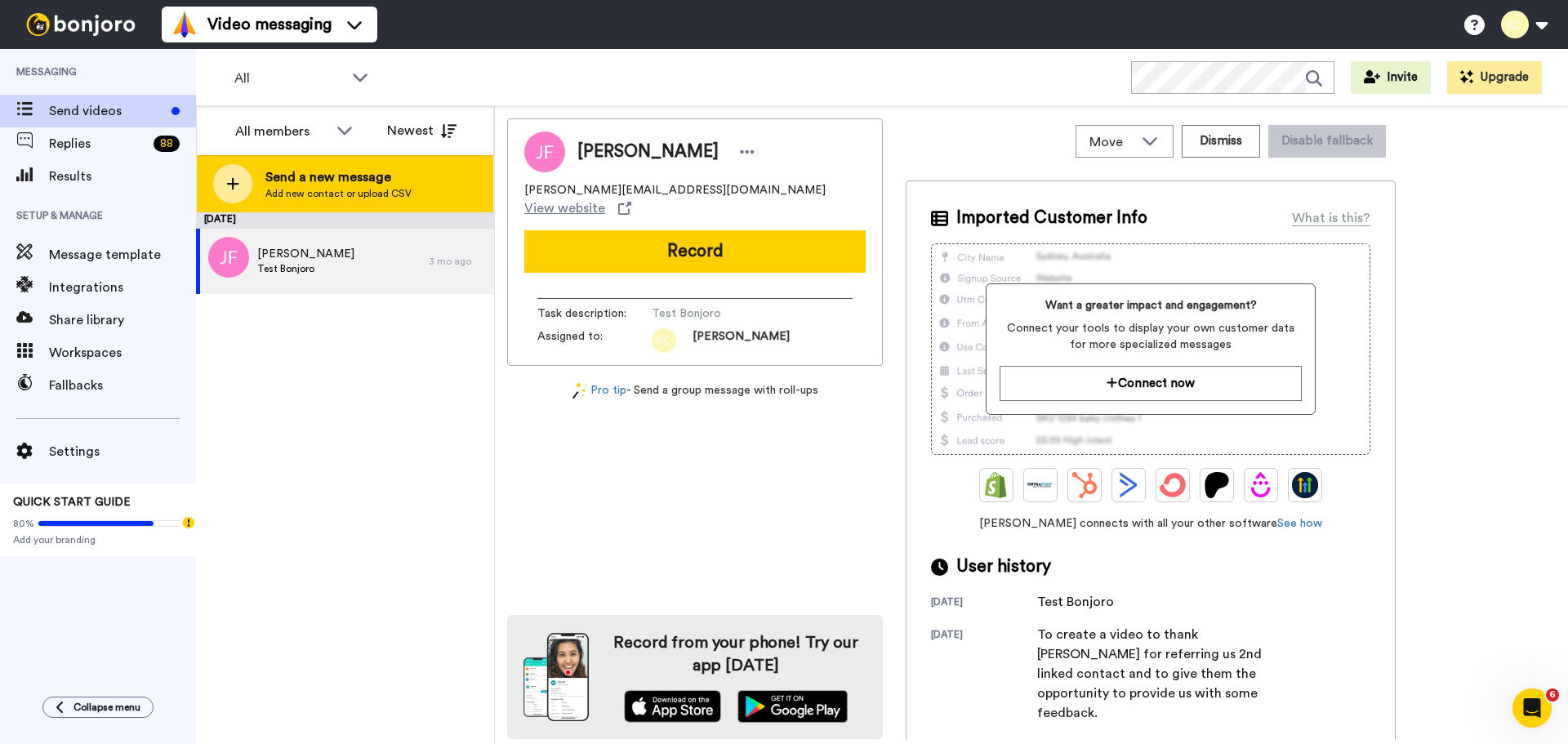
click at [308, 191] on span "Add new contact or upload CSV" at bounding box center [338, 193] width 146 height 13
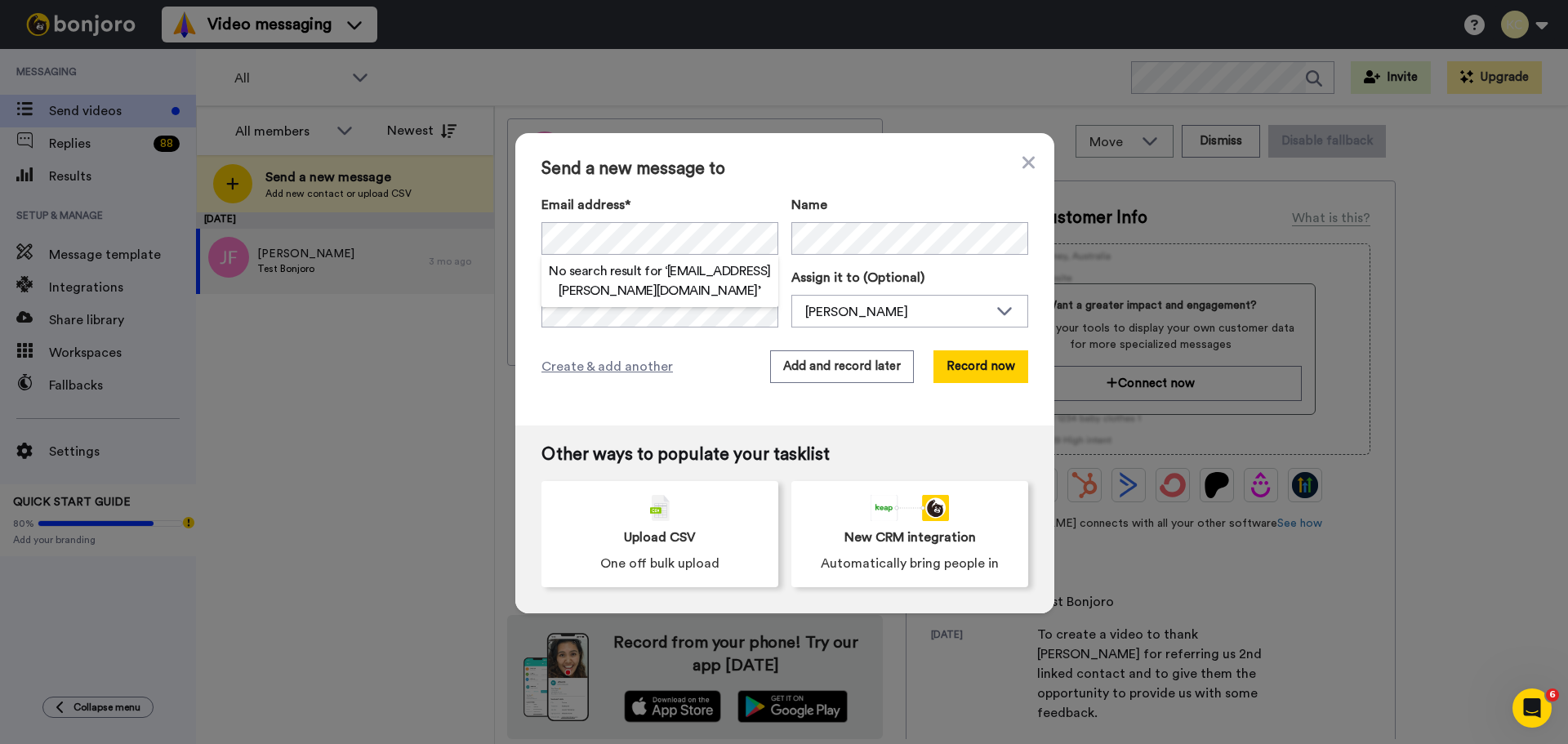
click at [653, 402] on div "Send a new message to Email address* No search result for ‘ [EMAIL_ADDRESS][PER…" at bounding box center [785, 279] width 539 height 293
click at [969, 367] on button "Record now" at bounding box center [980, 366] width 94 height 33
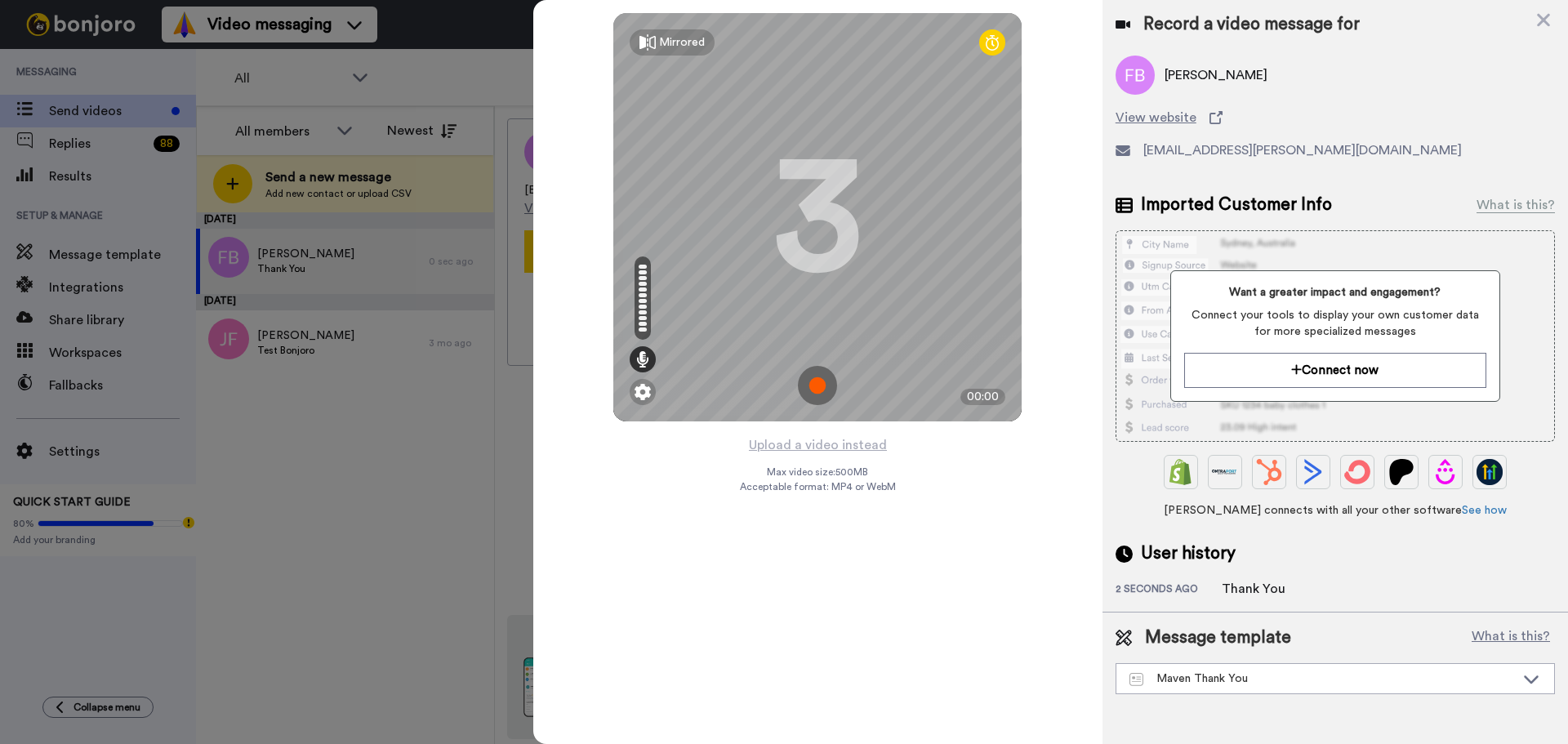
click at [817, 387] on img at bounding box center [817, 386] width 39 height 39
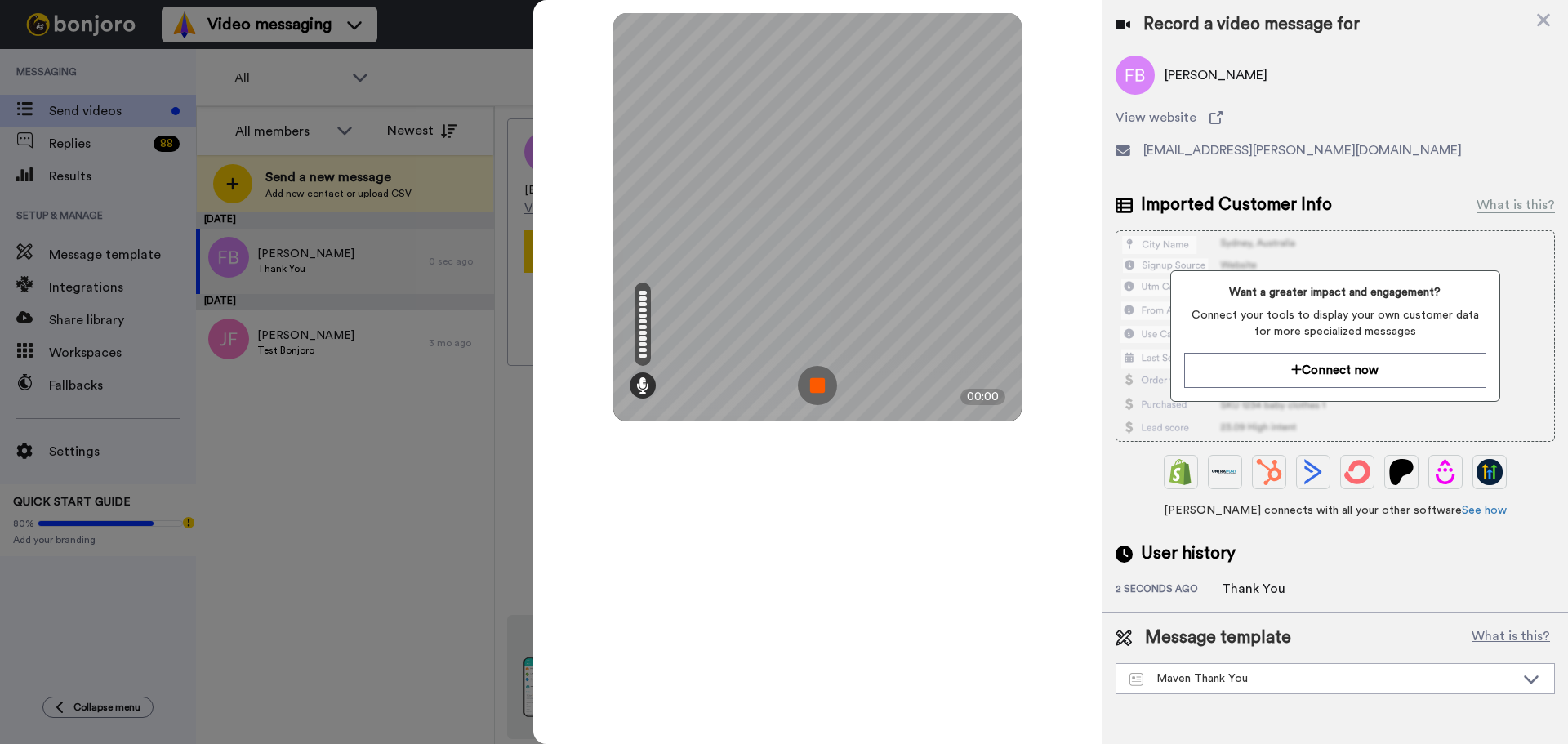
click at [816, 379] on img at bounding box center [817, 386] width 39 height 39
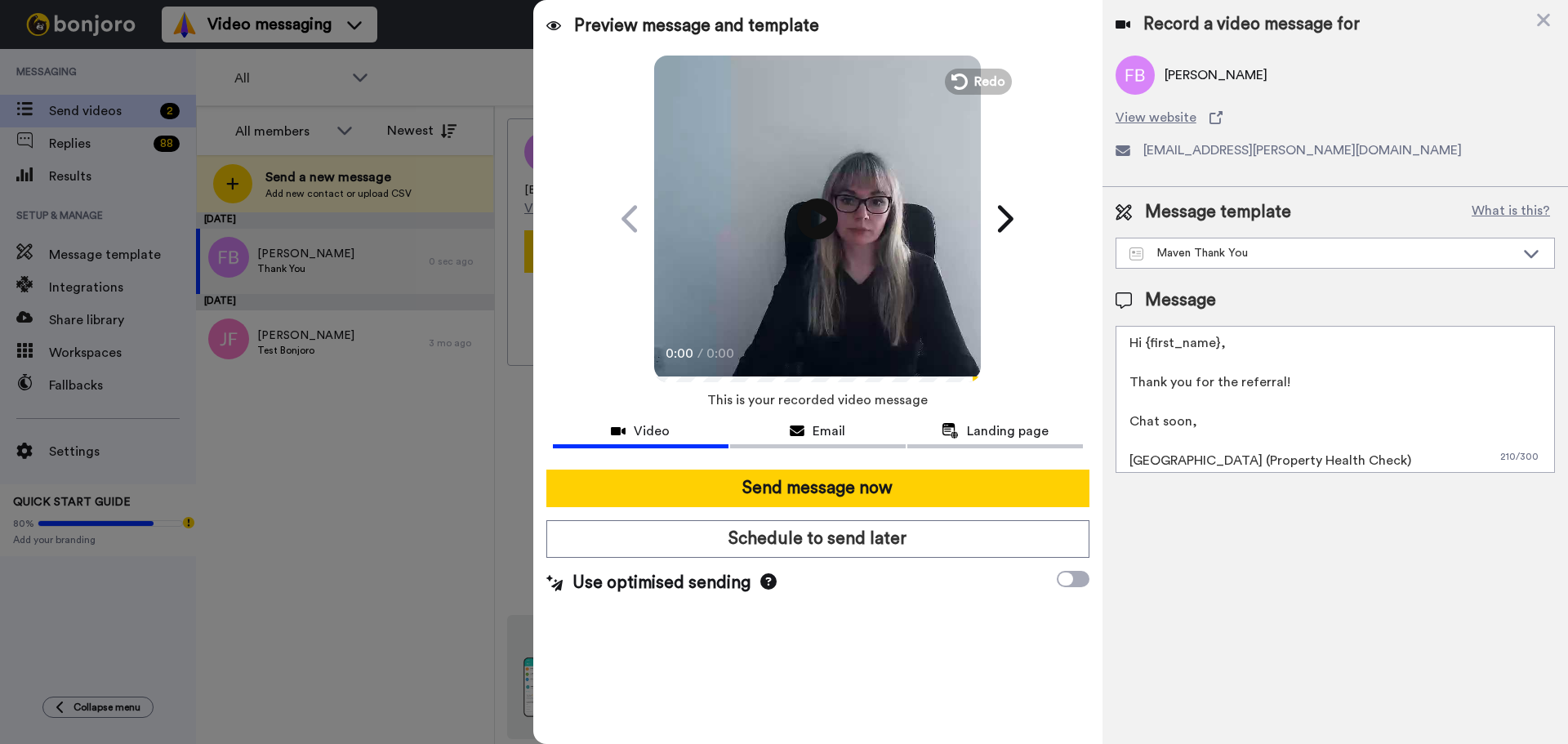
click at [1532, 21] on div "Record a video message for" at bounding box center [1335, 24] width 439 height 23
click at [1547, 21] on icon at bounding box center [1543, 20] width 16 height 21
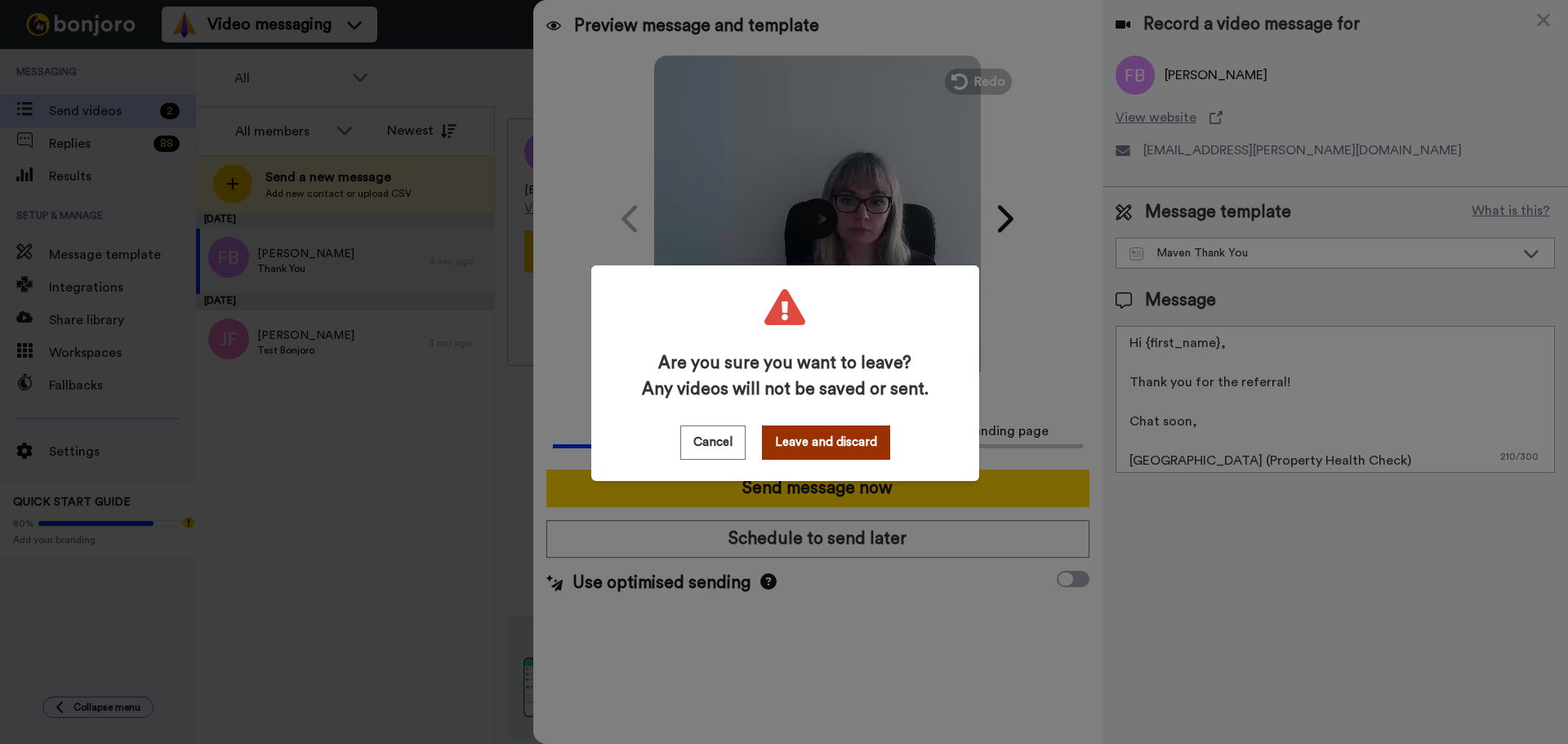
click at [822, 443] on button "Leave and discard" at bounding box center [825, 443] width 128 height 34
